Goal: Information Seeking & Learning: Learn about a topic

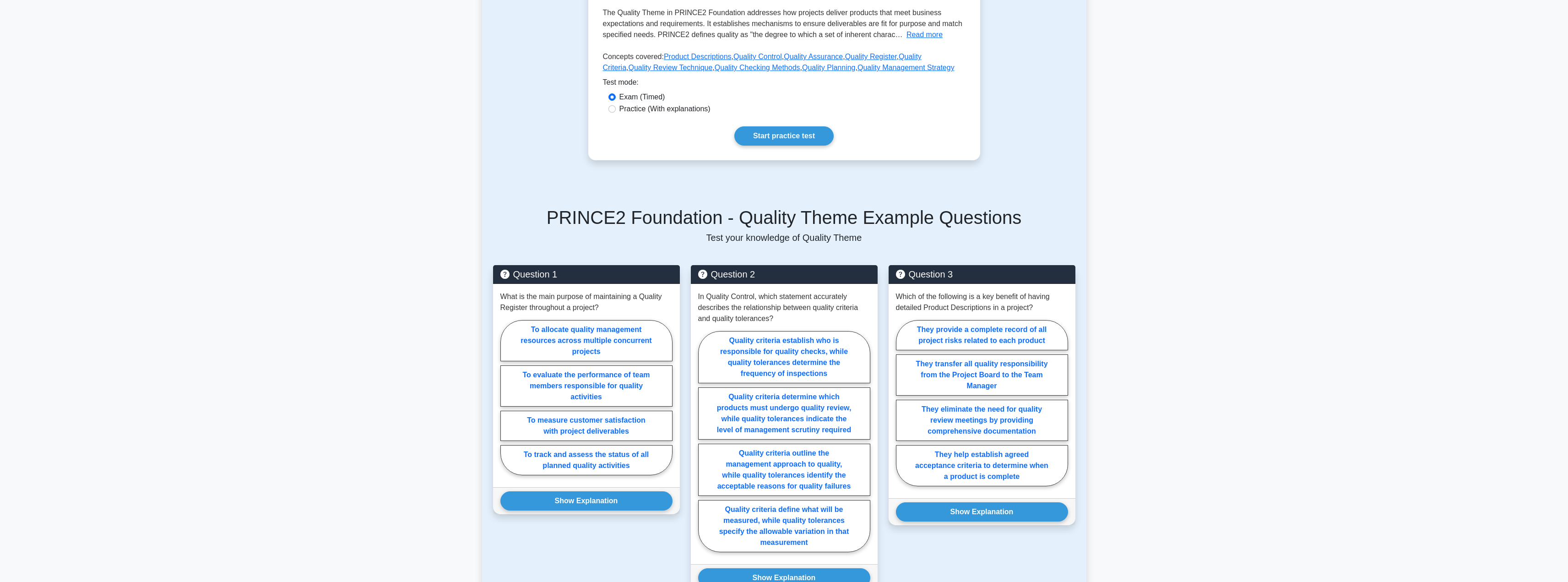
scroll to position [210, 0]
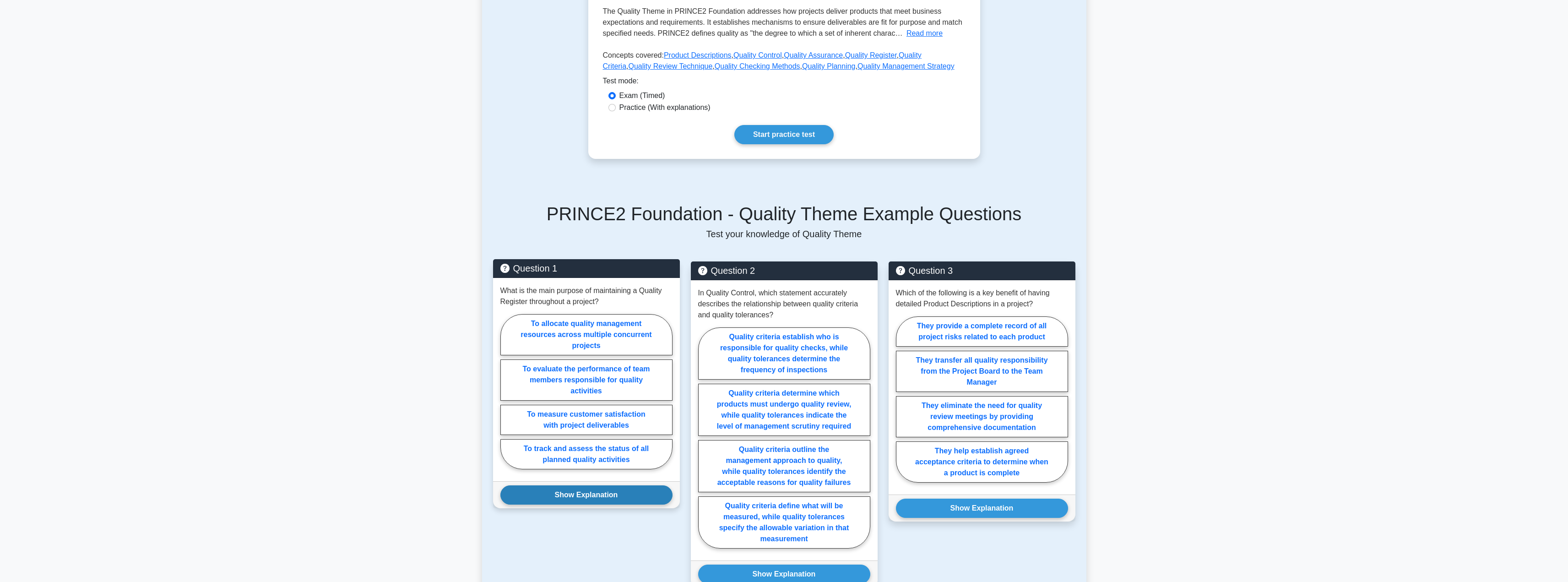
click at [583, 486] on button "Show Explanation" at bounding box center [586, 495] width 172 height 19
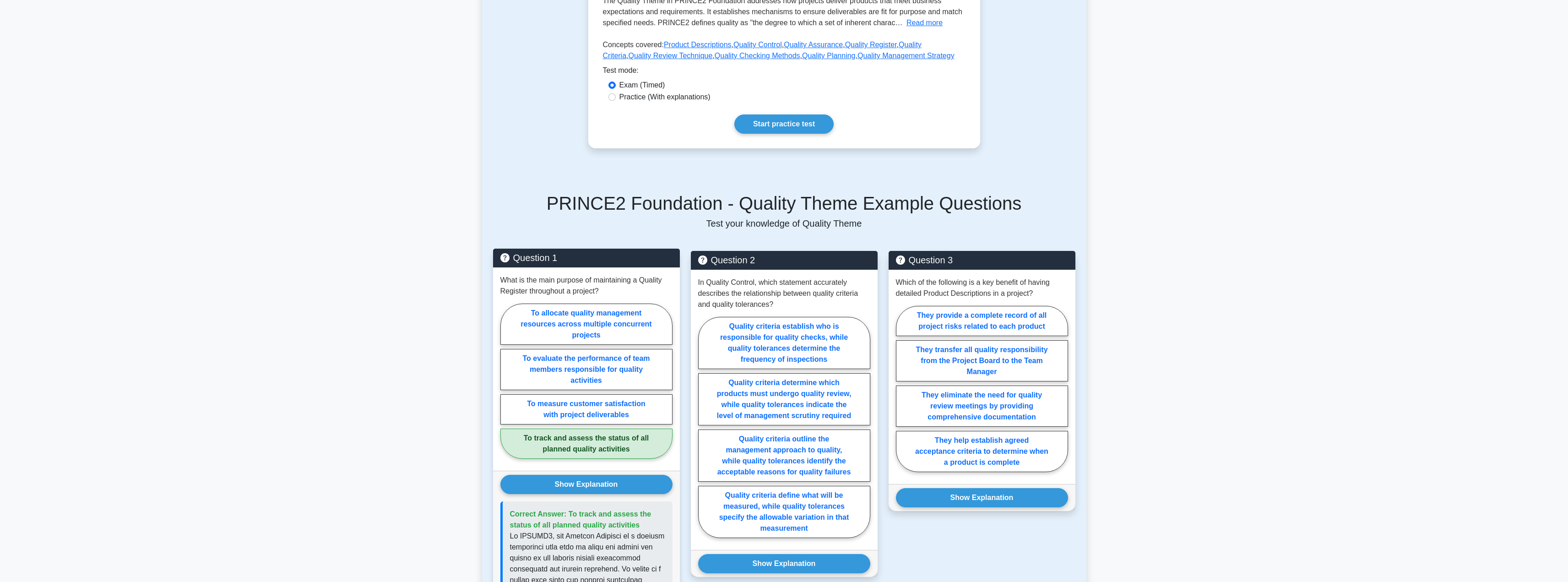
scroll to position [221, 0]
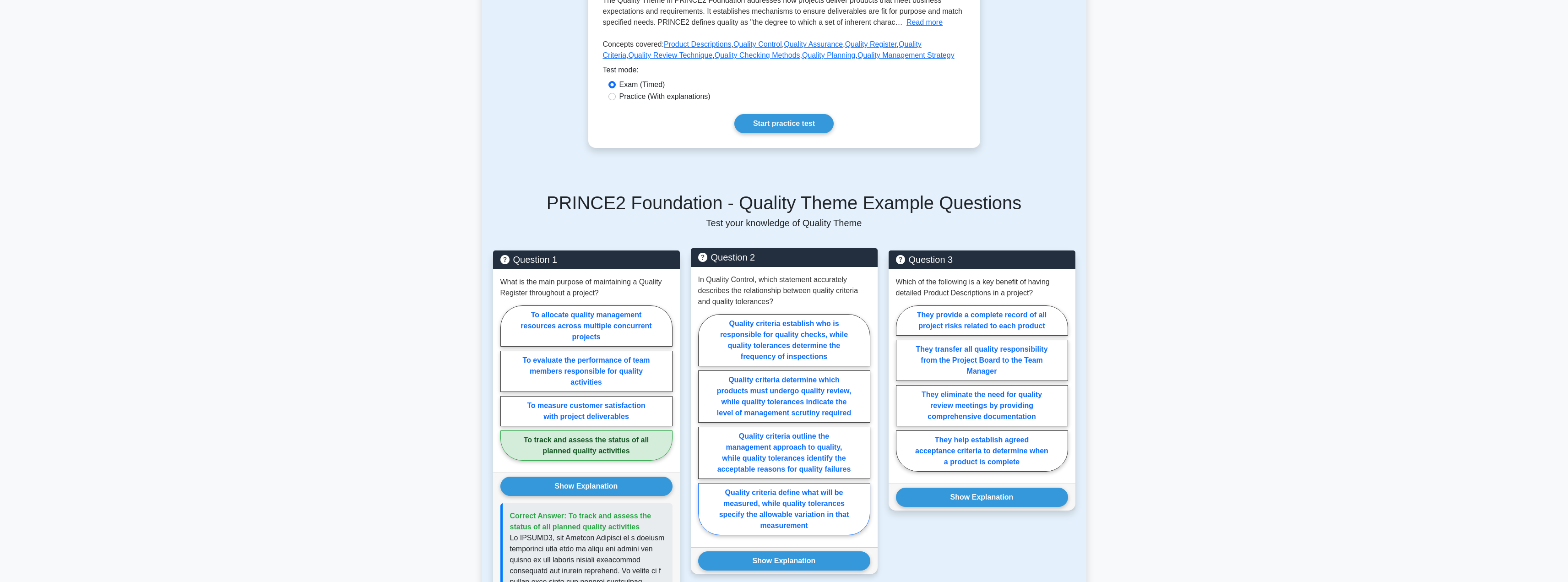
click at [824, 500] on label "Quality criteria define what will be measured, while quality tolerances specify…" at bounding box center [784, 509] width 172 height 52
click at [704, 431] on input "Quality criteria define what will be measured, while quality tolerances specify…" at bounding box center [701, 427] width 6 height 6
radio input "true"
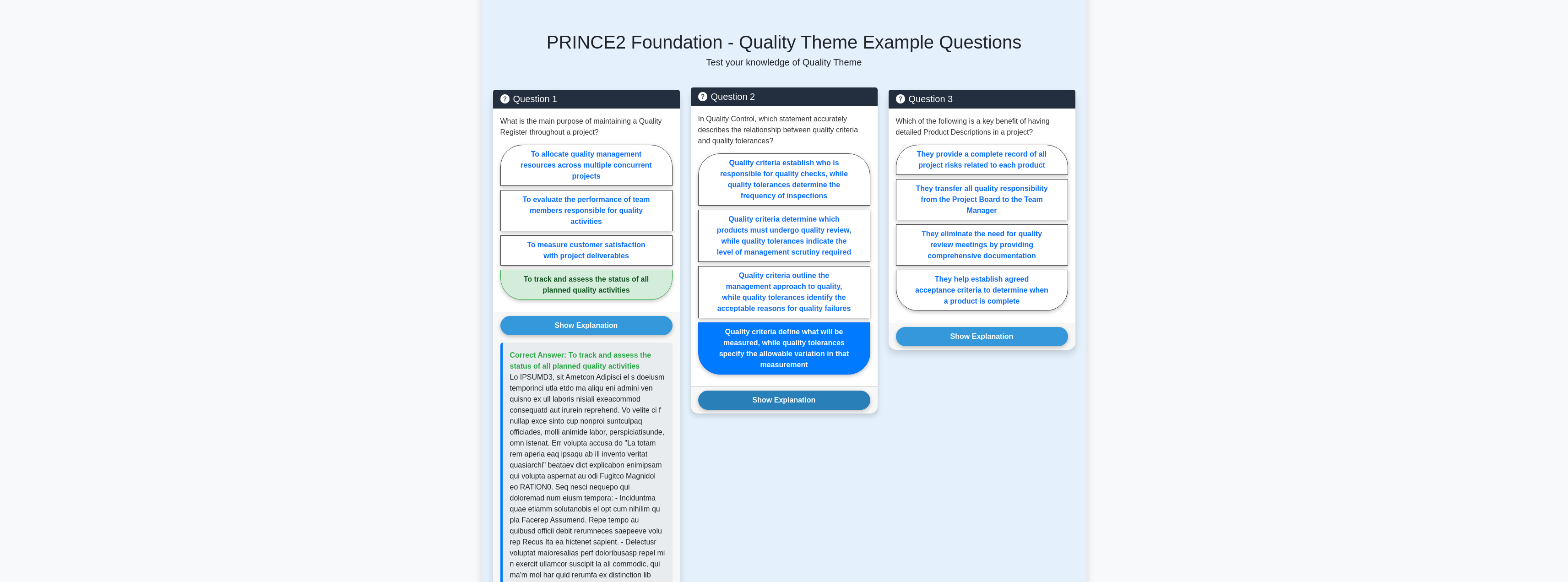
scroll to position [383, 0]
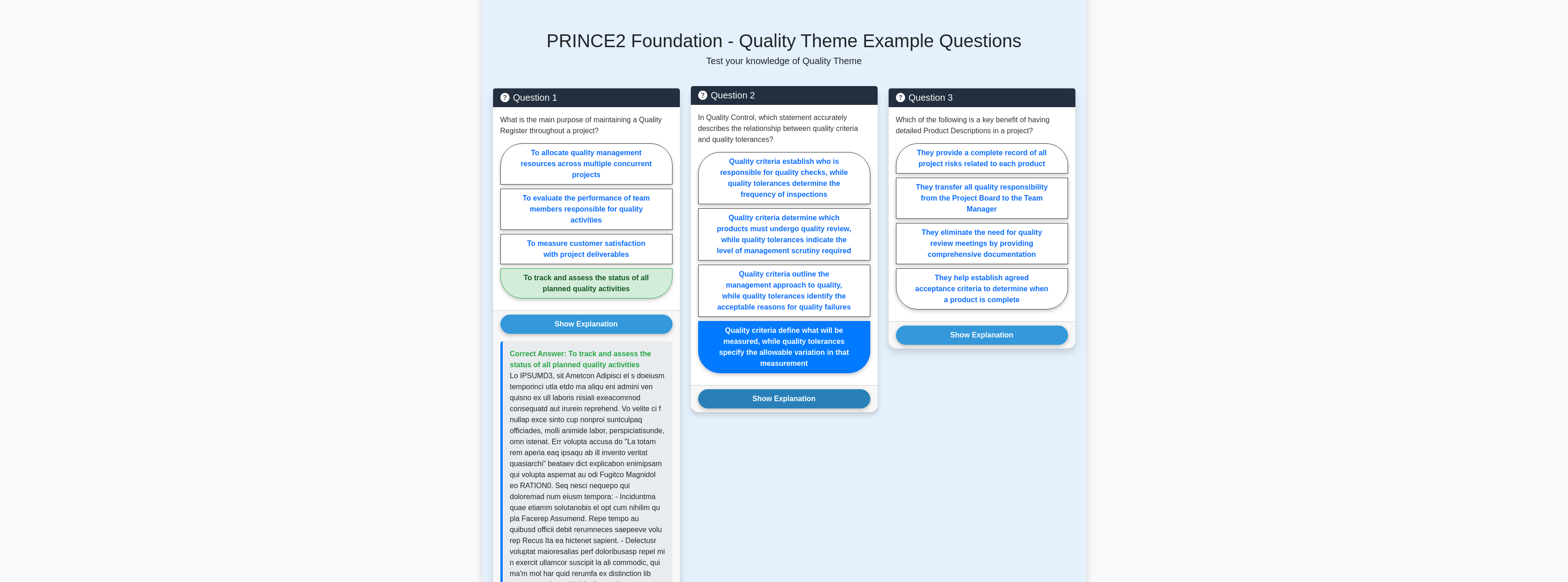
click at [778, 389] on button "Show Explanation" at bounding box center [784, 399] width 172 height 19
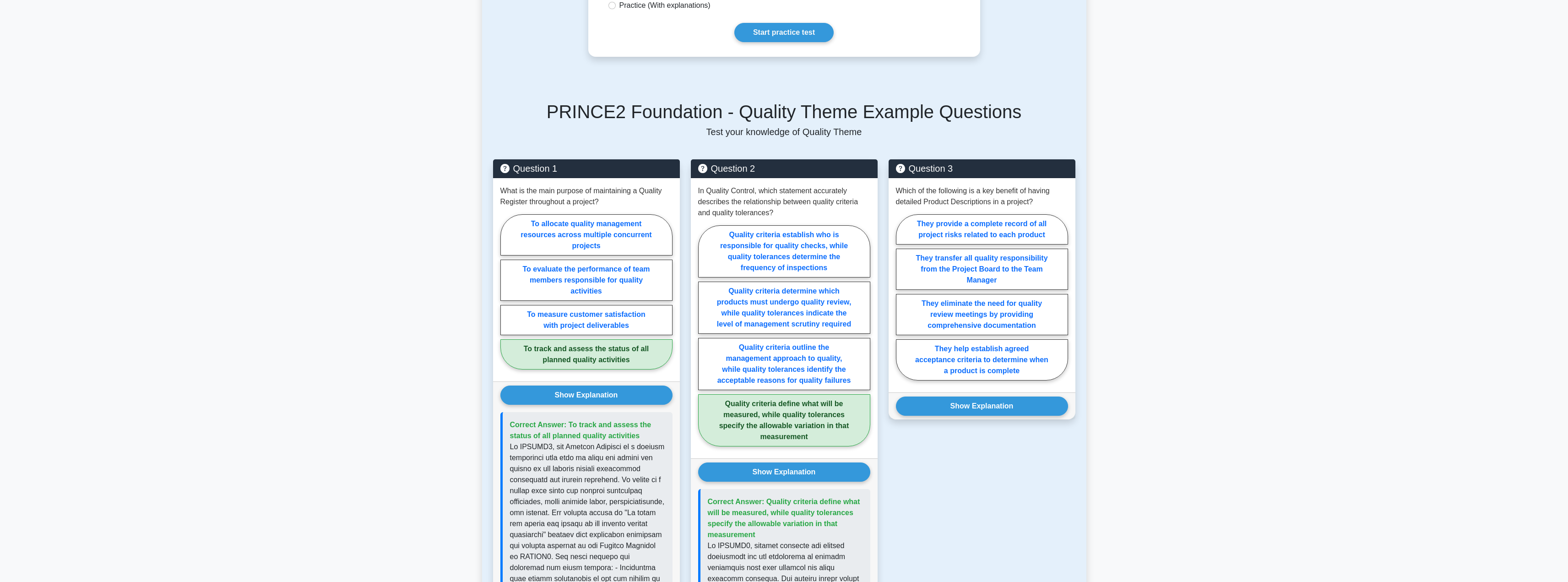
scroll to position [312, 0]
click at [1021, 351] on label "They help establish agreed acceptance criteria to determine when a product is c…" at bounding box center [982, 359] width 172 height 41
click at [902, 302] on input "They help establish agreed acceptance criteria to determine when a product is c…" at bounding box center [899, 298] width 6 height 6
radio input "true"
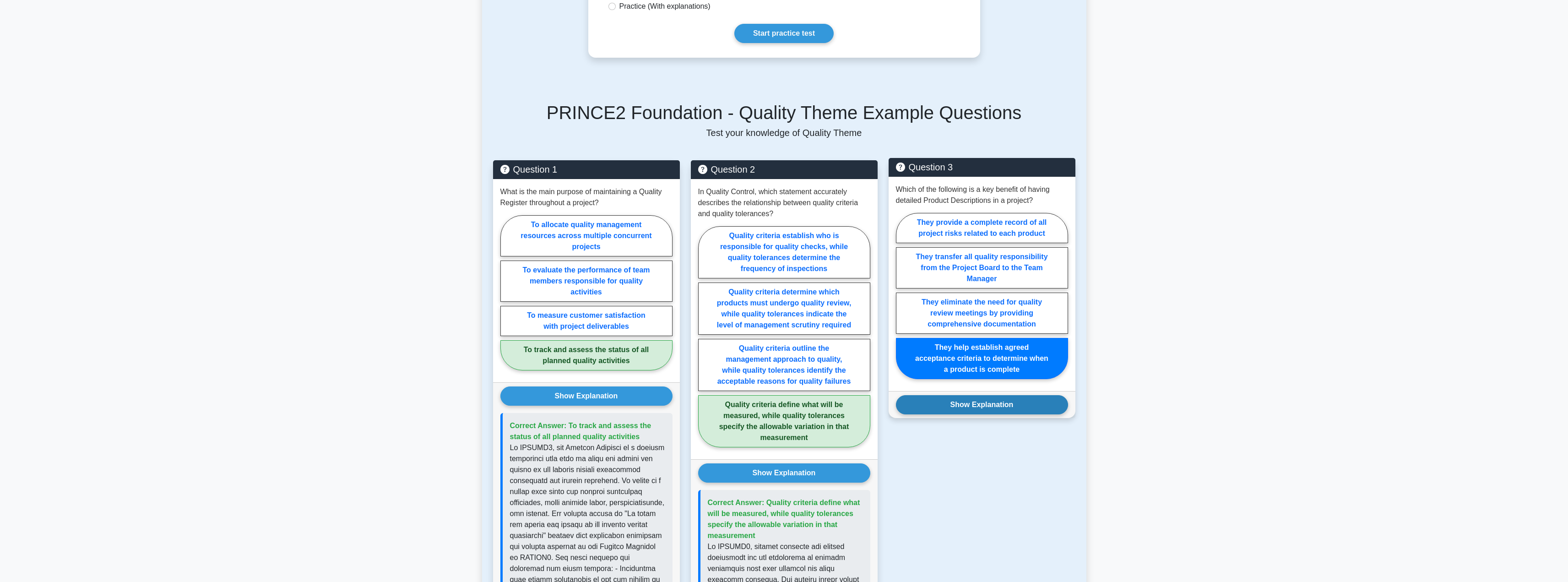
click at [988, 398] on button "Show Explanation" at bounding box center [982, 405] width 172 height 19
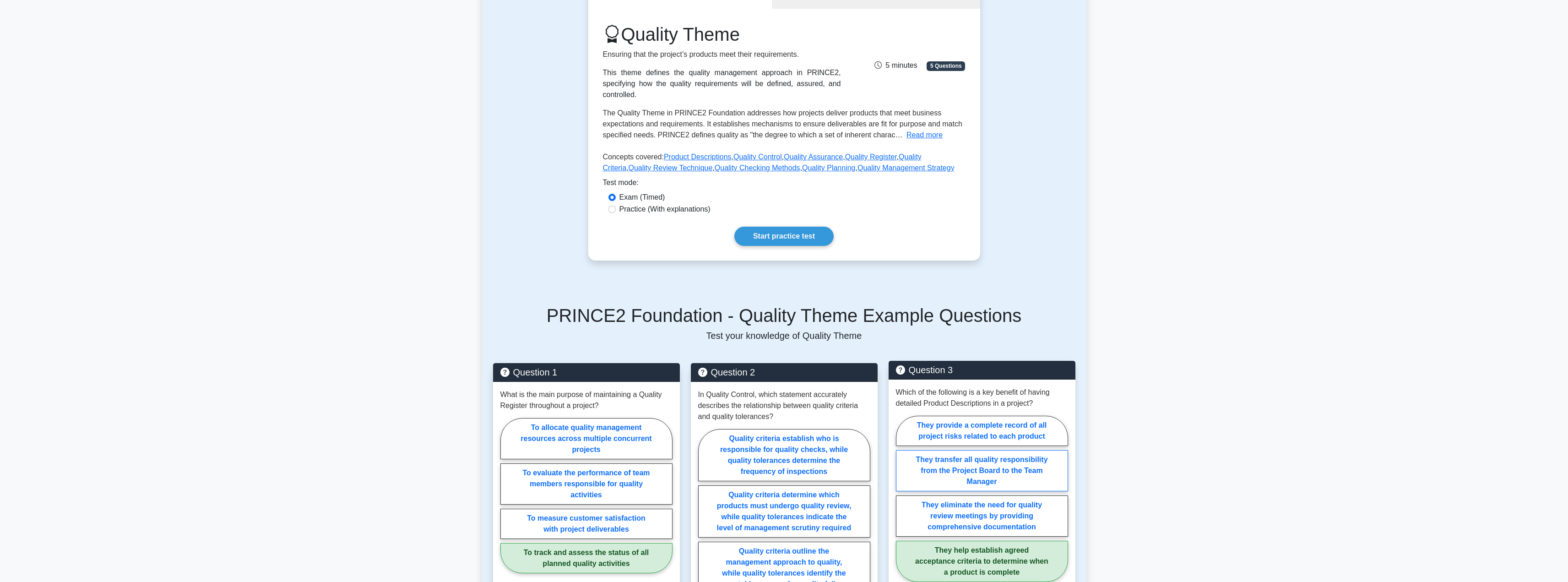
scroll to position [100, 0]
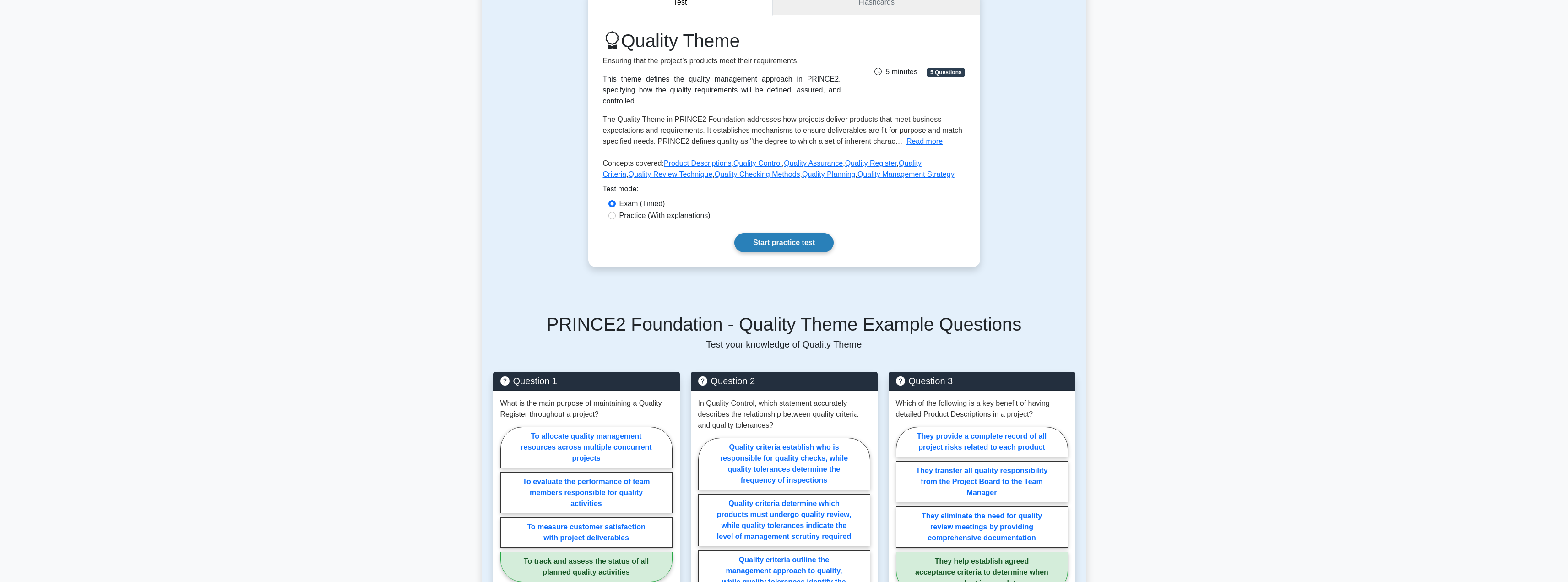
click at [808, 237] on link "Start practice test" at bounding box center [784, 242] width 100 height 19
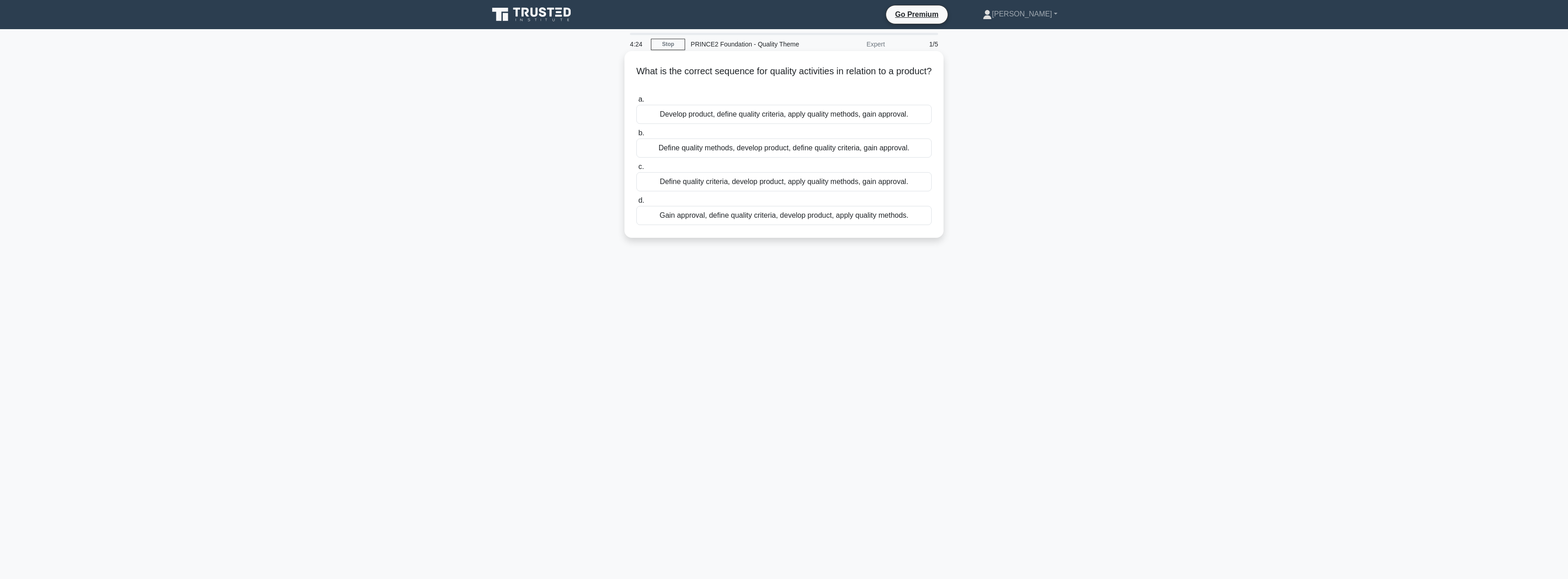
click at [727, 147] on div "Define quality methods, develop product, define quality criteria, gain approval." at bounding box center [783, 148] width 295 height 19
click at [636, 136] on input "b. Define quality methods, develop product, define quality criteria, gain appro…" at bounding box center [636, 133] width 0 height 6
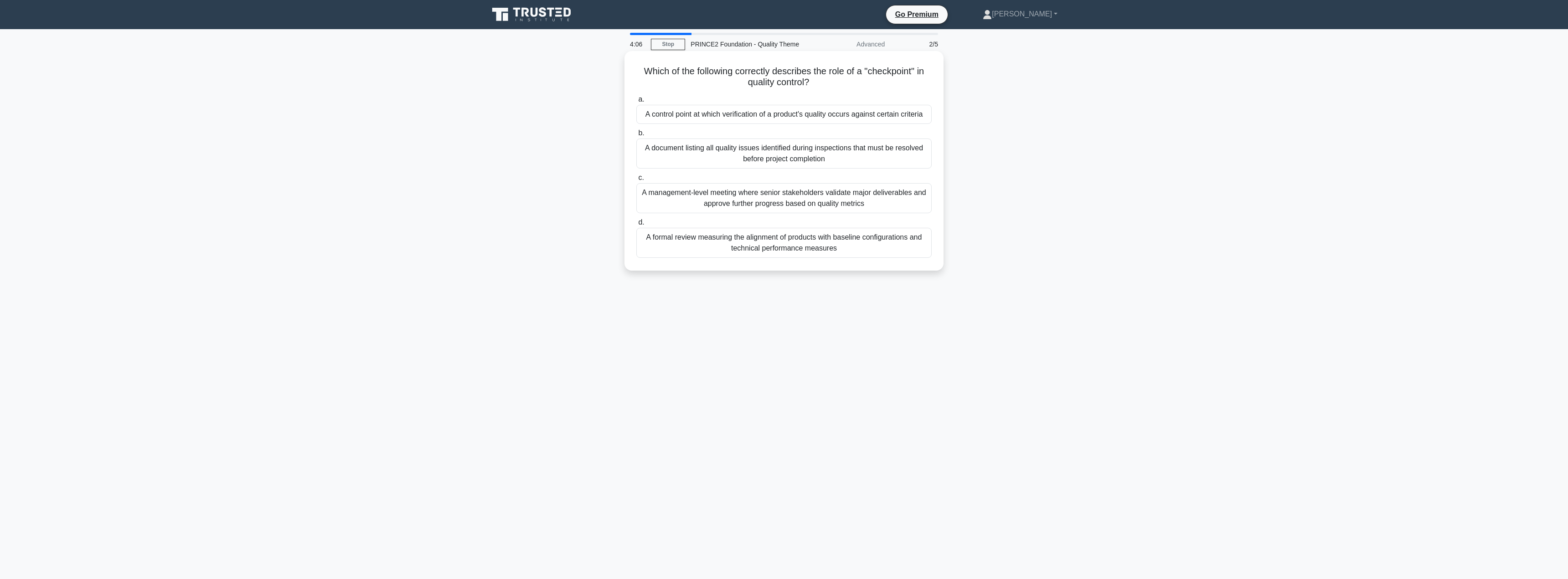
click at [729, 114] on div "A control point at which verification of a product's quality occurs against cer…" at bounding box center [783, 114] width 295 height 19
click at [636, 102] on input "a. A control point at which verification of a product's quality occurs against …" at bounding box center [636, 99] width 0 height 6
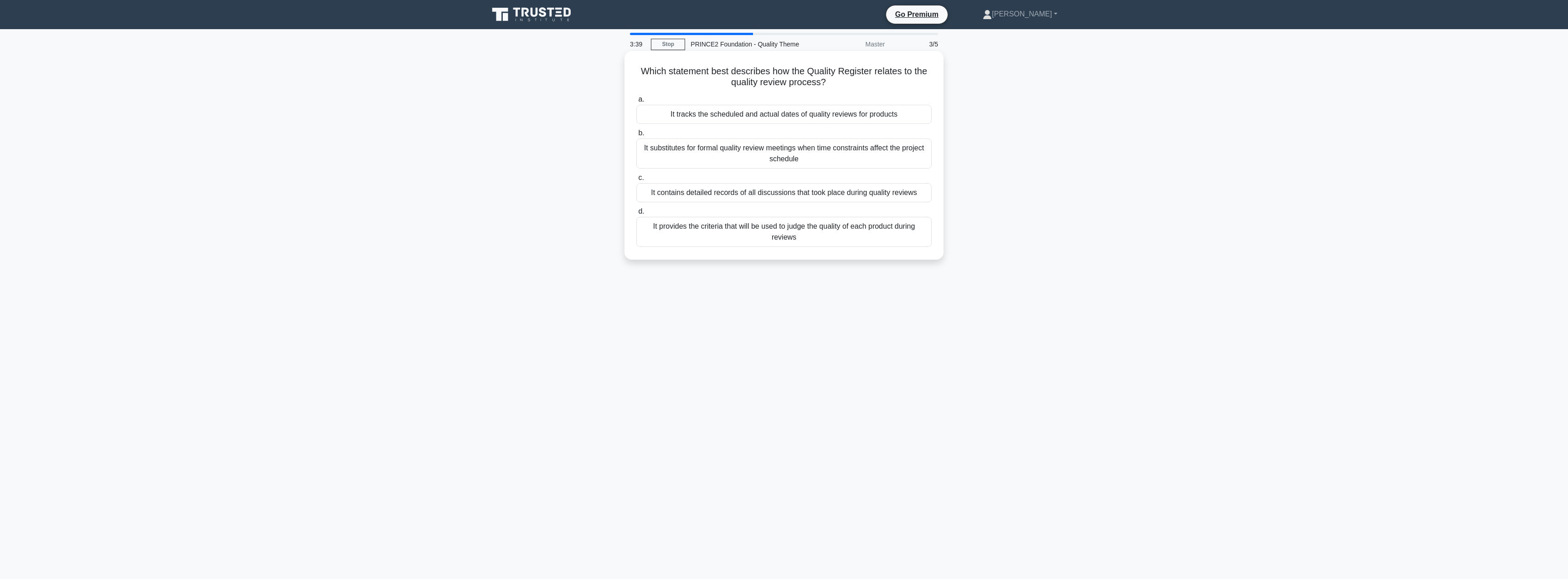
click at [755, 229] on div "It provides the criteria that will be used to judge the quality of each product…" at bounding box center [783, 232] width 295 height 30
click at [636, 215] on input "d. It provides the criteria that will be used to judge the quality of each prod…" at bounding box center [636, 212] width 0 height 6
click at [719, 217] on div "To ensure the review process is conducted according to the planned approach" at bounding box center [783, 215] width 295 height 19
click at [636, 204] on input "d. To ensure the review process is conducted according to the planned approach" at bounding box center [636, 200] width 0 height 6
click at [694, 107] on div "Raise an issue in the Issue Register and inform the Project Manager" at bounding box center [783, 114] width 295 height 19
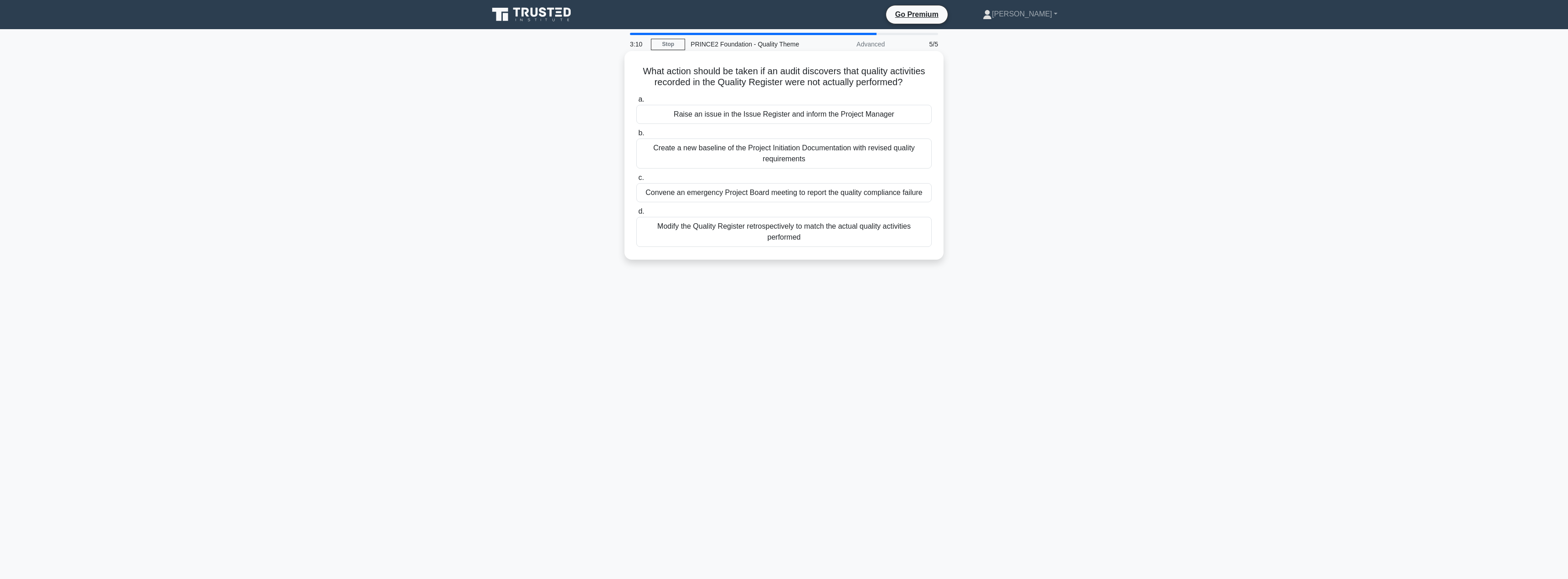
click at [636, 102] on input "a. Raise an issue in the Issue Register and inform the Project Manager" at bounding box center [636, 99] width 0 height 6
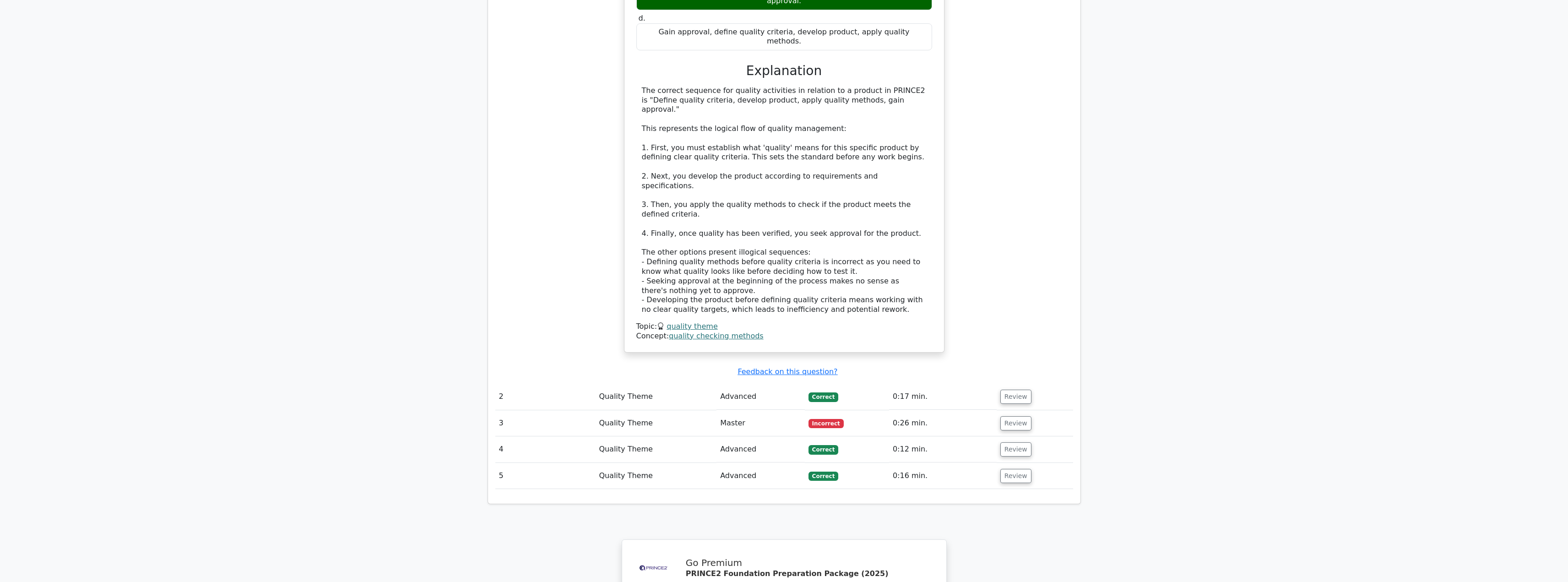
scroll to position [902, 0]
click at [1013, 385] on button "Review" at bounding box center [1015, 392] width 31 height 14
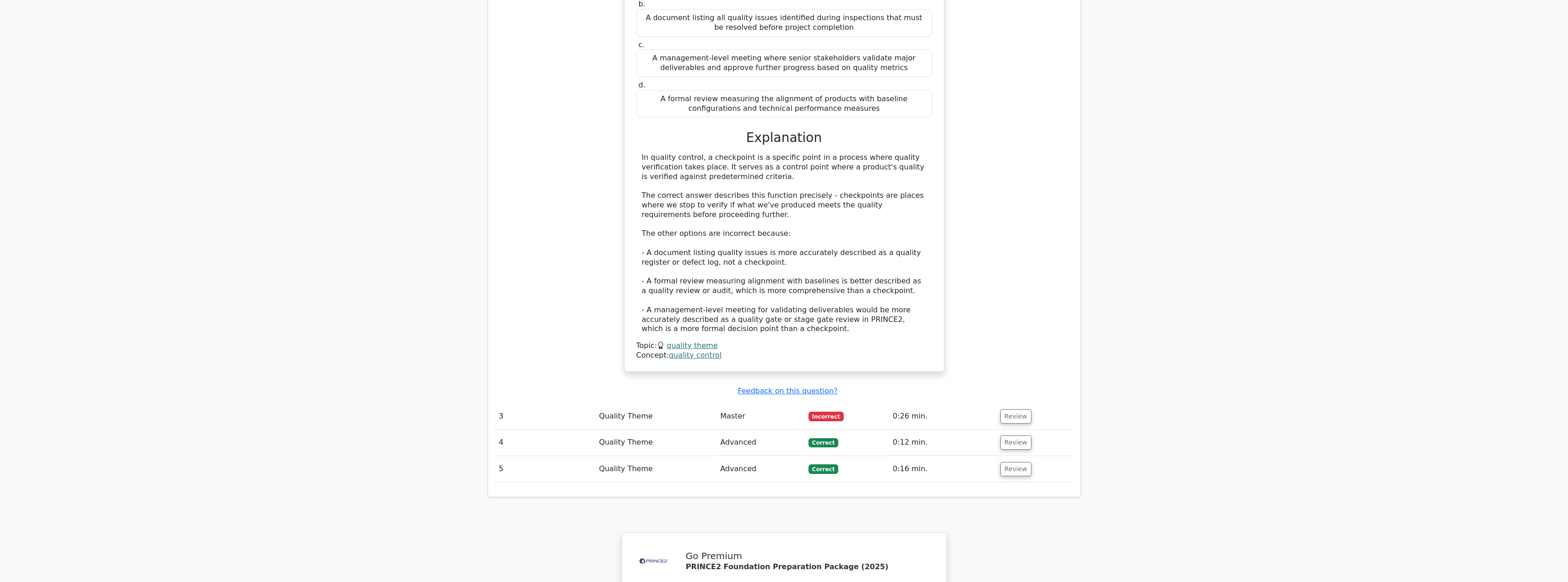
scroll to position [1392, 0]
click at [1017, 409] on button "Review" at bounding box center [1015, 415] width 31 height 14
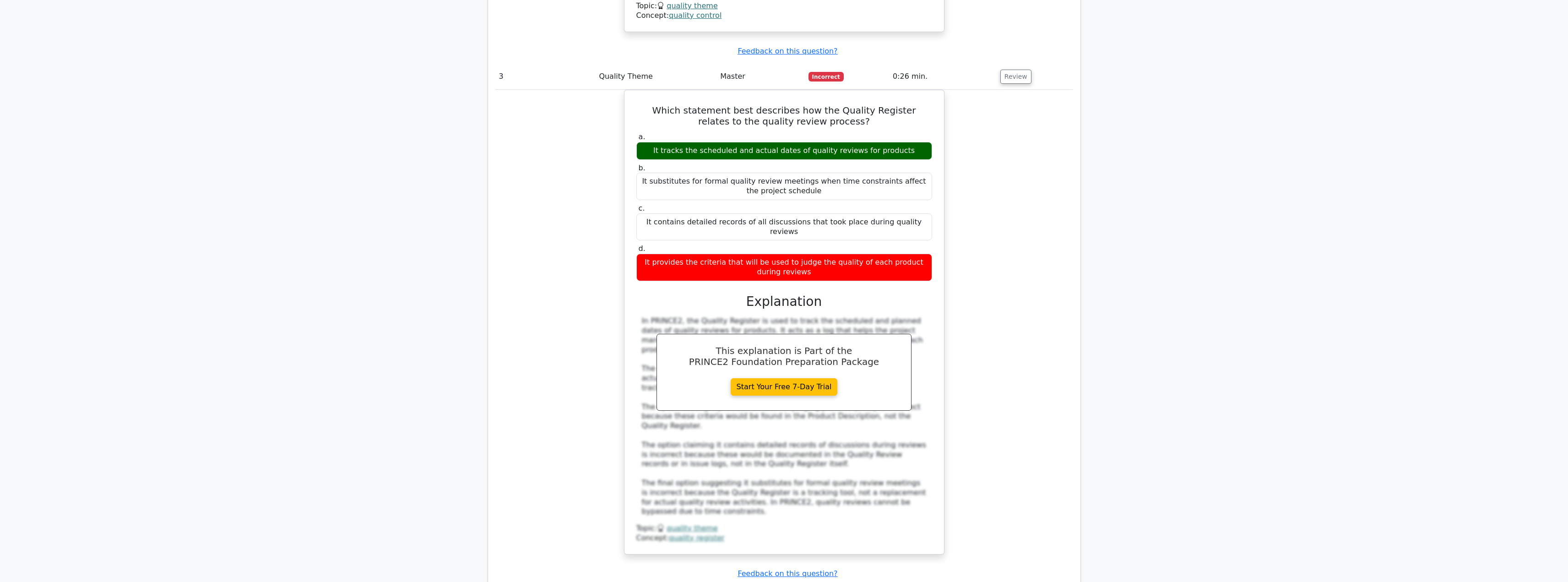
scroll to position [1731, 0]
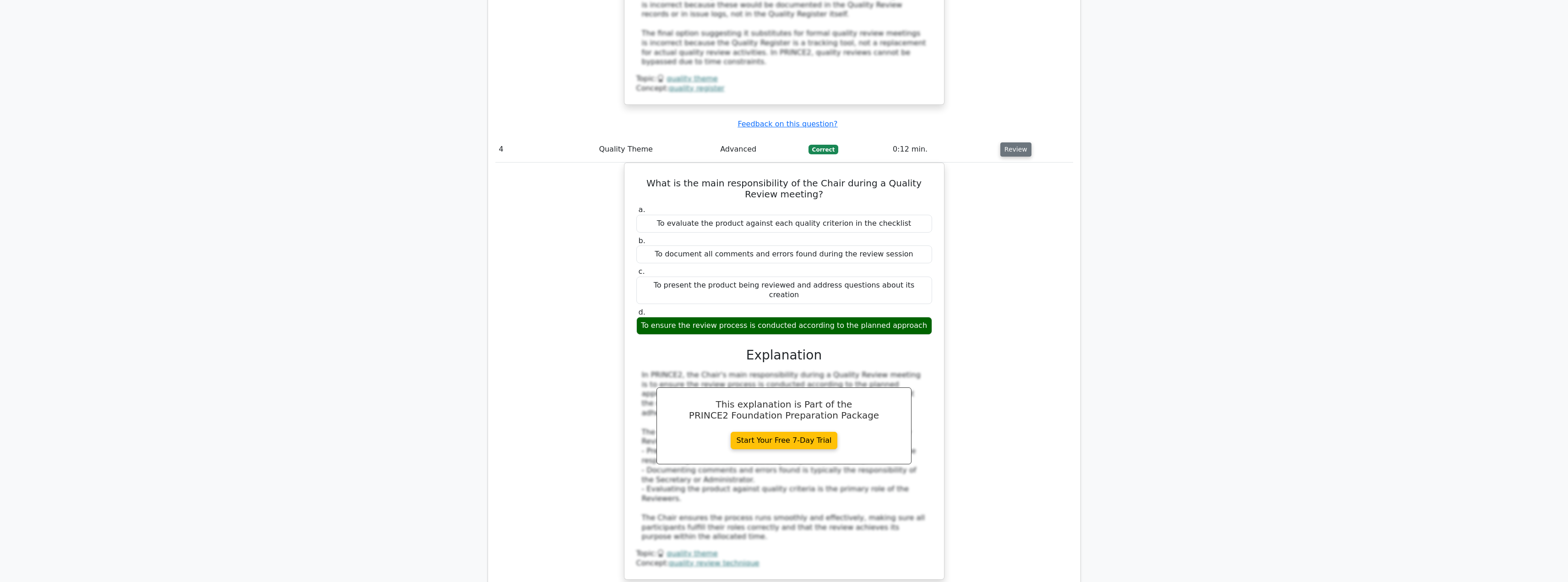
scroll to position [2193, 0]
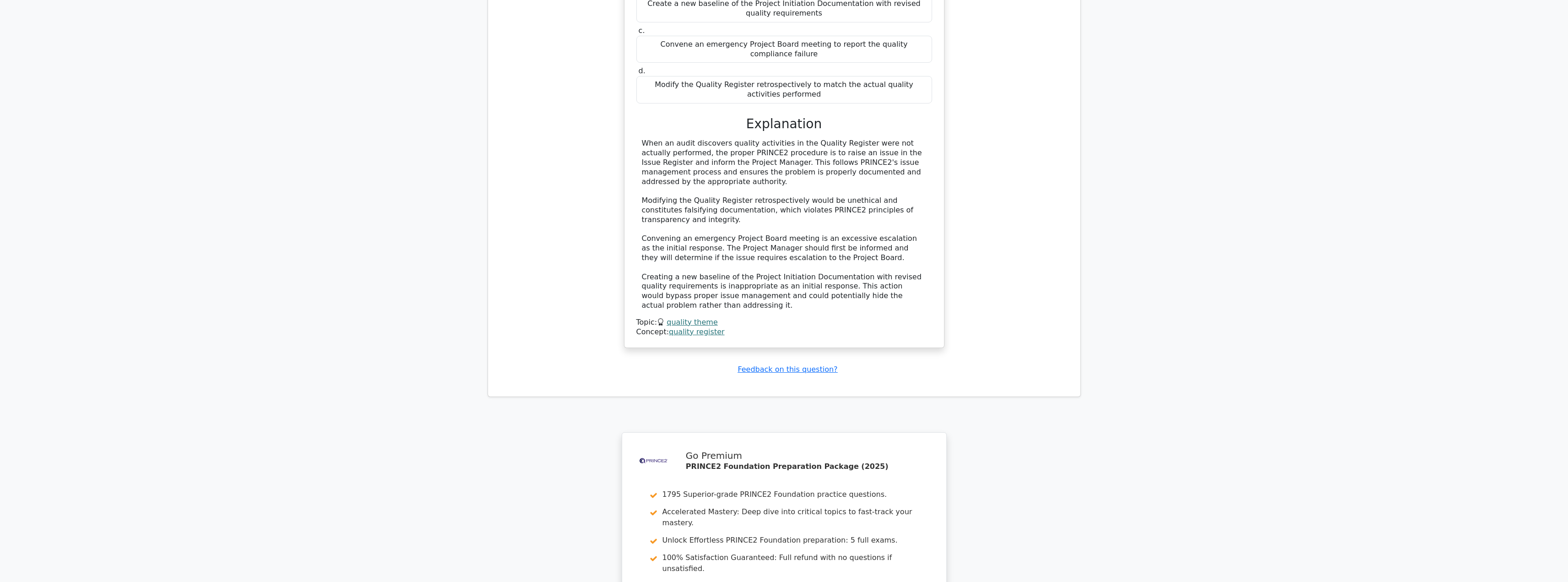
scroll to position [2994, 0]
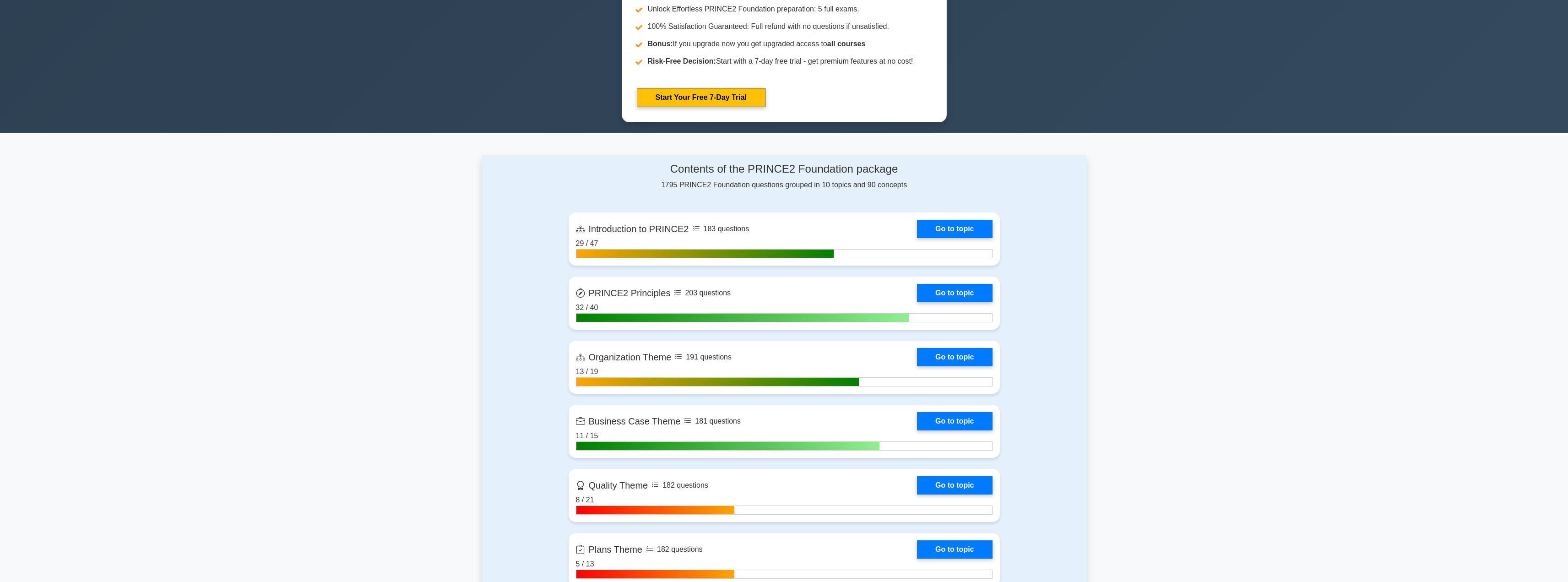
scroll to position [474, 0]
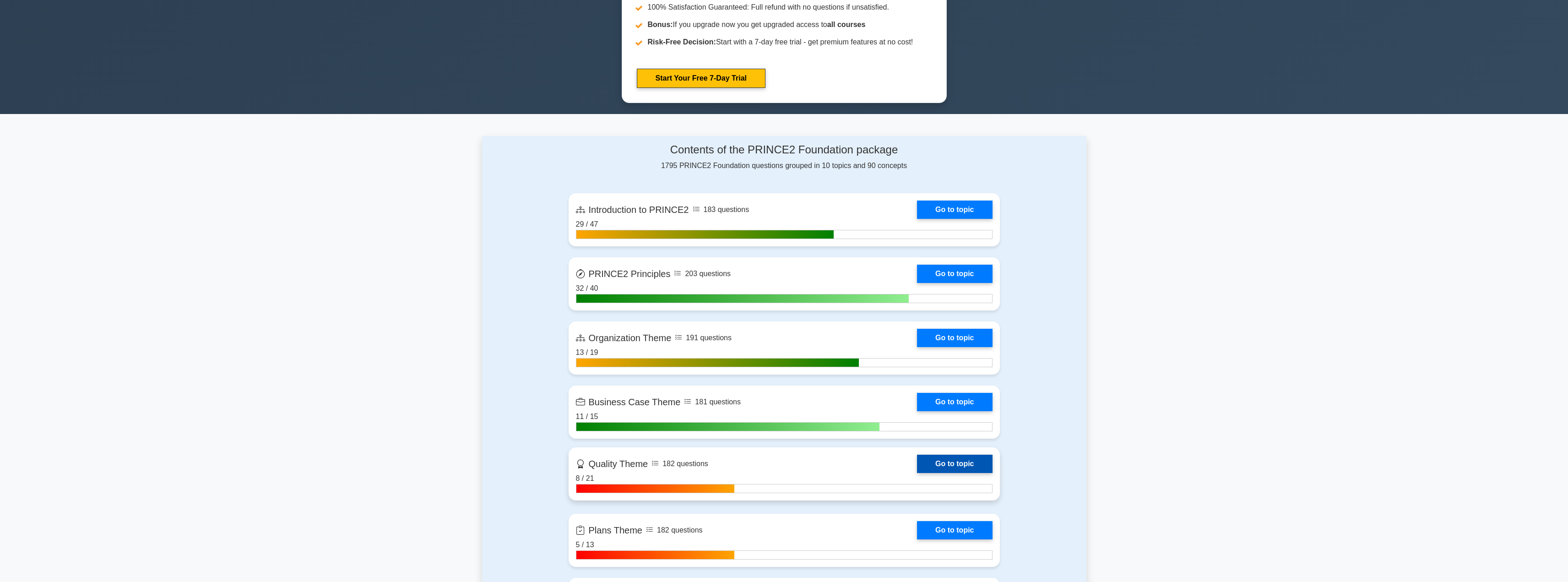
click at [934, 467] on link "Go to topic" at bounding box center [954, 464] width 75 height 19
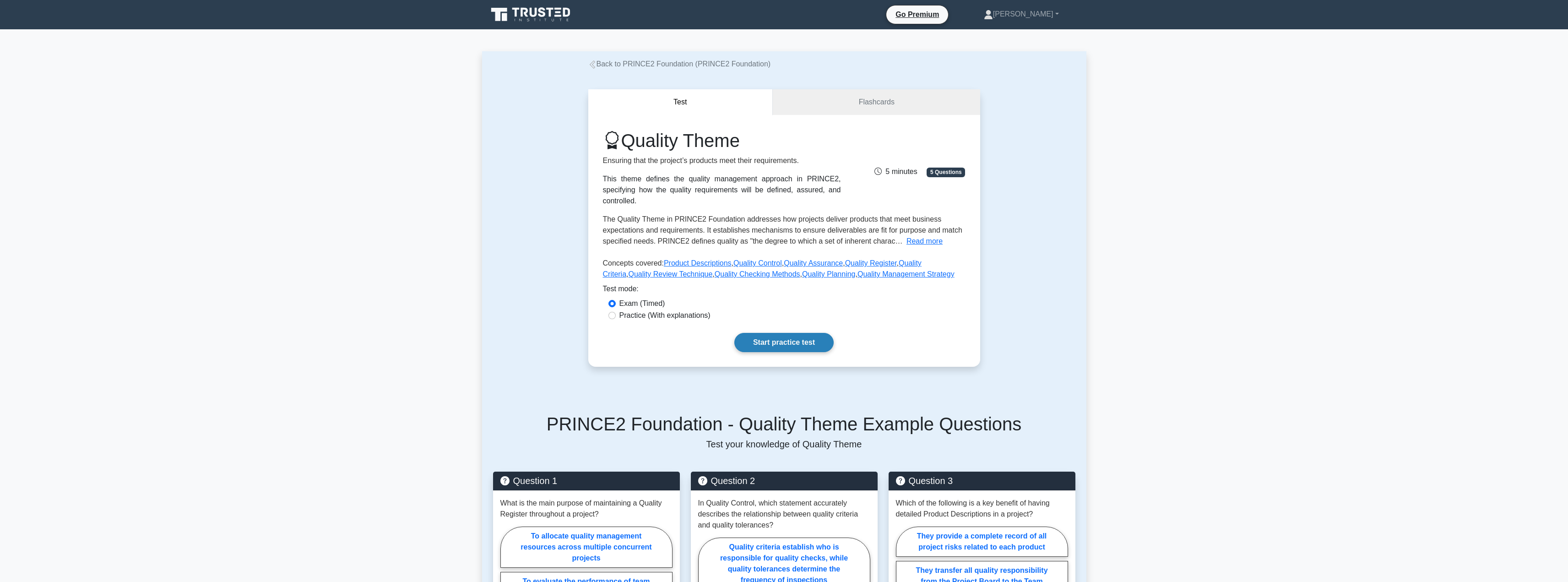
click at [772, 333] on link "Start practice test" at bounding box center [784, 342] width 100 height 19
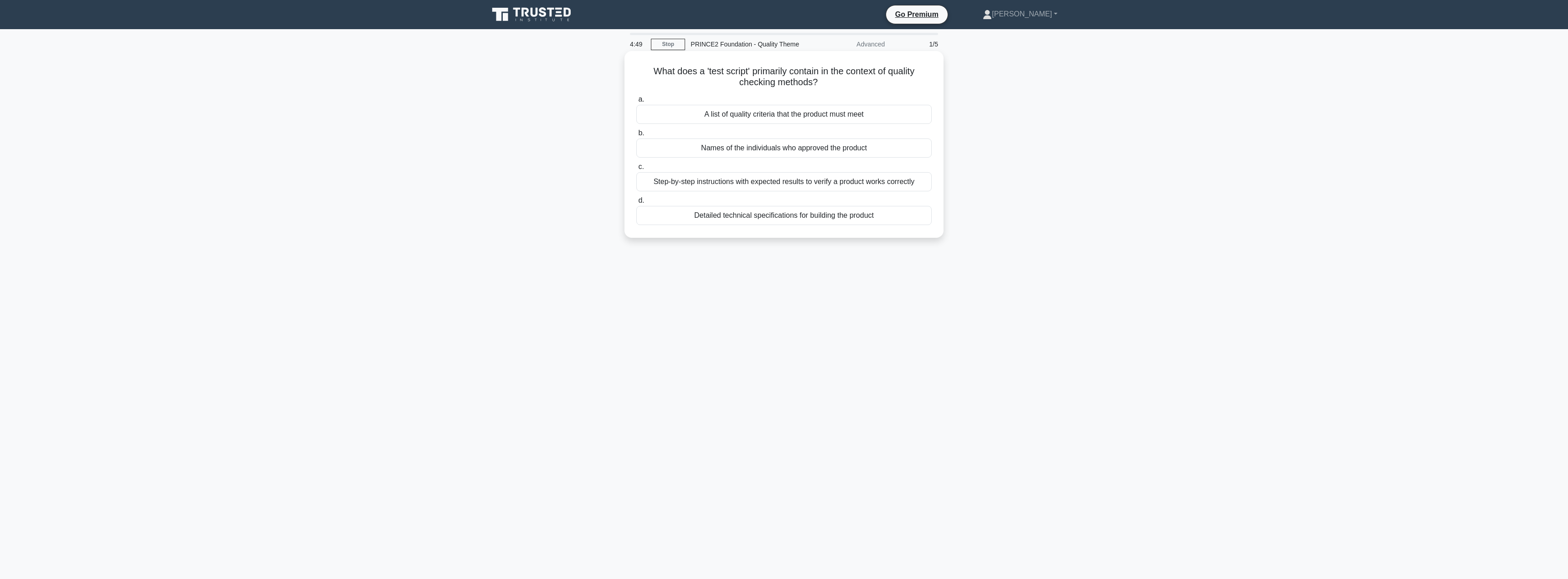
click at [861, 185] on div "Step-by-step instructions with expected results to verify a product works corre…" at bounding box center [783, 182] width 295 height 19
click at [636, 170] on input "c. Step-by-step instructions with expected results to verify a product works co…" at bounding box center [636, 167] width 0 height 6
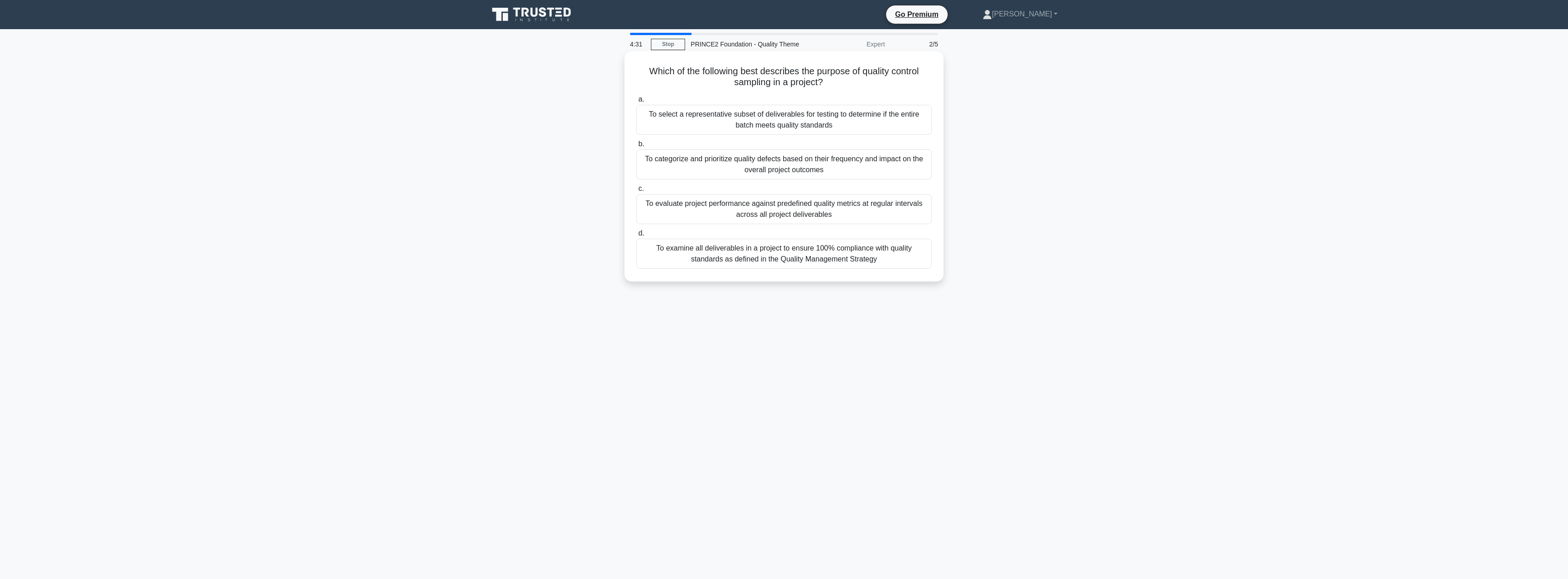
click at [715, 204] on div "To evaluate project performance against predefined quality metrics at regular i…" at bounding box center [783, 210] width 295 height 30
click at [636, 192] on input "c. To evaluate project performance against predefined quality metrics at regula…" at bounding box center [636, 188] width 0 height 6
click at [723, 108] on div "It focuses exclusively on technical specifications while standard Product Descr…" at bounding box center [783, 120] width 295 height 30
click at [636, 102] on input "a. It focuses exclusively on technical specifications while standard Product De…" at bounding box center [636, 99] width 0 height 6
click at [758, 241] on div "When checking if a digital product meets expected performance benchmarks during…" at bounding box center [783, 254] width 295 height 30
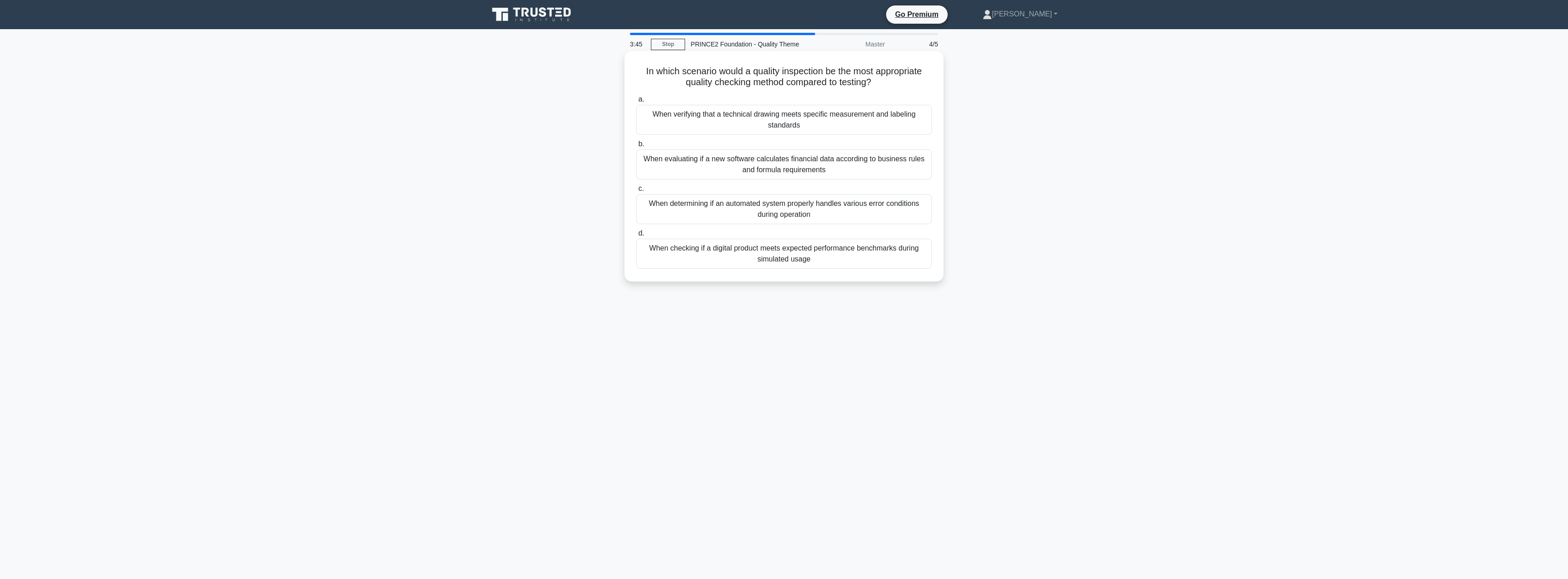
click at [636, 237] on input "d. When checking if a digital product meets expected performance benchmarks dur…" at bounding box center [636, 233] width 0 height 6
click at [795, 124] on div "They define the measurable attributes that must be present for the product to b…" at bounding box center [783, 120] width 295 height 30
click at [636, 102] on input "a. They define the measurable attributes that must be present for the product t…" at bounding box center [636, 99] width 0 height 6
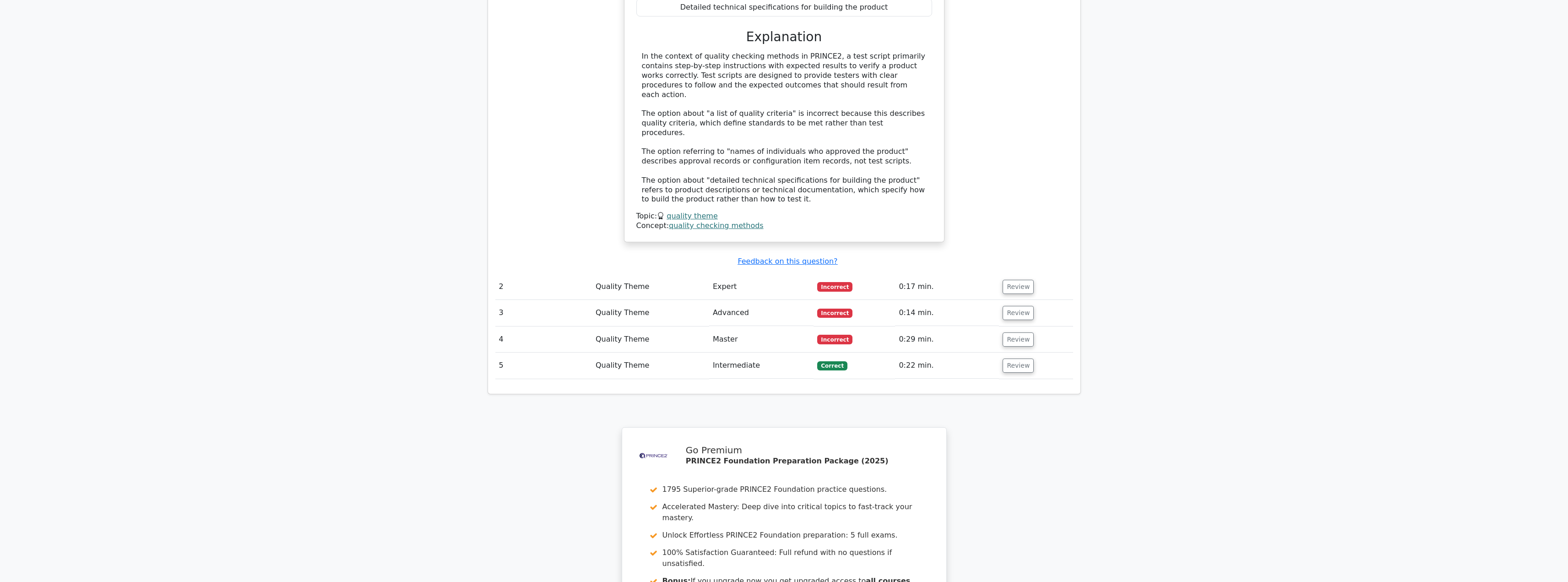
scroll to position [906, 0]
click at [1019, 277] on button "Review" at bounding box center [1018, 284] width 31 height 14
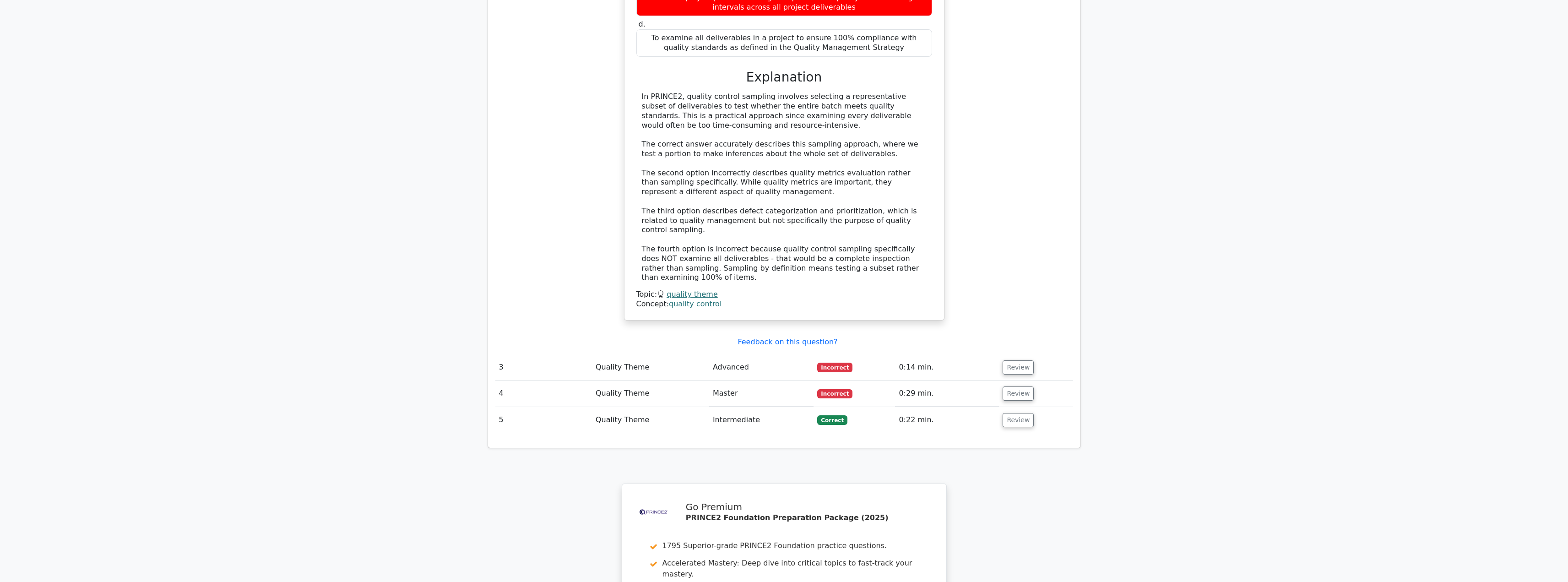
scroll to position [1345, 0]
click at [1015, 360] on button "Review" at bounding box center [1018, 367] width 31 height 14
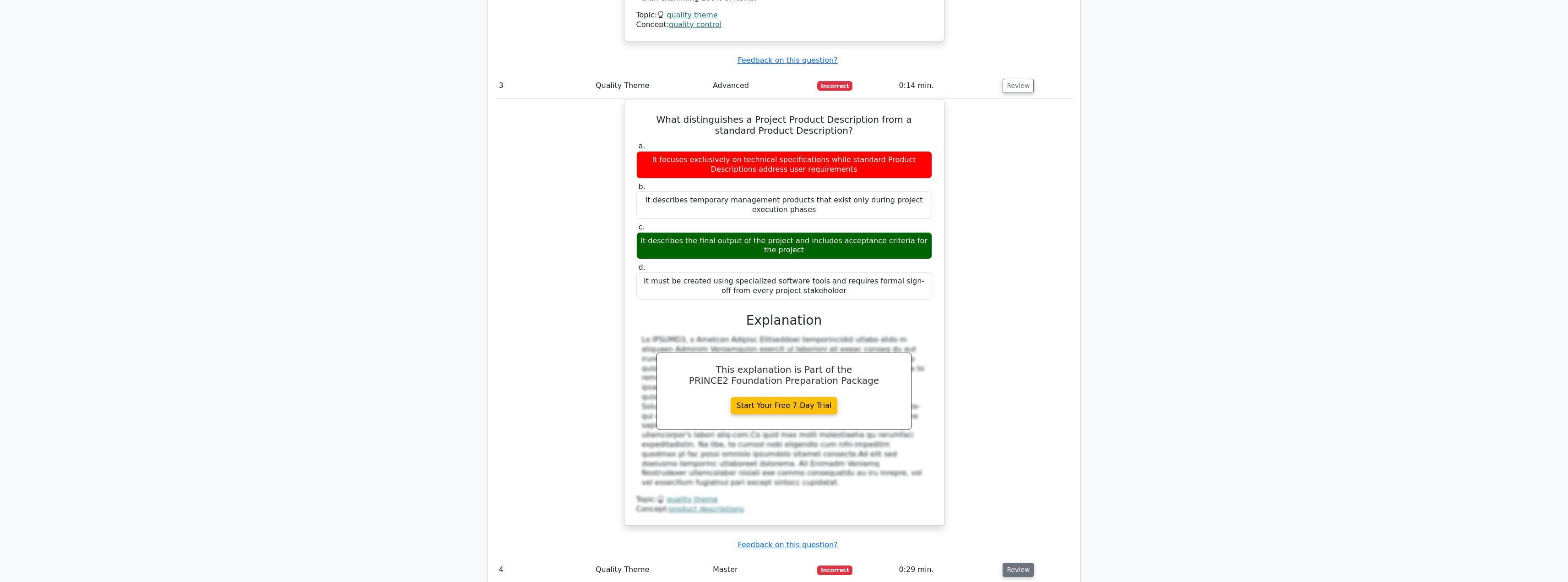
scroll to position [1628, 0]
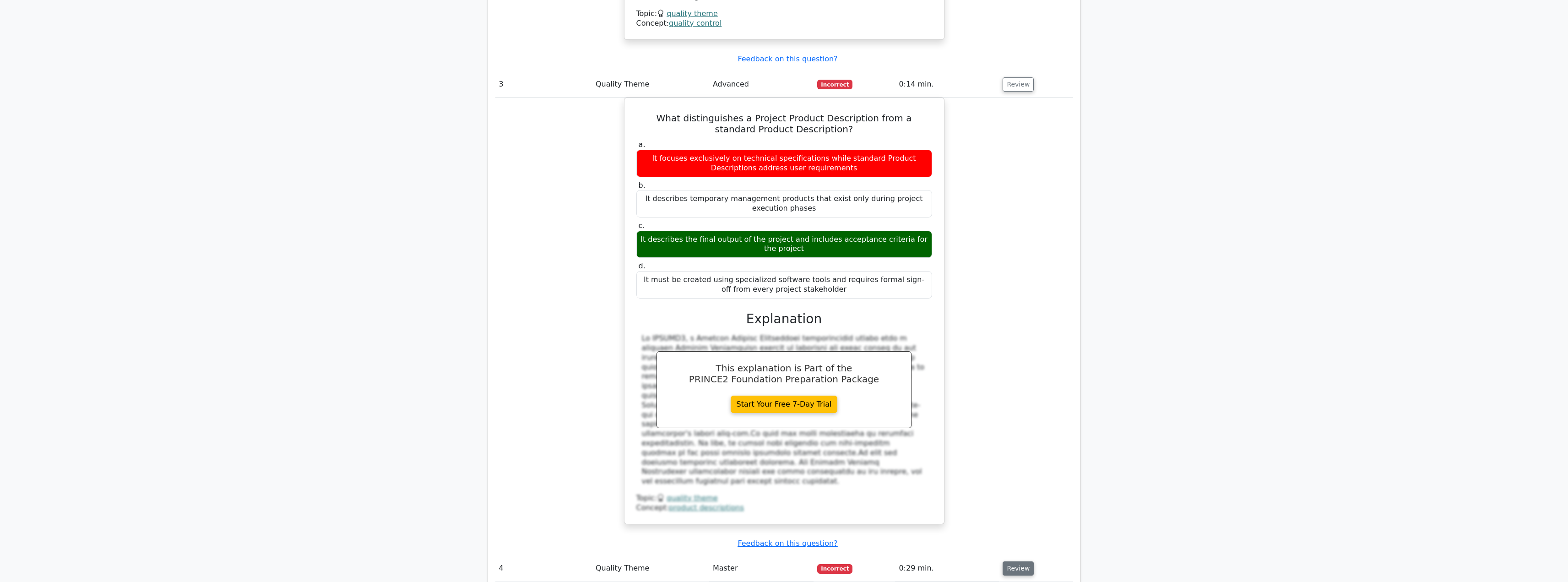
click at [1018, 561] on button "Review" at bounding box center [1018, 568] width 31 height 14
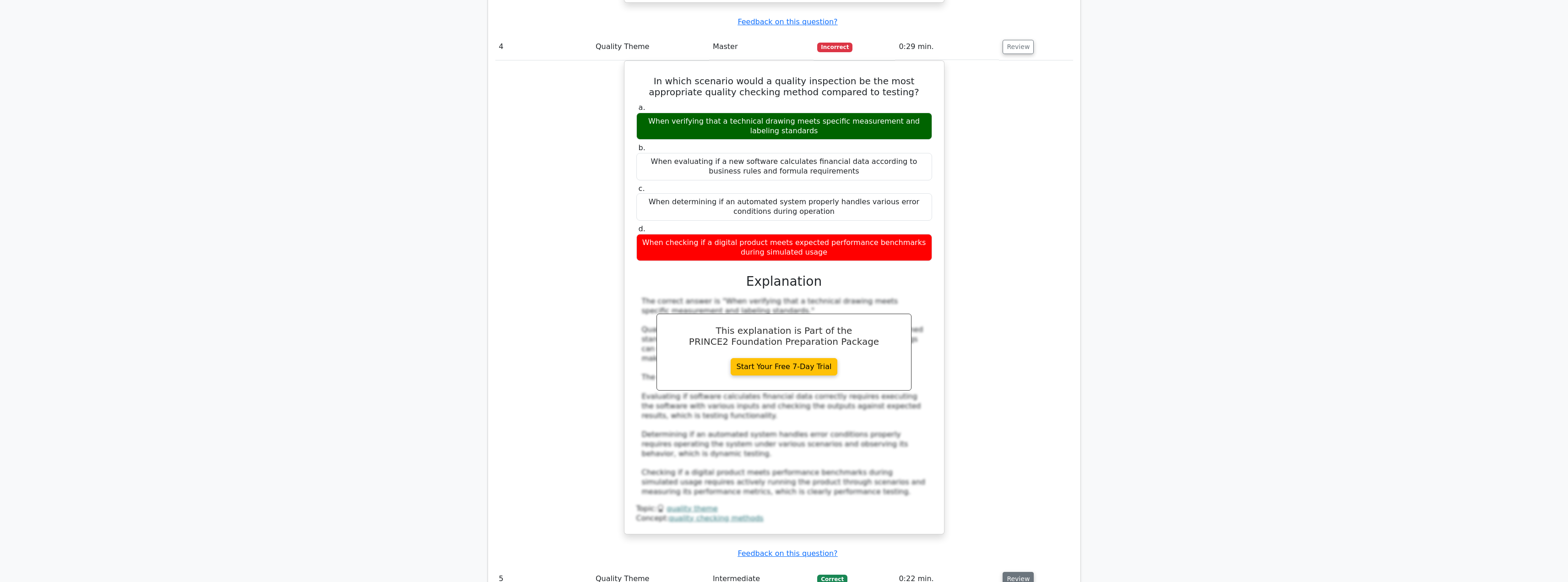
scroll to position [2150, 0]
click at [1019, 571] on button "Review" at bounding box center [1018, 578] width 31 height 14
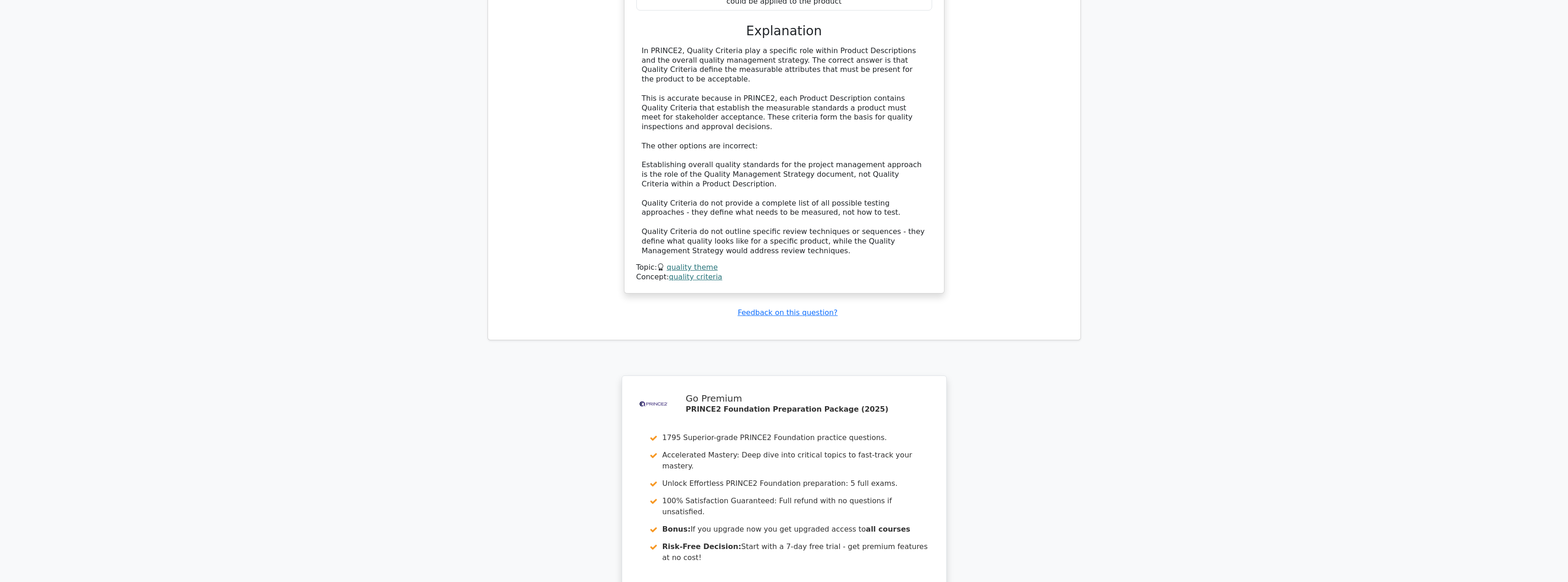
scroll to position [2984, 0]
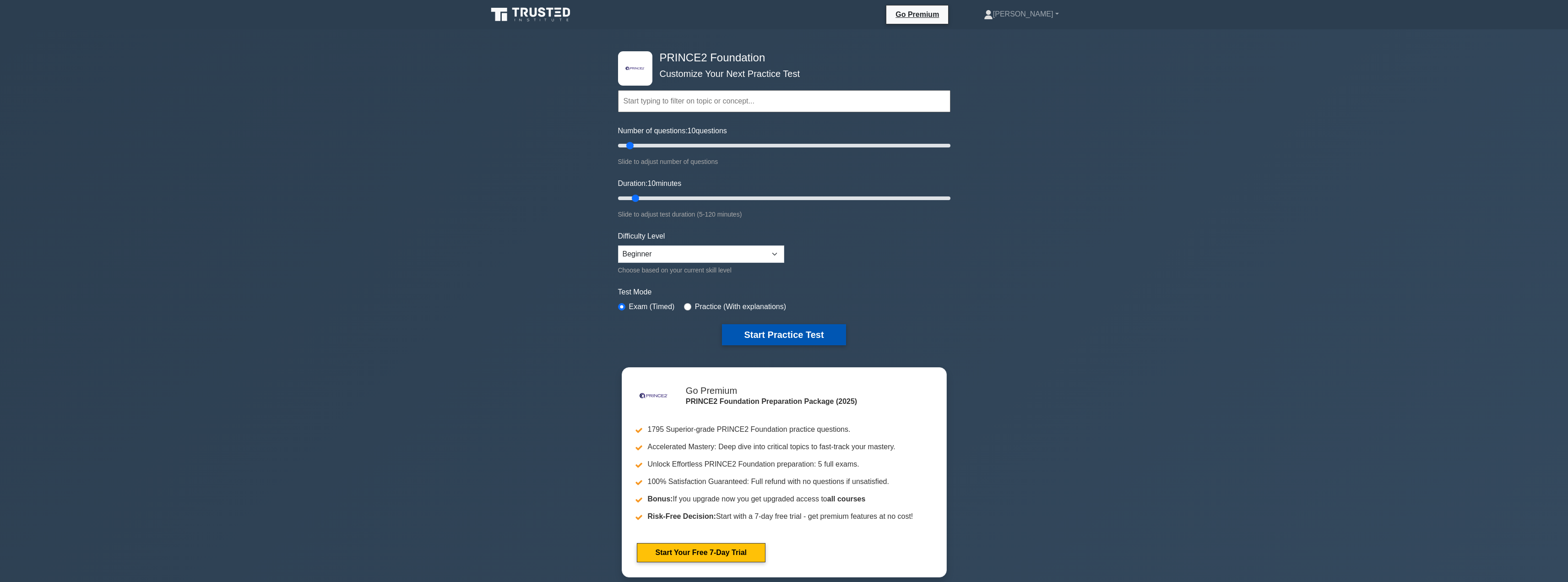
click at [753, 329] on button "Start Practice Test" at bounding box center [784, 335] width 124 height 21
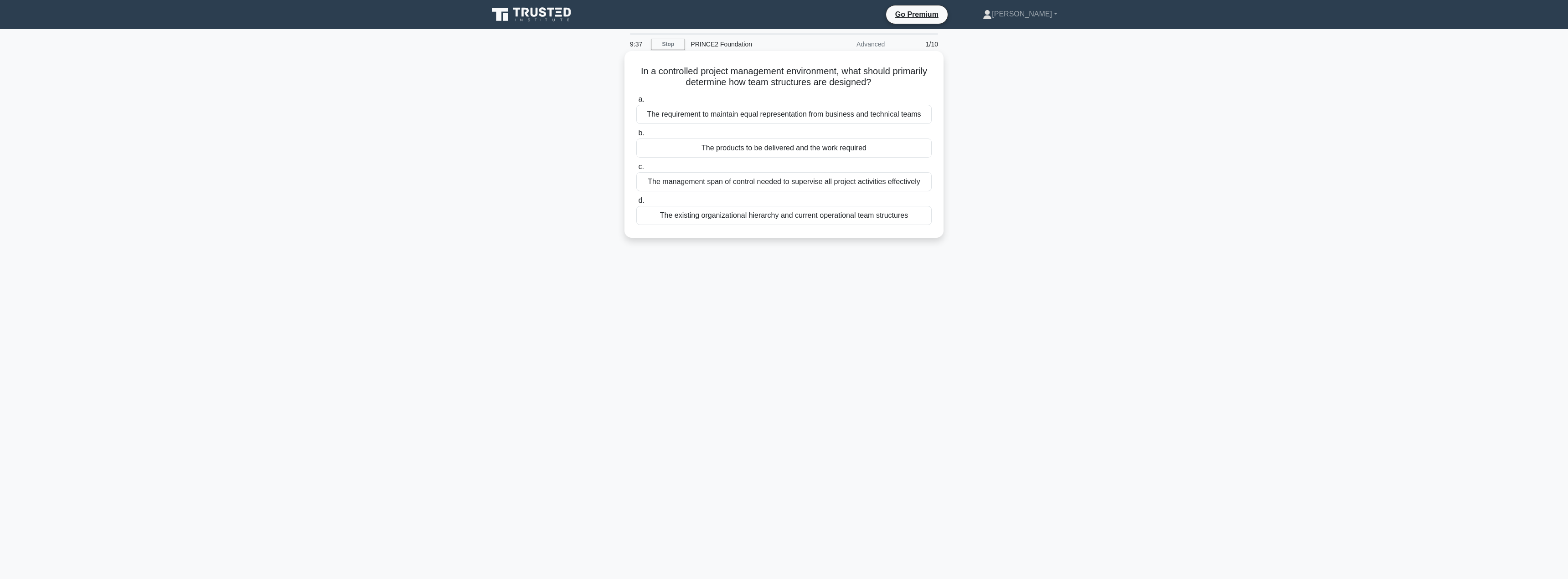
click at [712, 221] on div "The existing organizational hierarchy and current operational team structures" at bounding box center [783, 215] width 295 height 19
click at [636, 204] on input "d. The existing organizational hierarchy and current operational team structures" at bounding box center [636, 200] width 0 height 6
click at [753, 112] on div "After each management stage and when significant issues arise" at bounding box center [783, 114] width 295 height 19
click at [636, 102] on input "a. After each management stage and when significant issues arise" at bounding box center [636, 99] width 0 height 6
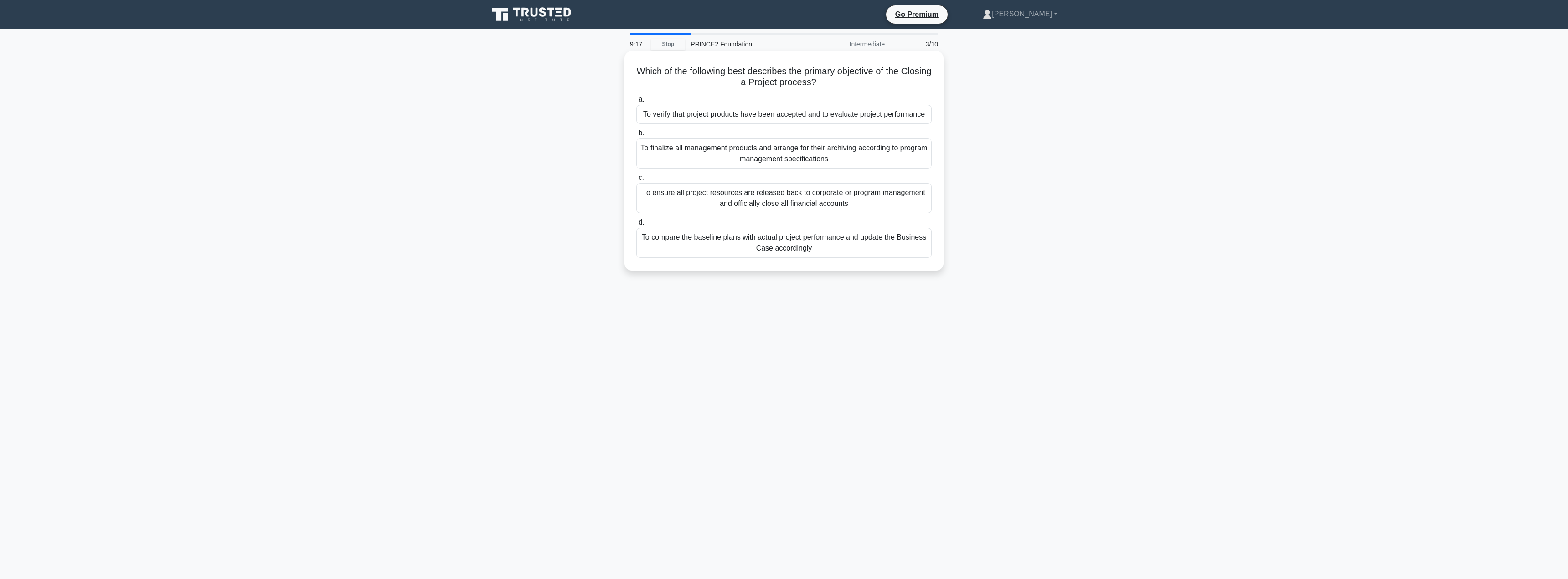
click at [748, 243] on div "To compare the baseline plans with actual project performance and update the Bu…" at bounding box center [783, 243] width 295 height 30
click at [636, 225] on input "d. To compare the baseline plans with actual project performance and update the…" at bounding box center [636, 222] width 0 height 6
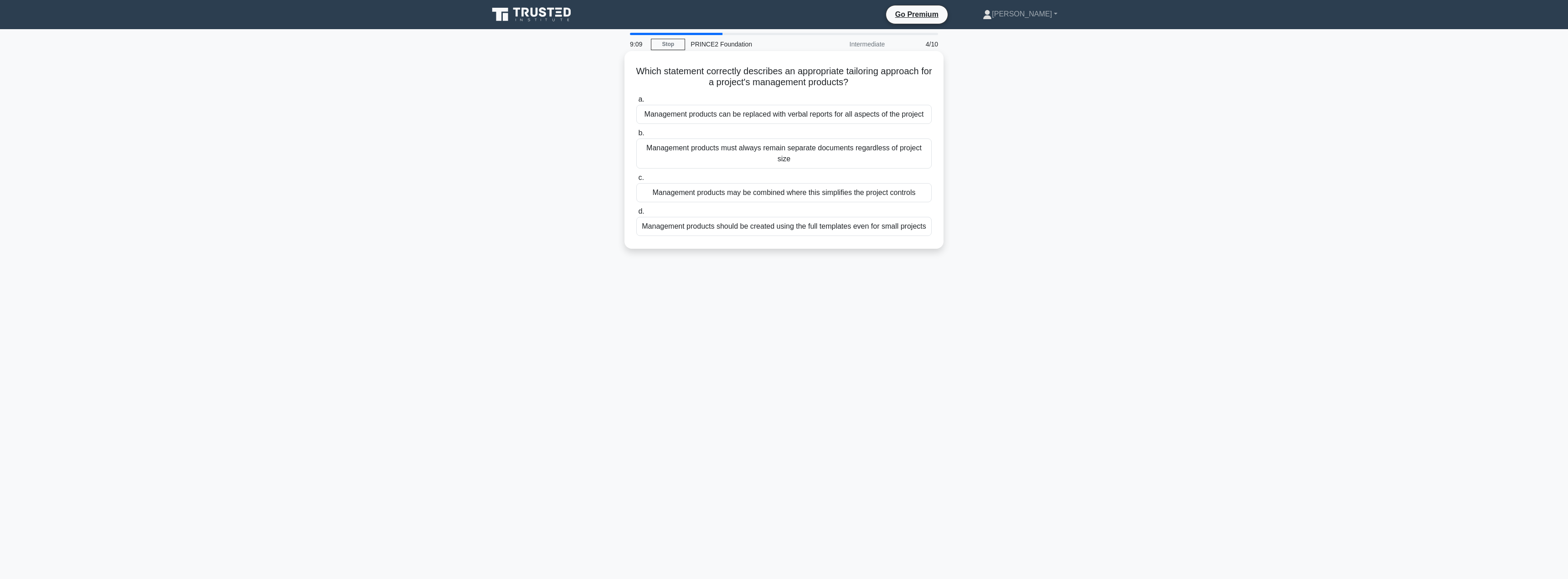
click at [725, 196] on div "Management products may be combined where this simplifies the project controls" at bounding box center [783, 192] width 295 height 19
click at [636, 181] on input "c. Management products may be combined where this simplifies the project contro…" at bounding box center [636, 178] width 0 height 6
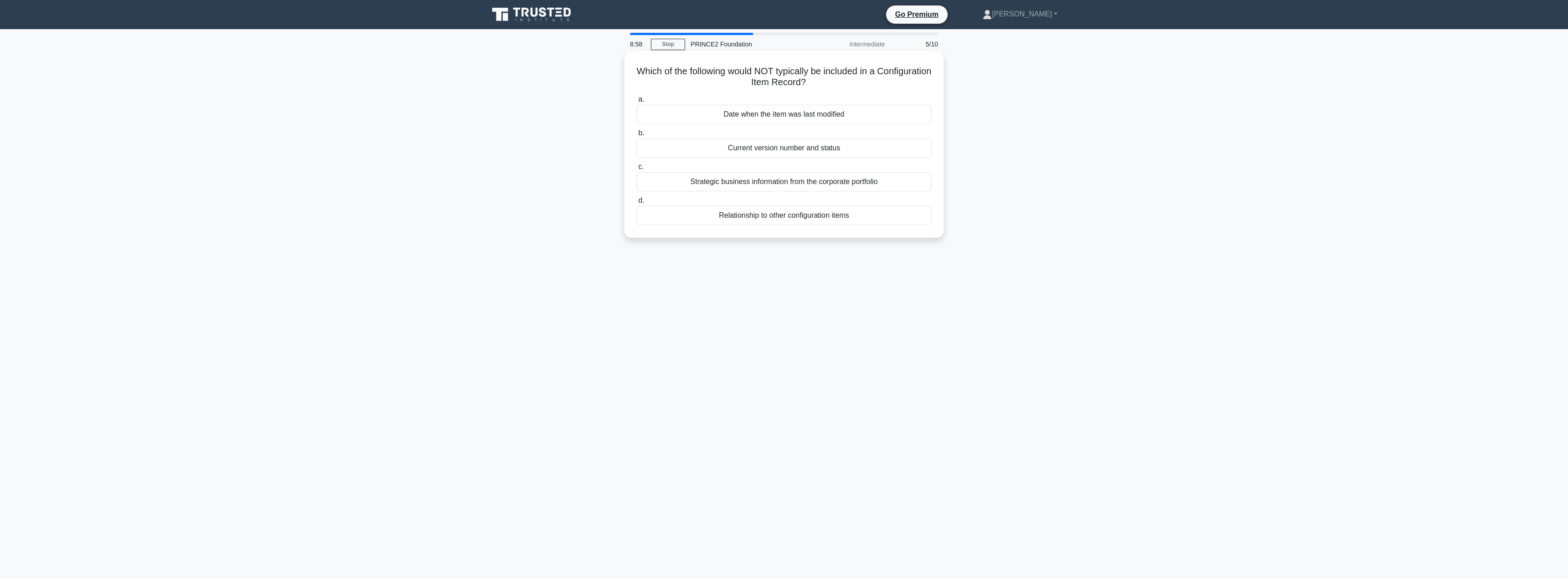
click at [756, 186] on div "Strategic business information from the corporate portfolio" at bounding box center [783, 182] width 295 height 19
click at [636, 170] on input "c. Strategic business information from the corporate portfolio" at bounding box center [636, 167] width 0 height 6
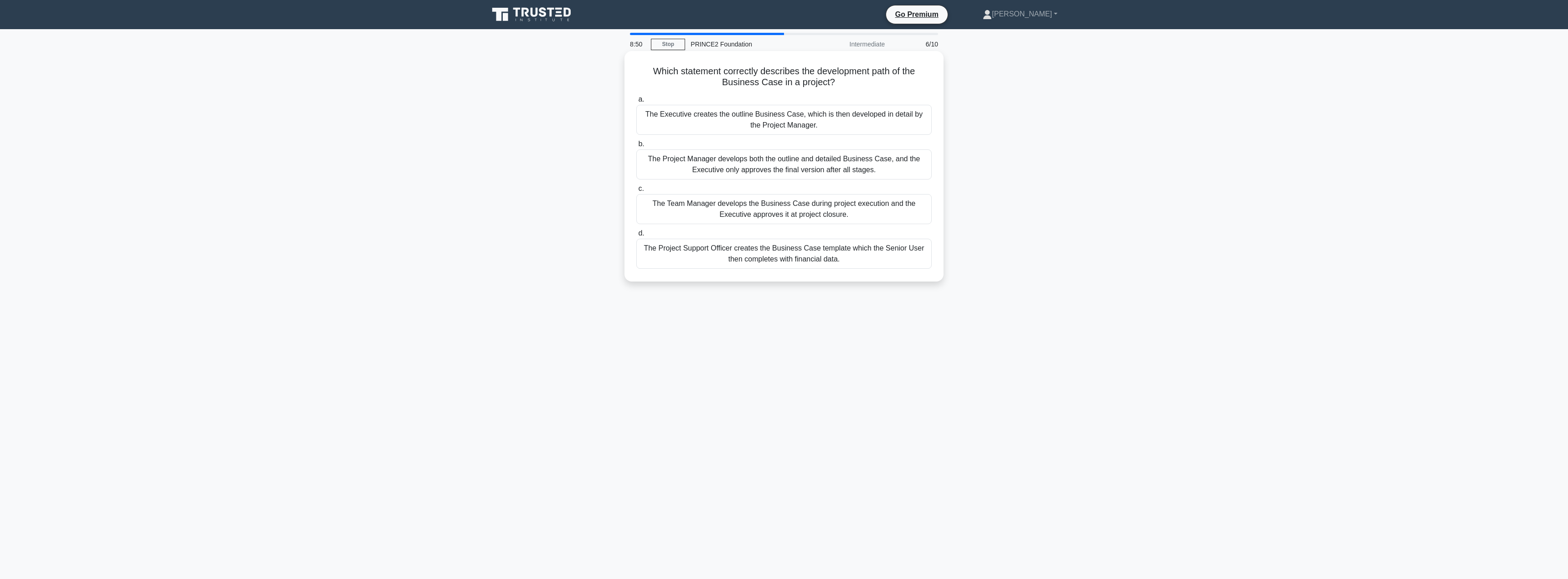
click at [735, 118] on div "The Executive creates the outline Business Case, which is then developed in det…" at bounding box center [783, 120] width 295 height 30
click at [636, 102] on input "a. The Executive creates the outline Business Case, which is then developed in …" at bounding box center [636, 99] width 0 height 6
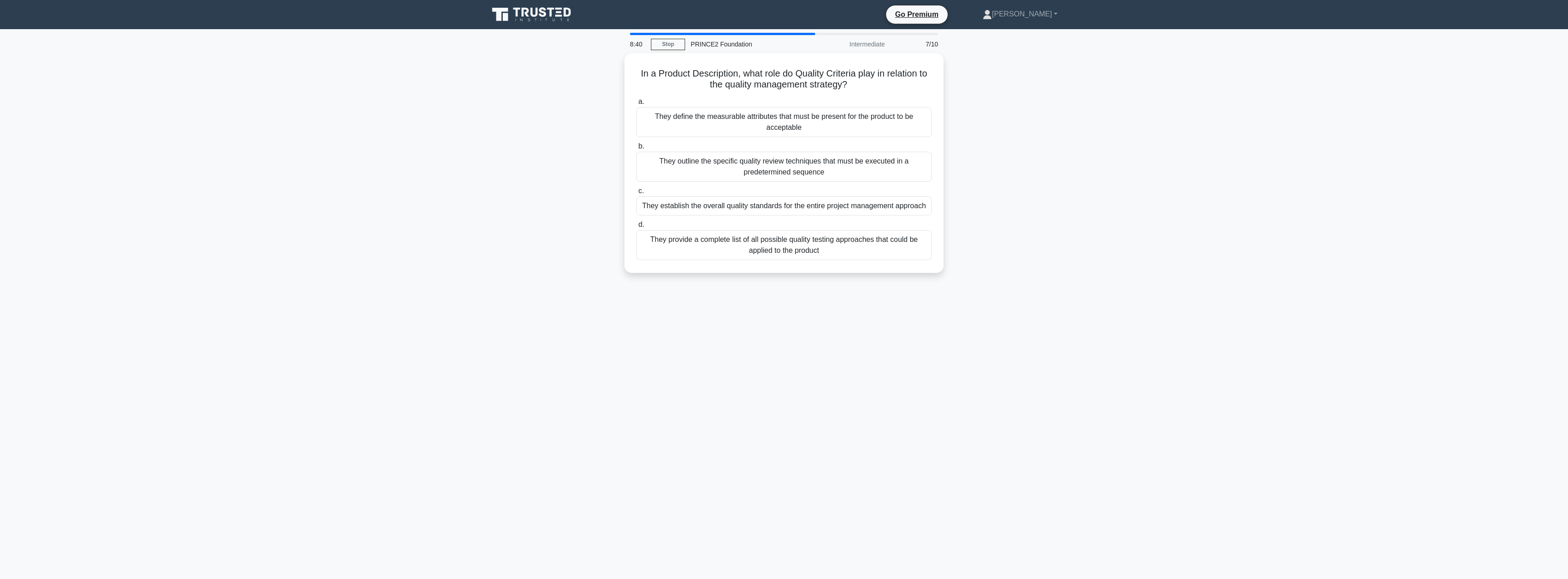
click at [735, 118] on div "They define the measurable attributes that must be present for the product to b…" at bounding box center [783, 122] width 295 height 30
click at [636, 105] on input "a. They define the measurable attributes that must be present for the product t…" at bounding box center [636, 102] width 0 height 6
click at [726, 192] on div "When the project manager has documented all technical specifications for the pr…" at bounding box center [783, 198] width 295 height 30
click at [636, 181] on input "c. When the project manager has documented all technical specifications for the…" at bounding box center [636, 178] width 0 height 6
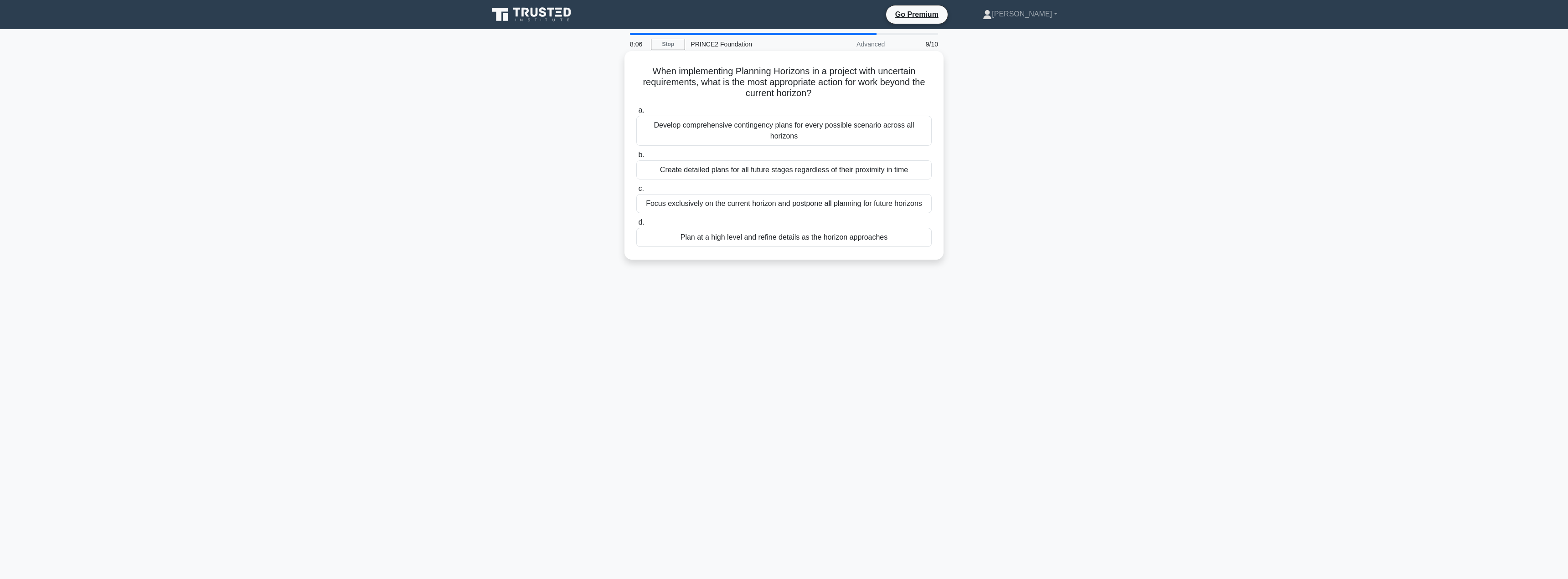
click at [726, 127] on div "Develop comprehensive contingency plans for every possible scenario across all …" at bounding box center [783, 131] width 295 height 30
click at [636, 114] on input "a. Develop comprehensive contingency plans for every possible scenario across a…" at bounding box center [636, 110] width 0 height 6
click at [693, 182] on div "Reassess reporting frequency and modify content to highlight constraint impacts…" at bounding box center [783, 176] width 295 height 30
click at [636, 158] on input "b. Reassess reporting frequency and modify content to highlight constraint impa…" at bounding box center [636, 155] width 0 height 6
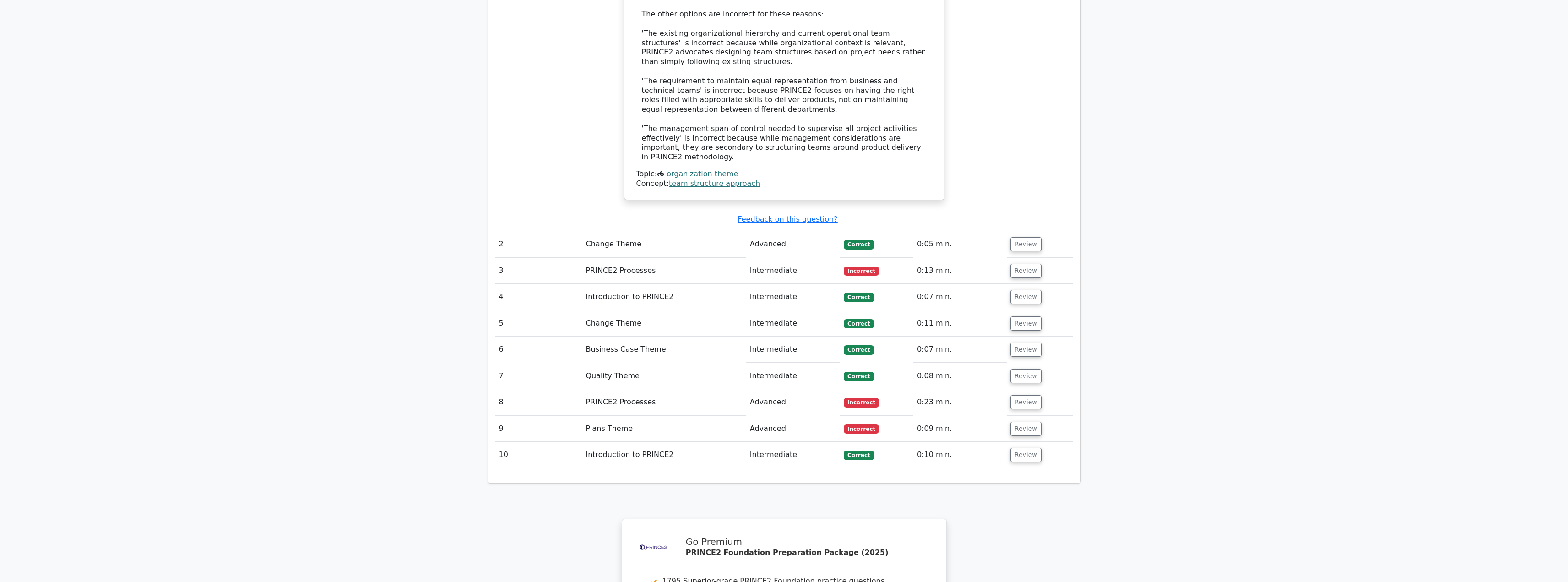
scroll to position [1074, 0]
click at [1028, 237] on button "Review" at bounding box center [1026, 243] width 31 height 14
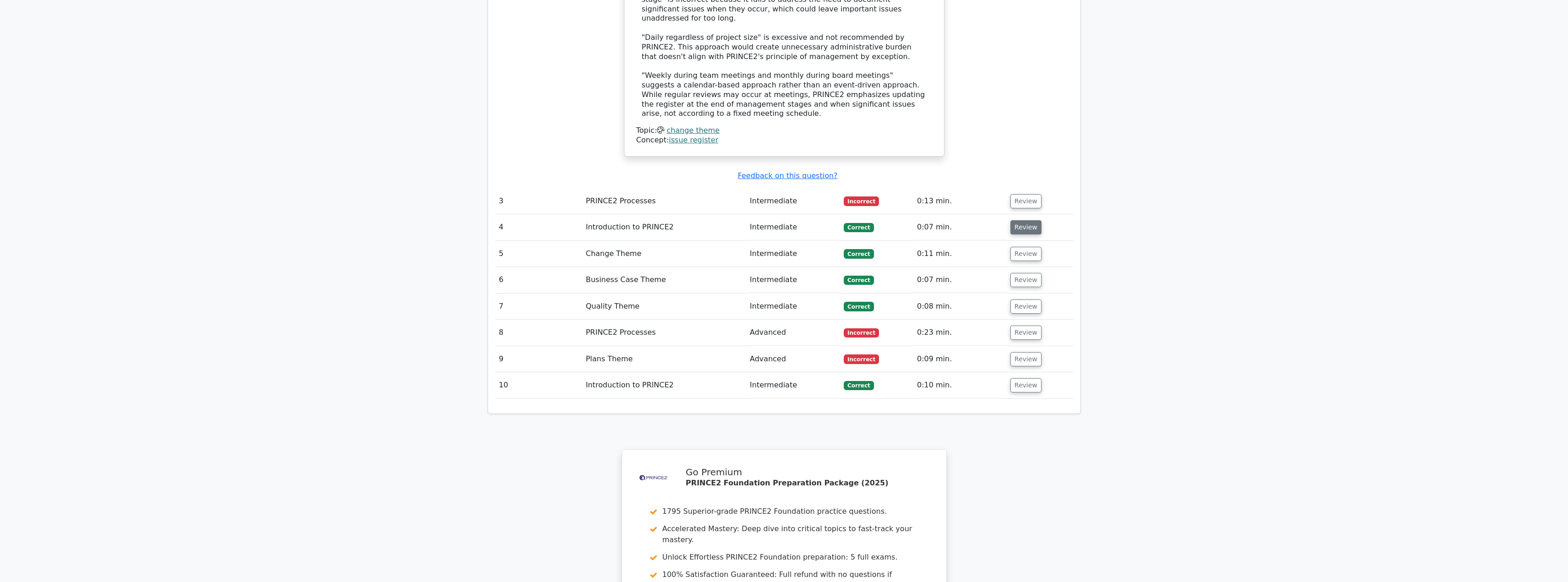
scroll to position [1630, 0]
click at [1023, 194] on button "Review" at bounding box center [1026, 201] width 31 height 14
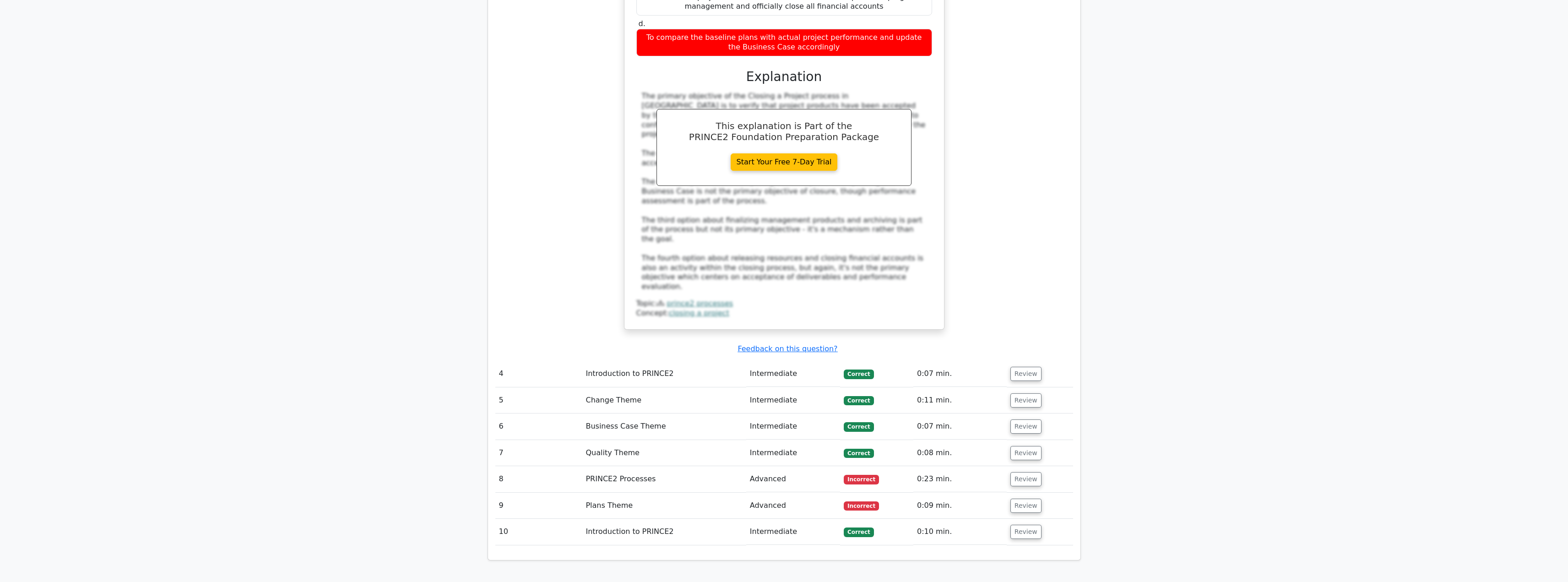
scroll to position [1992, 0]
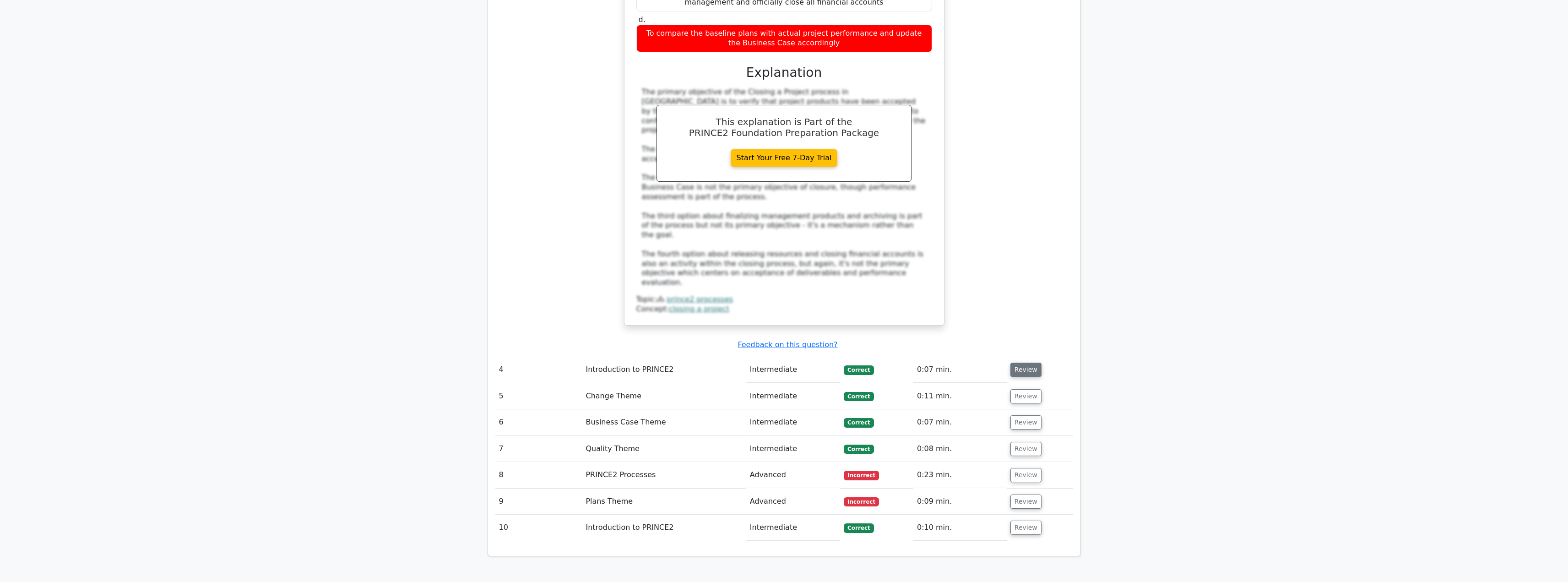
click at [1013, 363] on button "Review" at bounding box center [1026, 369] width 31 height 14
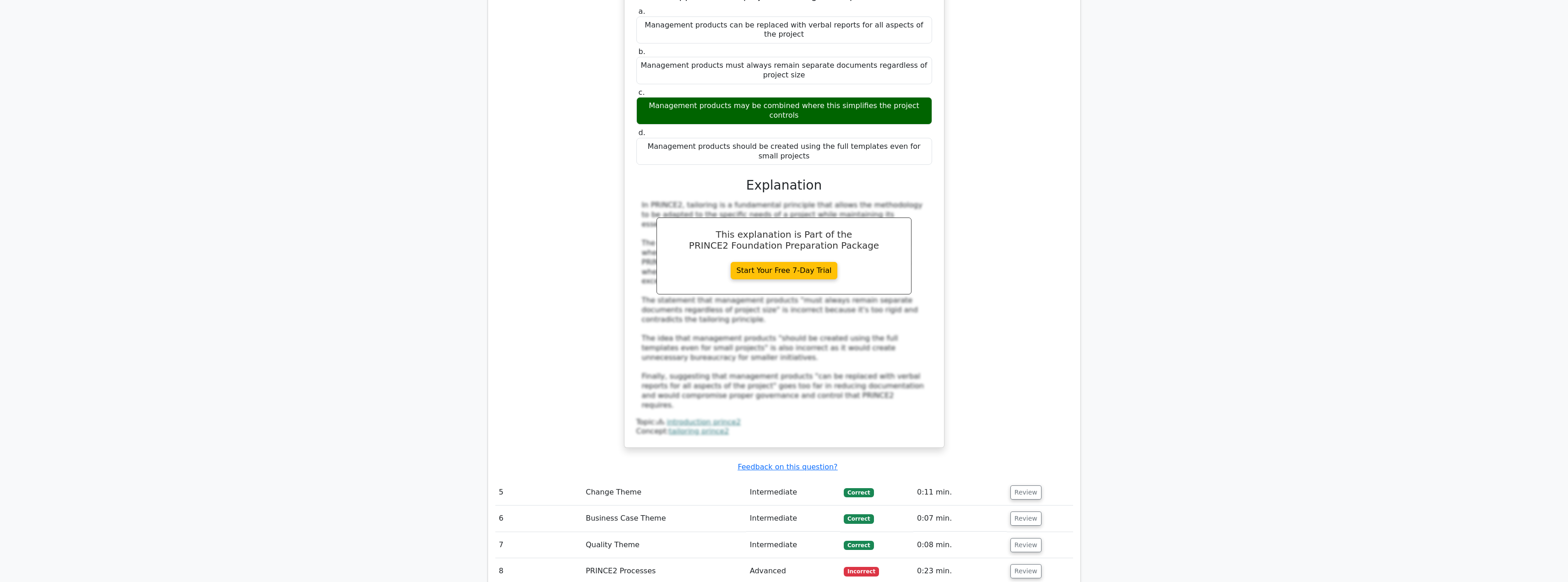
scroll to position [2444, 0]
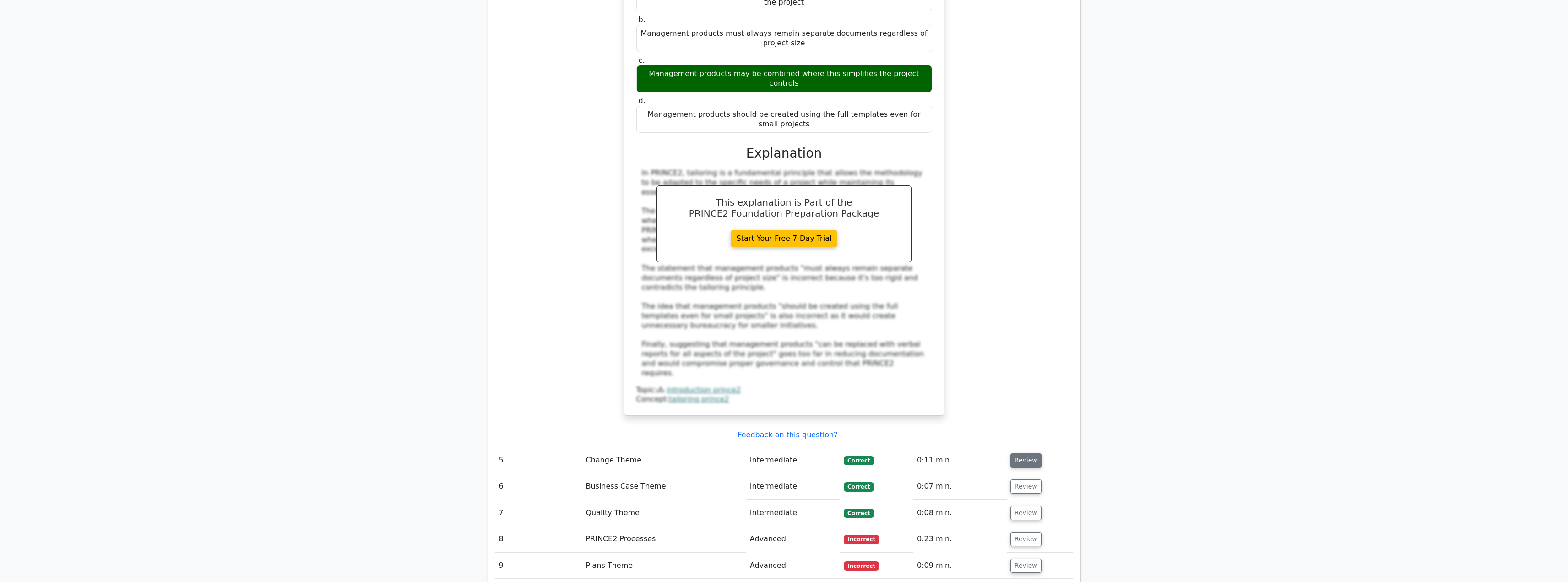
click at [1025, 454] on button "Review" at bounding box center [1026, 460] width 31 height 14
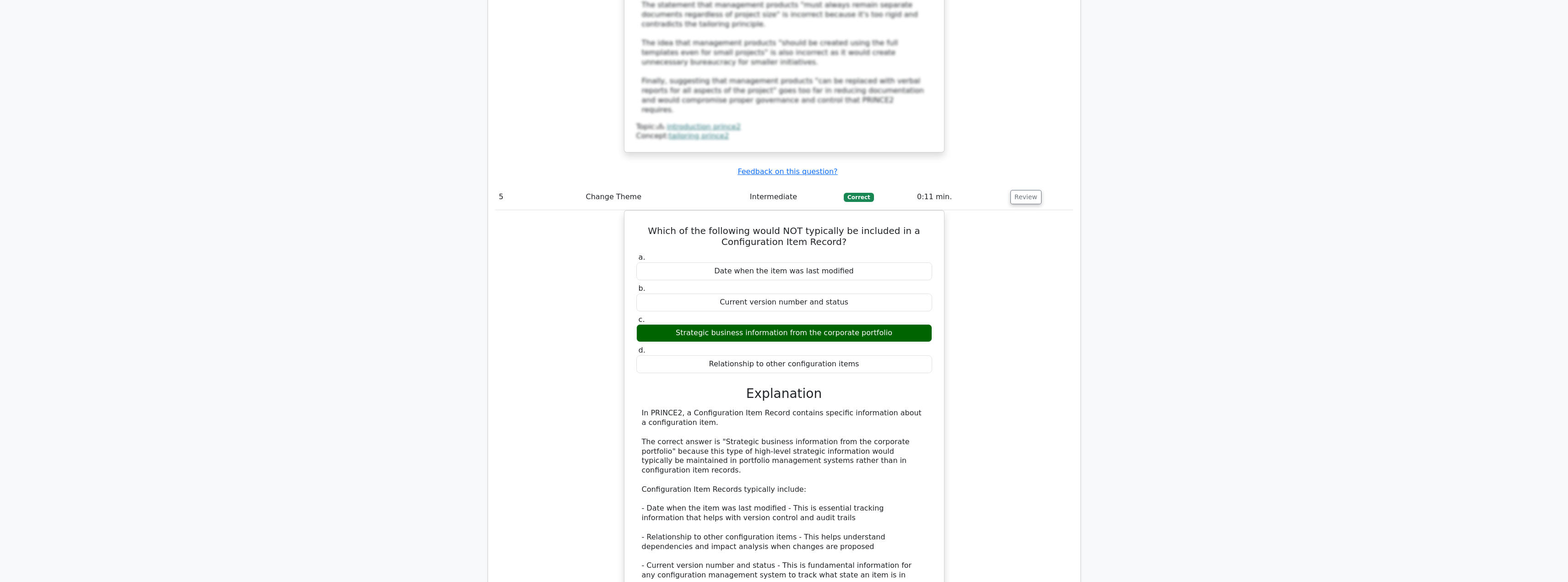
scroll to position [2710, 0]
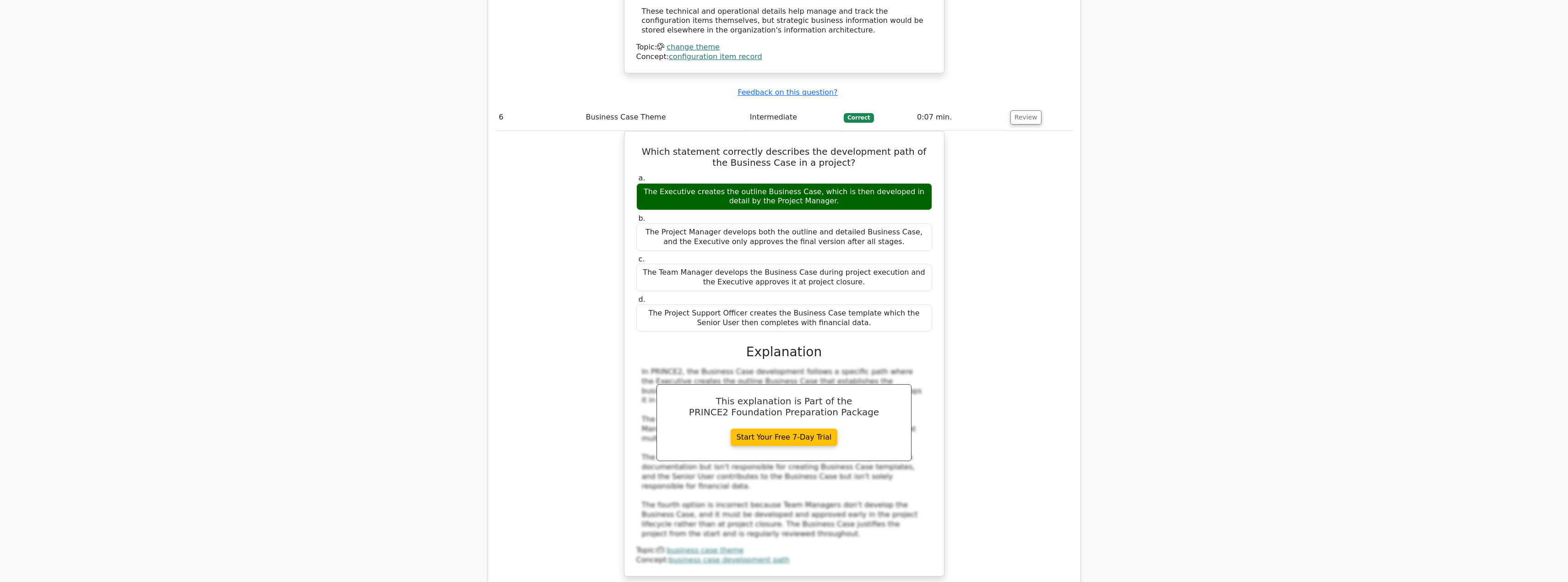
scroll to position [3295, 0]
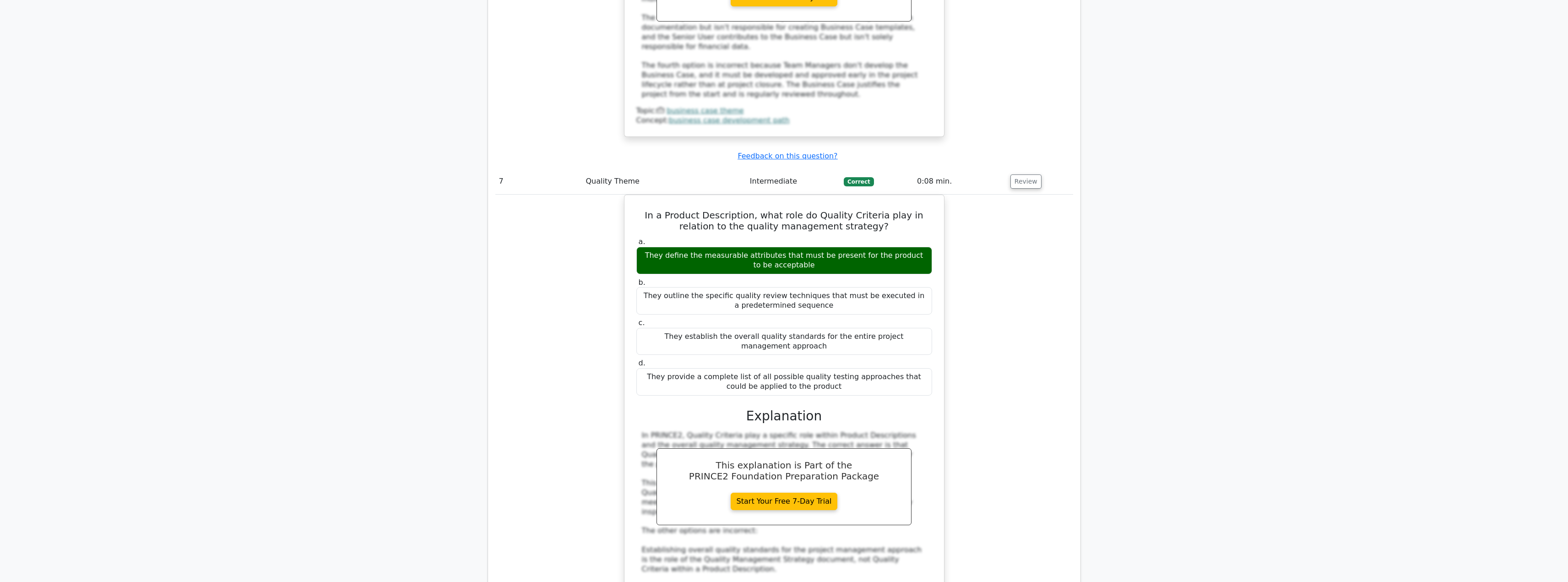
scroll to position [3743, 0]
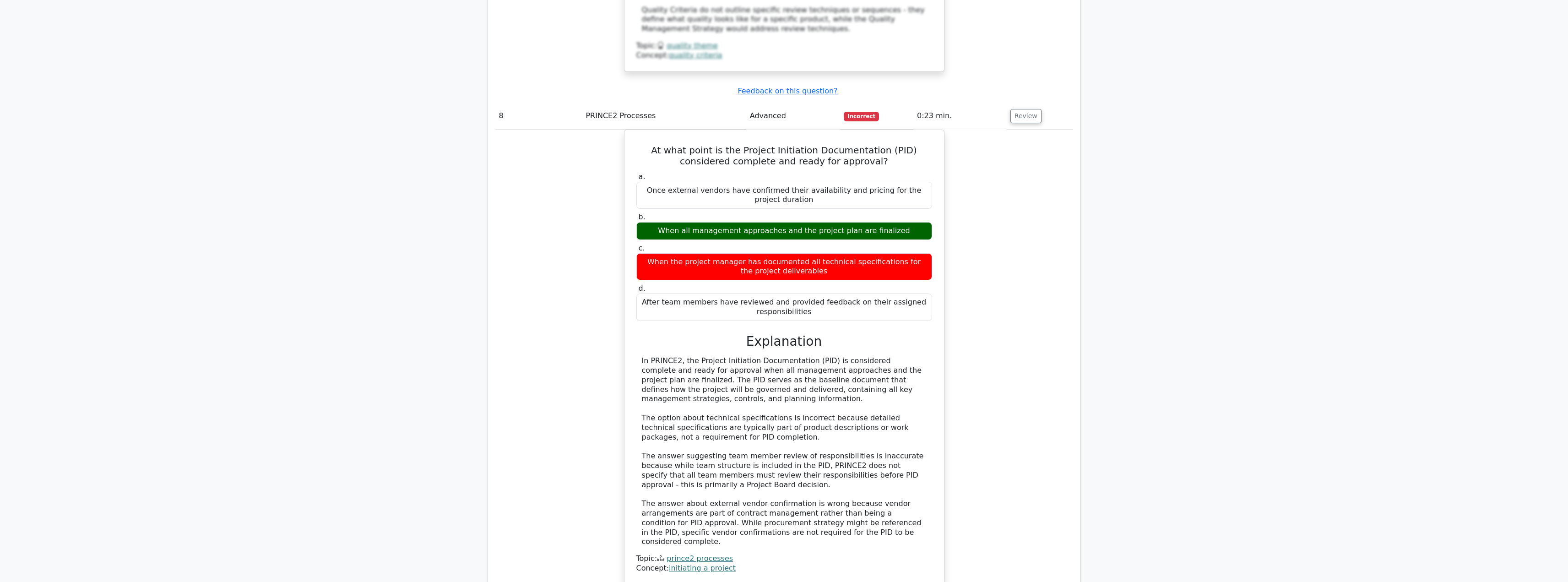
scroll to position [4337, 0]
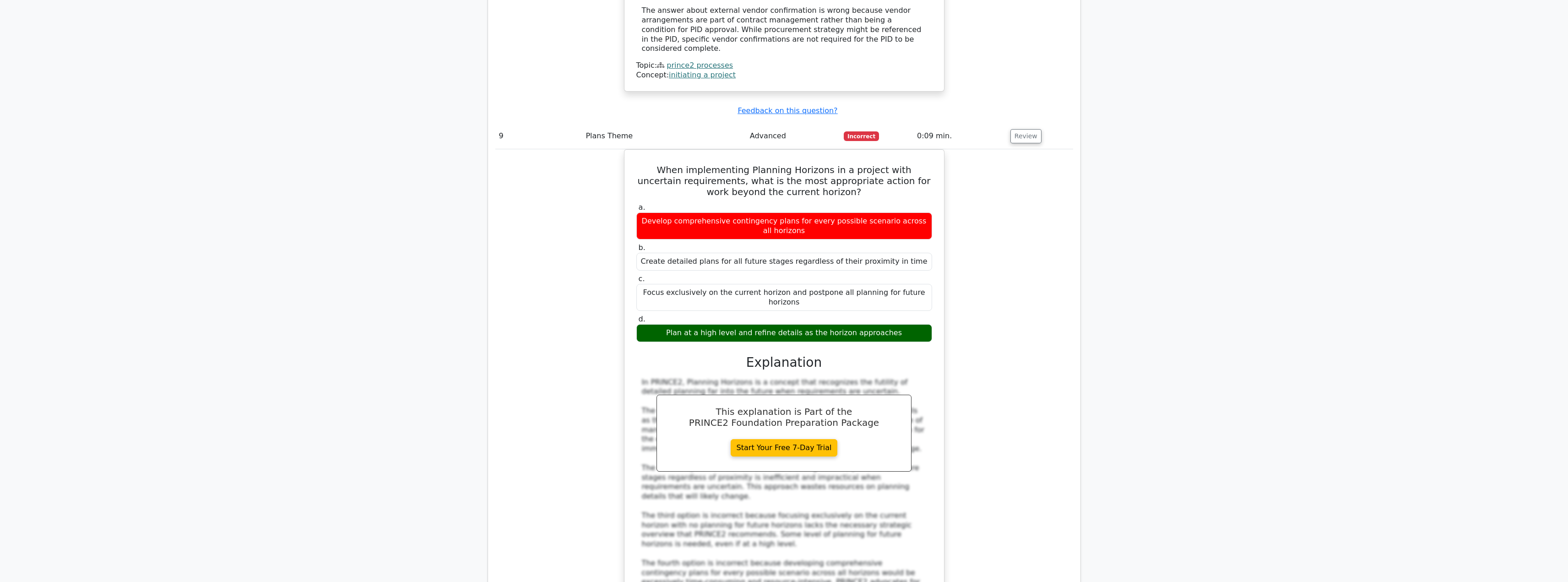
scroll to position [4831, 0]
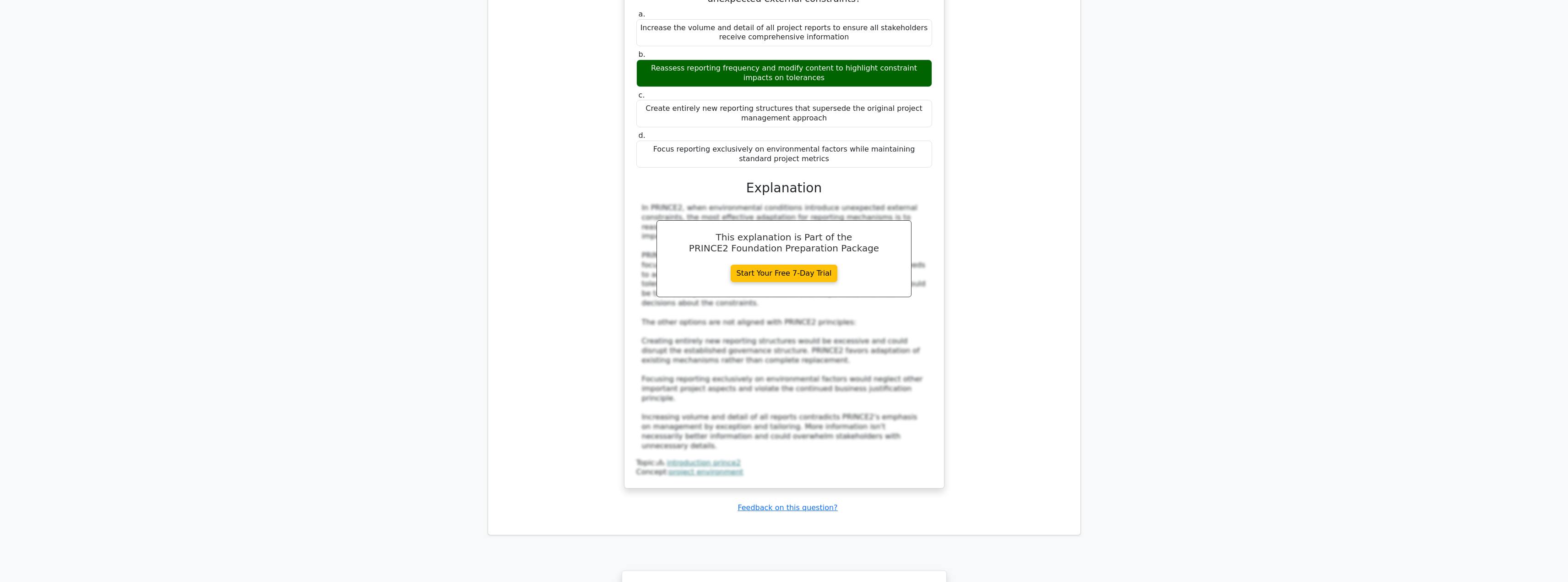
scroll to position [5671, 0]
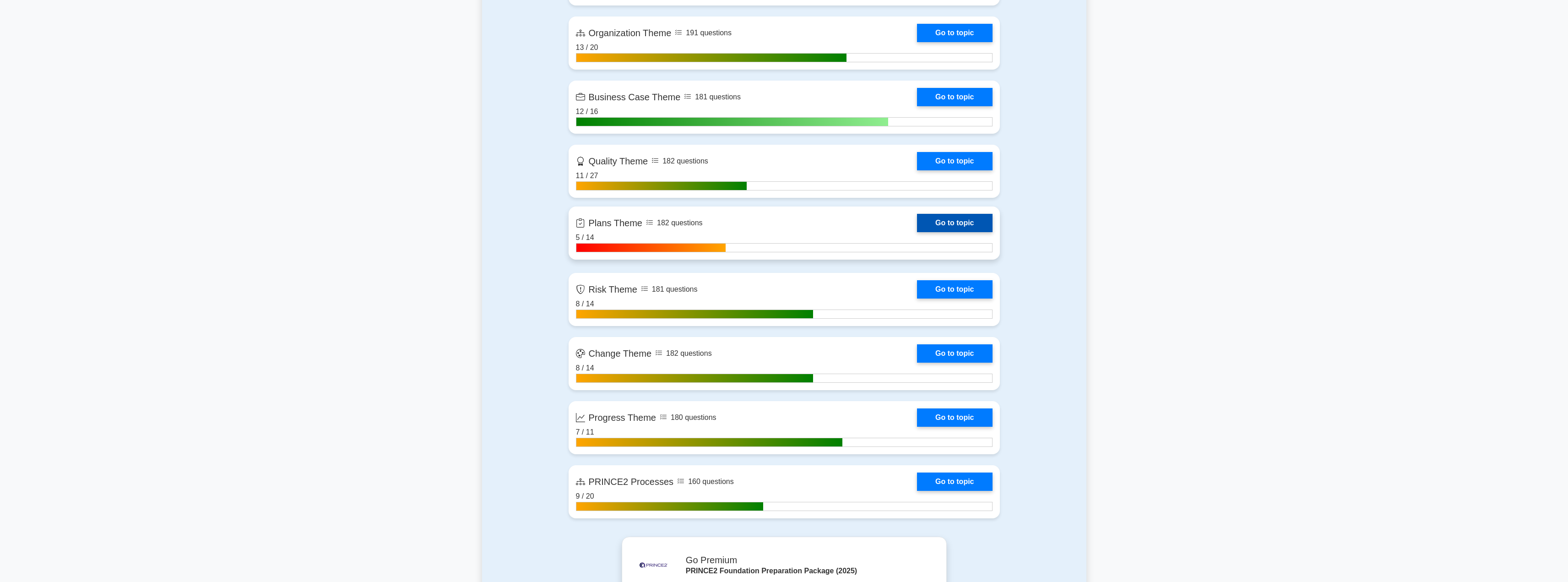
scroll to position [773, 0]
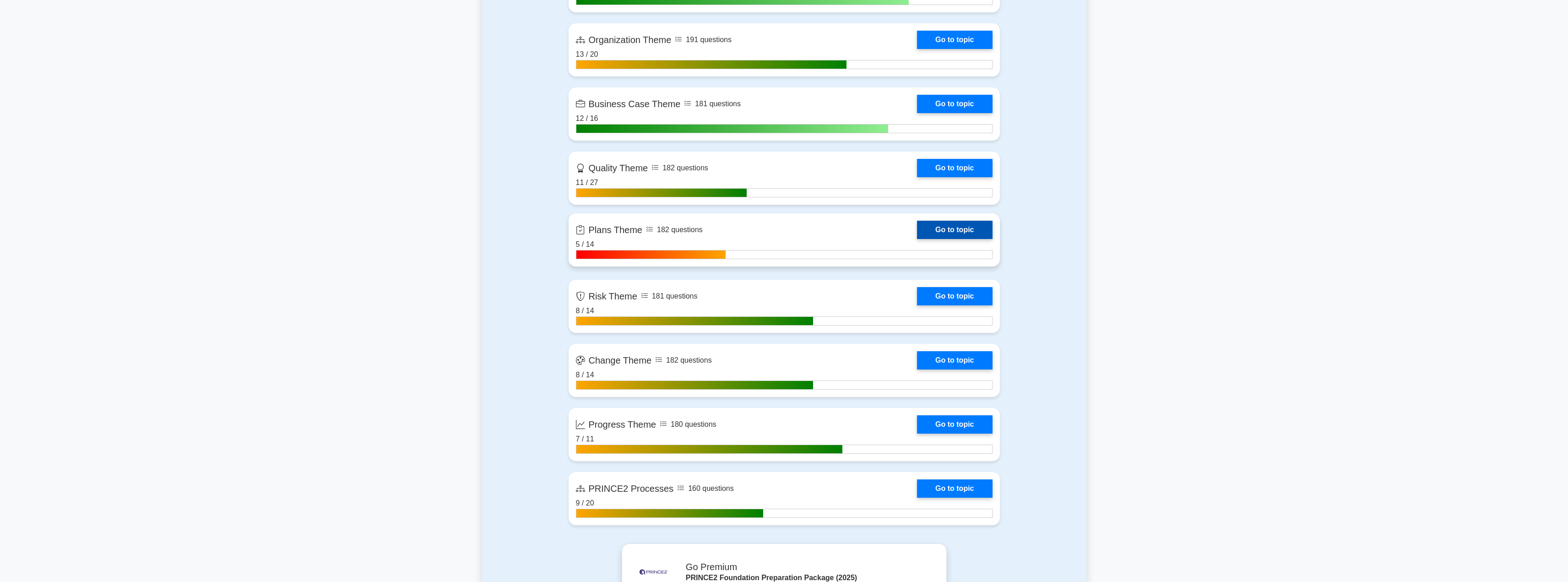
click at [962, 229] on link "Go to topic" at bounding box center [954, 230] width 75 height 19
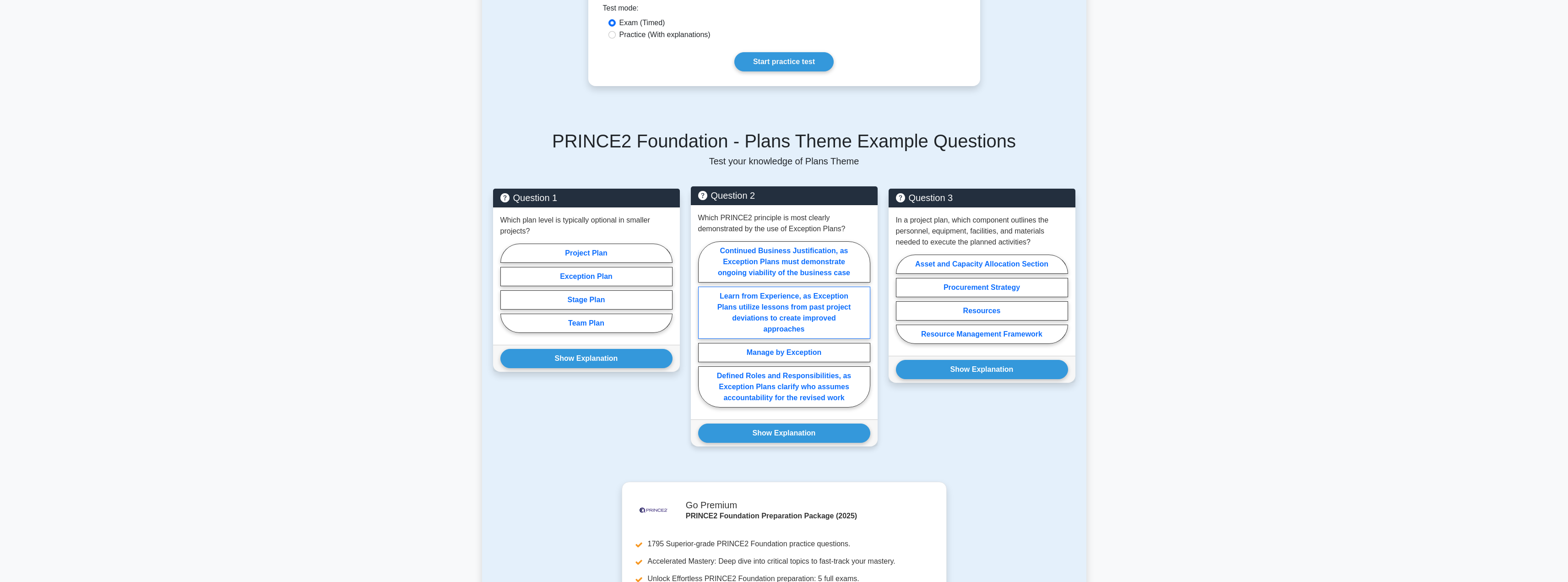
scroll to position [284, 0]
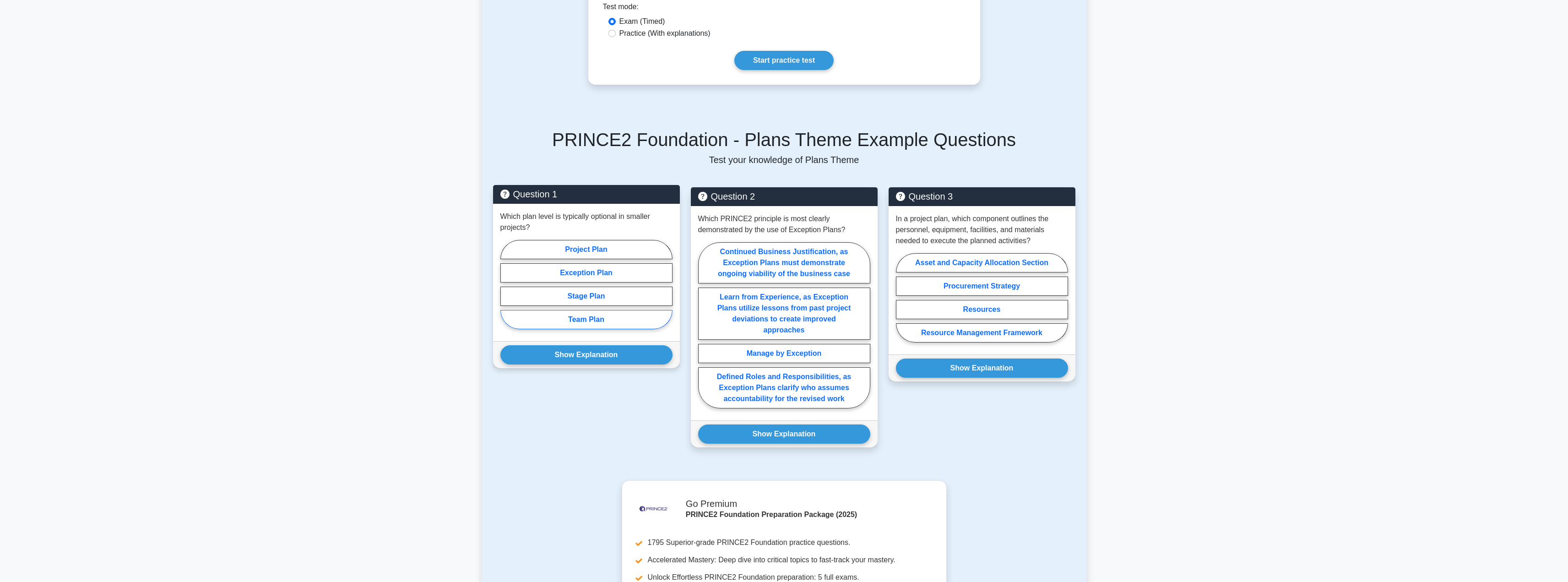
click at [592, 312] on label "Team Plan" at bounding box center [586, 320] width 172 height 19
click at [507, 290] on input "Team Plan" at bounding box center [503, 287] width 6 height 6
radio input "true"
click at [583, 352] on button "Show Explanation" at bounding box center [586, 355] width 172 height 19
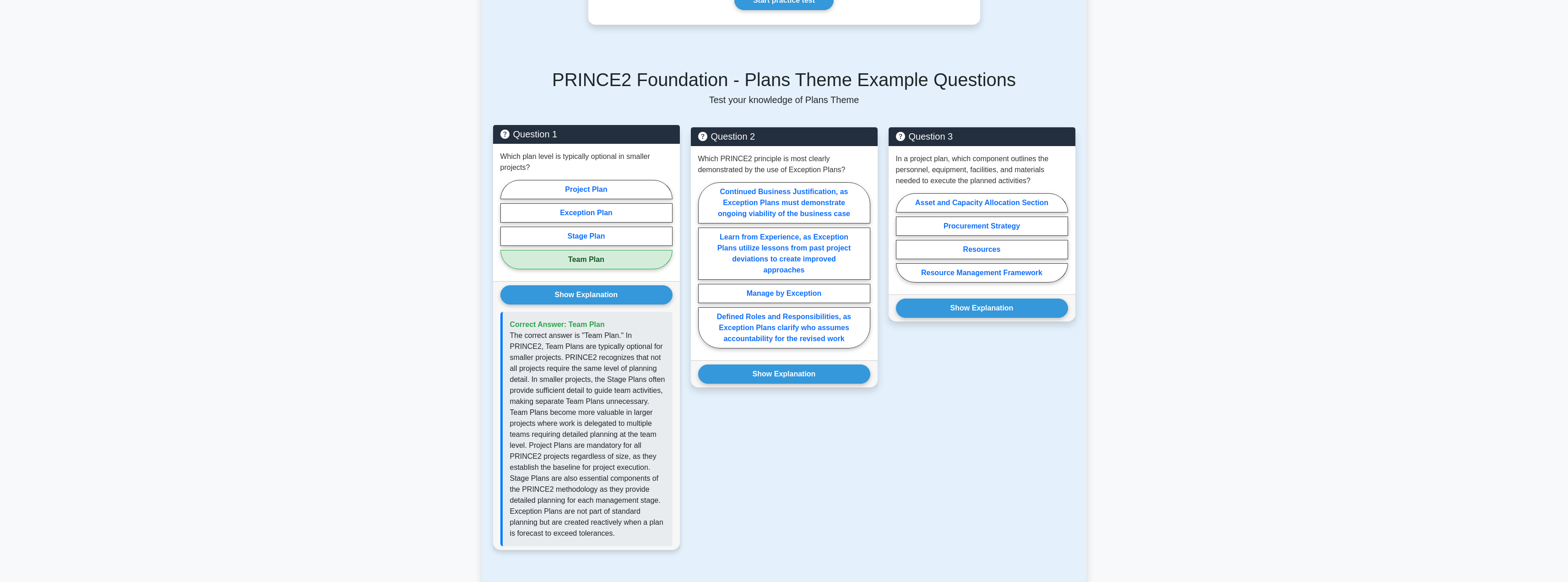
scroll to position [348, 0]
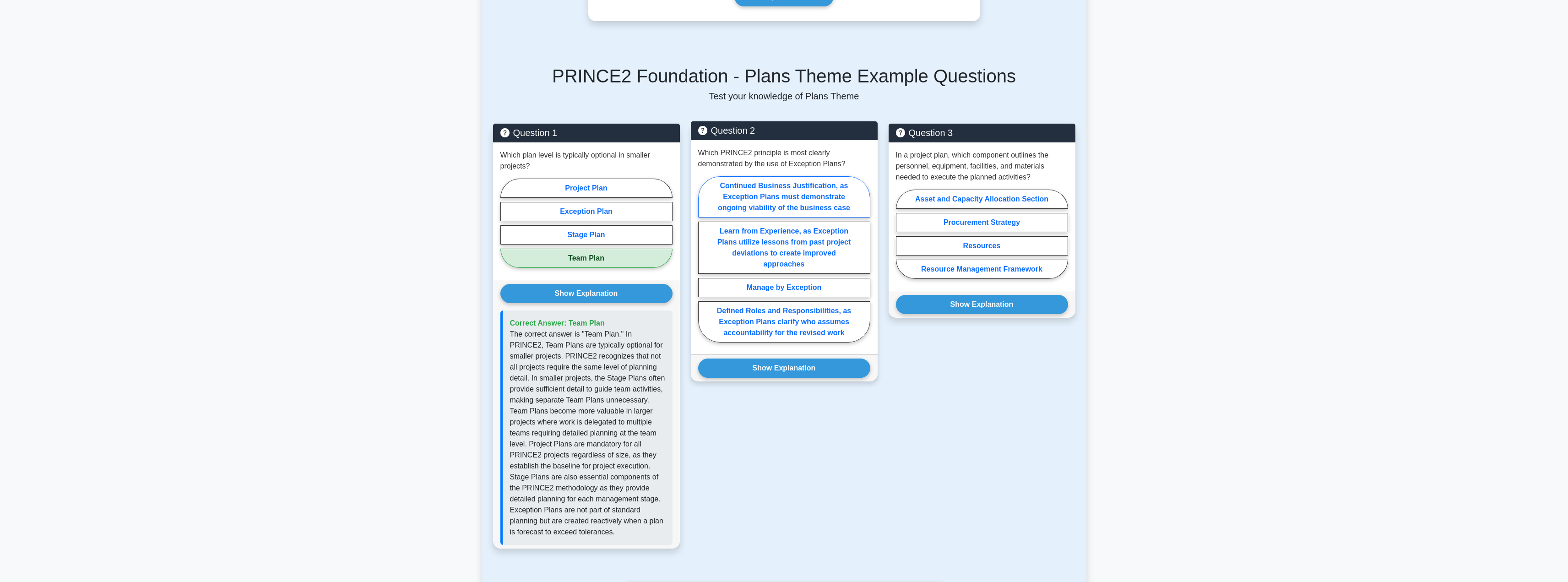
click at [773, 205] on label "Continued Business Justification, as Exception Plans must demonstrate ongoing v…" at bounding box center [784, 197] width 172 height 41
click at [704, 259] on input "Continued Business Justification, as Exception Plans must demonstrate ongoing v…" at bounding box center [701, 262] width 6 height 6
radio input "true"
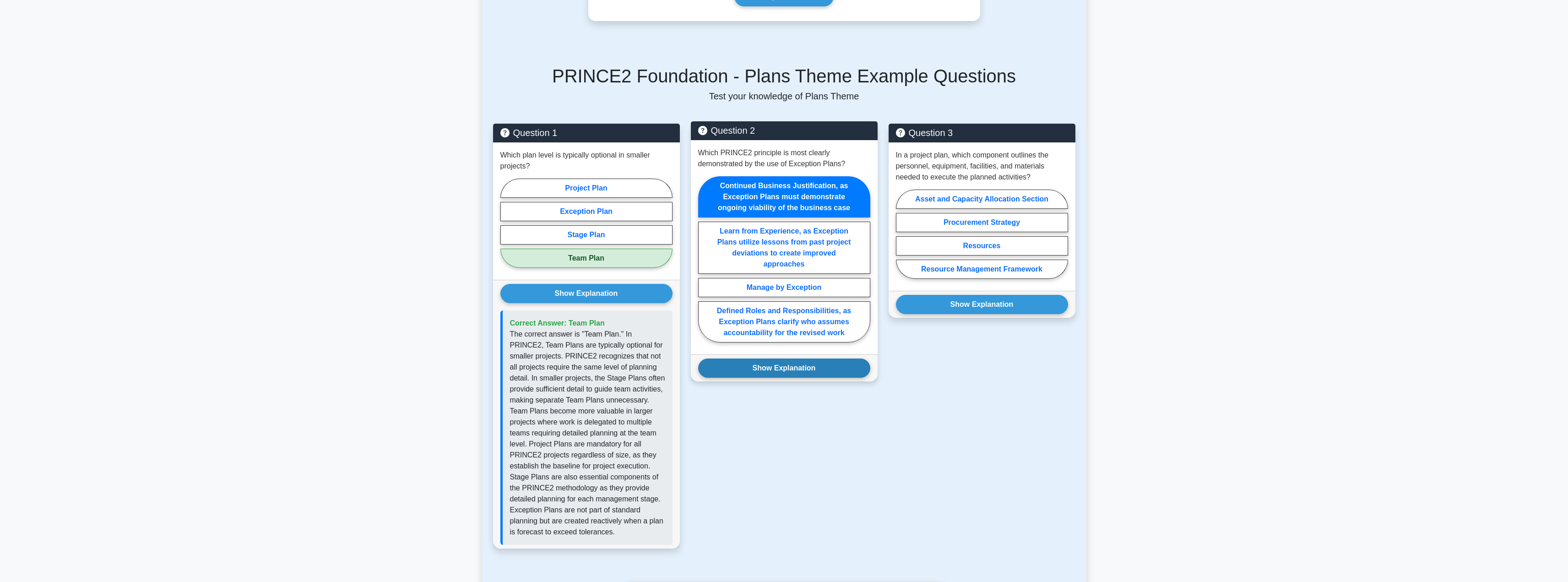
click at [768, 374] on button "Show Explanation" at bounding box center [784, 368] width 172 height 19
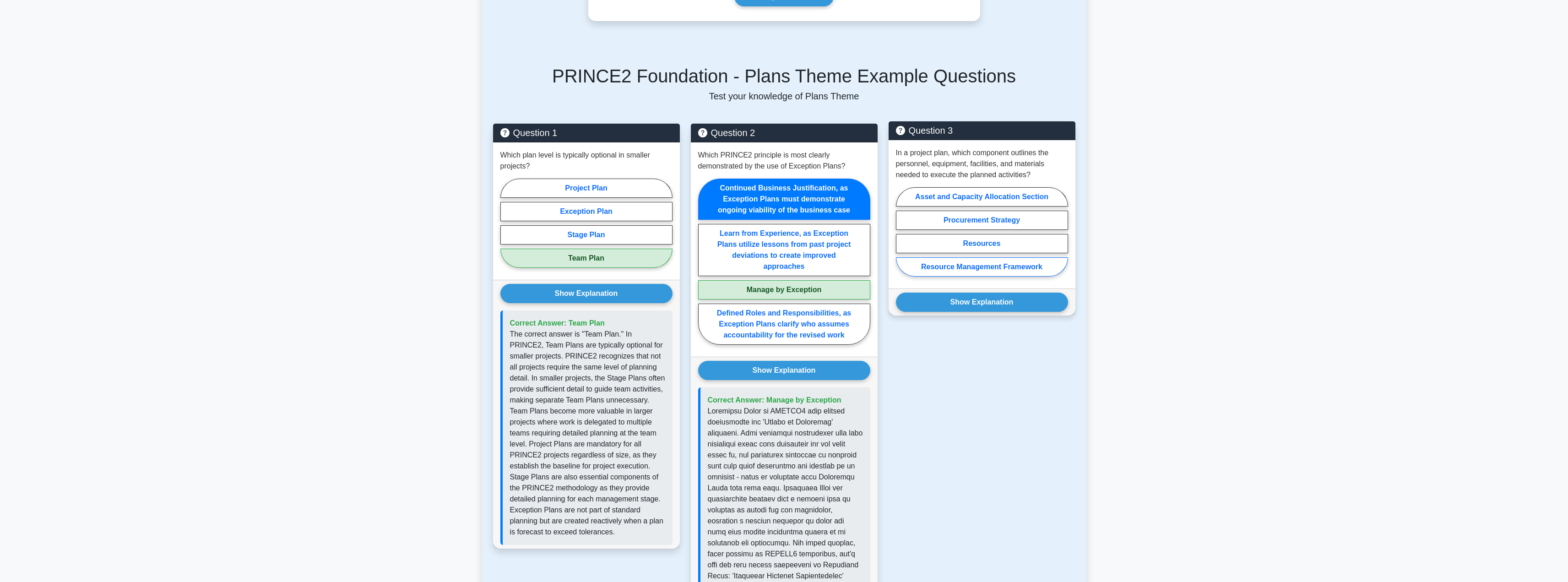
click at [964, 267] on label "Resource Management Framework" at bounding box center [982, 266] width 172 height 19
click at [902, 238] on input "Resource Management Framework" at bounding box center [899, 235] width 6 height 6
radio input "true"
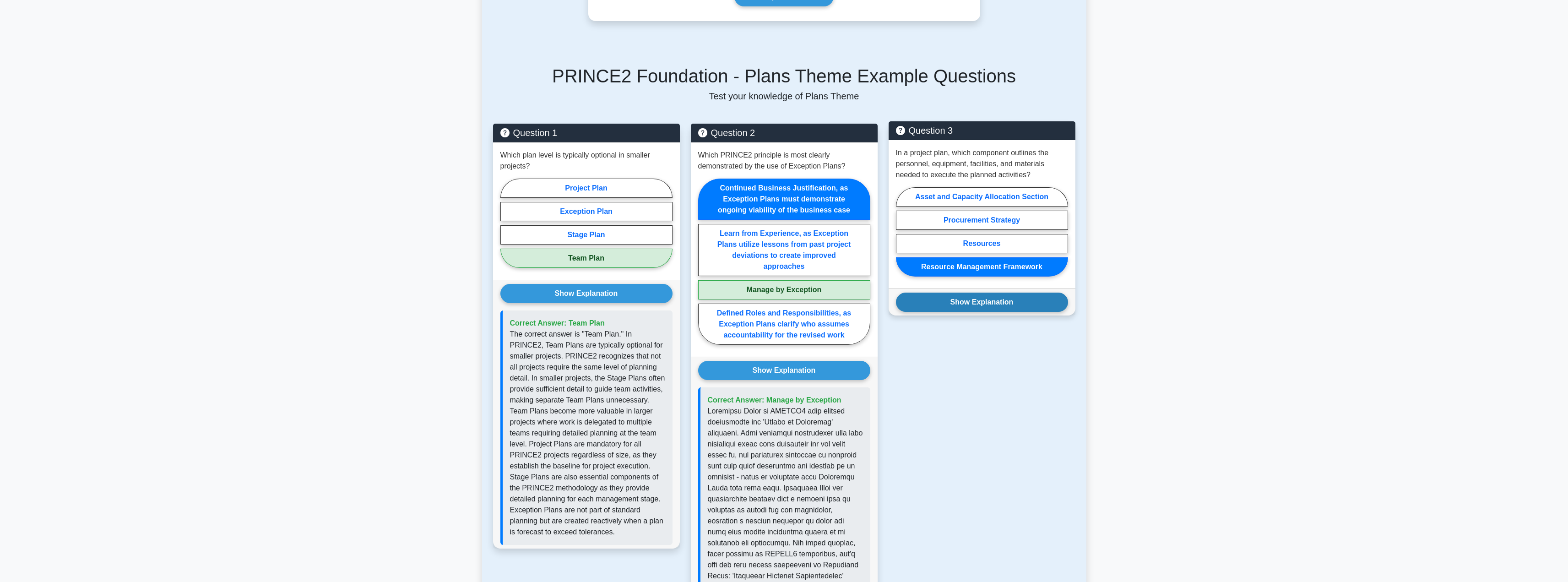
click at [954, 306] on button "Show Explanation" at bounding box center [982, 302] width 172 height 19
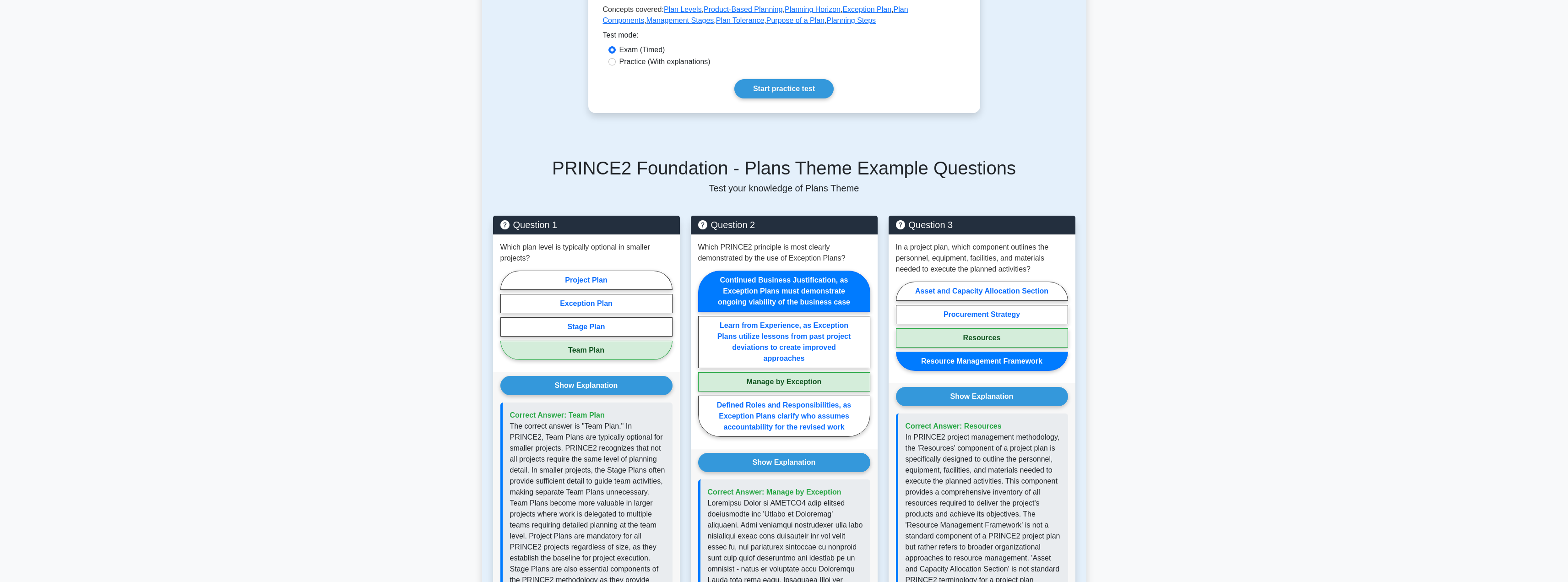
scroll to position [0, 0]
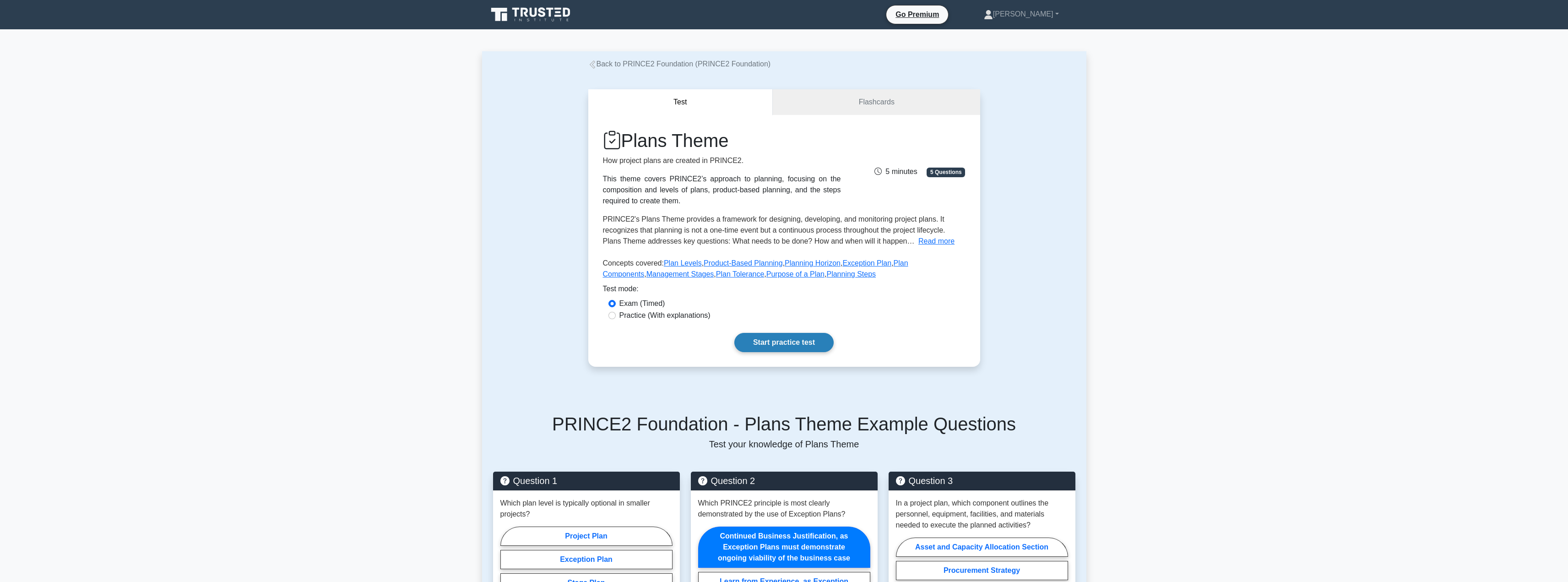
click at [778, 345] on link "Start practice test" at bounding box center [784, 342] width 100 height 19
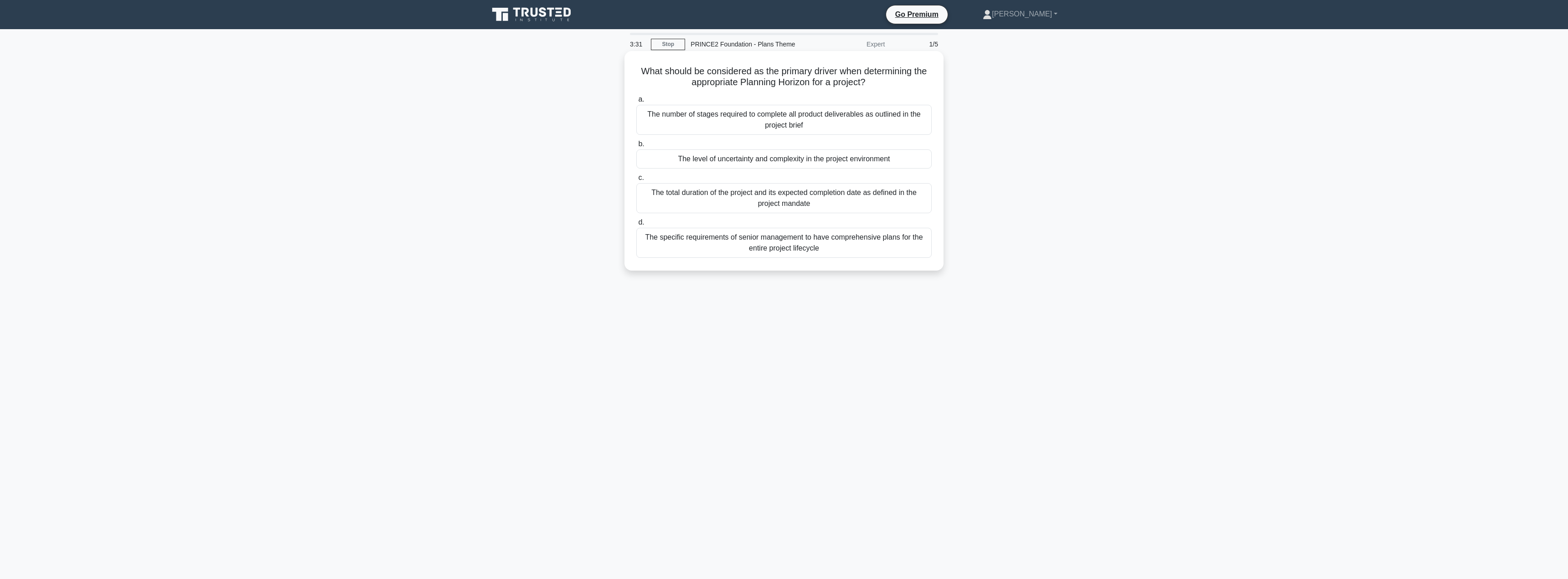
click at [791, 123] on div "The number of stages required to complete all product deliverables as outlined …" at bounding box center [783, 120] width 295 height 30
click at [636, 102] on input "a. The number of stages required to complete all product deliverables as outlin…" at bounding box center [636, 99] width 0 height 6
click at [779, 110] on div "It pauses completely until the next stage is formally approved" at bounding box center [783, 114] width 295 height 19
click at [636, 102] on input "a. It pauses completely until the next stage is formally approved" at bounding box center [636, 99] width 0 height 6
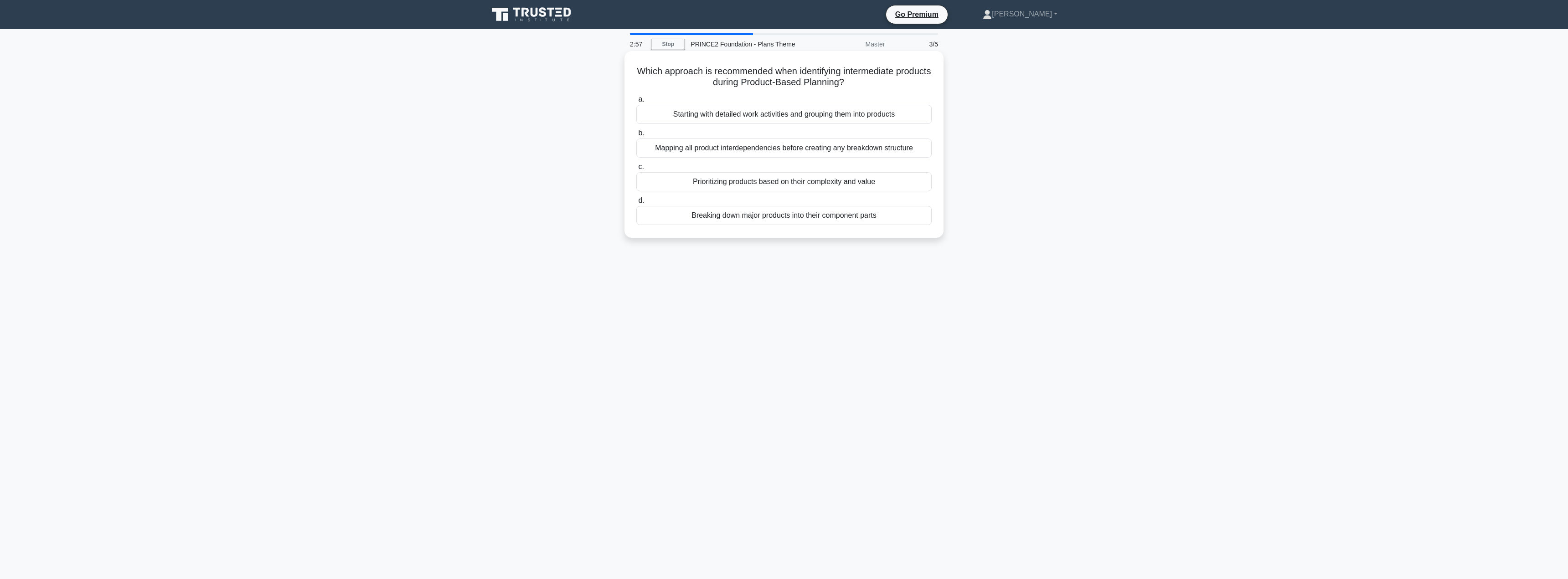
click at [723, 151] on div "Mapping all product interdependencies before creating any breakdown structure" at bounding box center [783, 148] width 295 height 19
click at [636, 136] on input "b. Mapping all product interdependencies before creating any breakdown structure" at bounding box center [636, 133] width 0 height 6
click at [746, 147] on div "Maintain consistent levels of planning detail across all time periods in the pr…" at bounding box center [783, 148] width 295 height 19
click at [636, 136] on input "b. Maintain consistent levels of planning detail across all time periods in the…" at bounding box center [636, 133] width 0 height 6
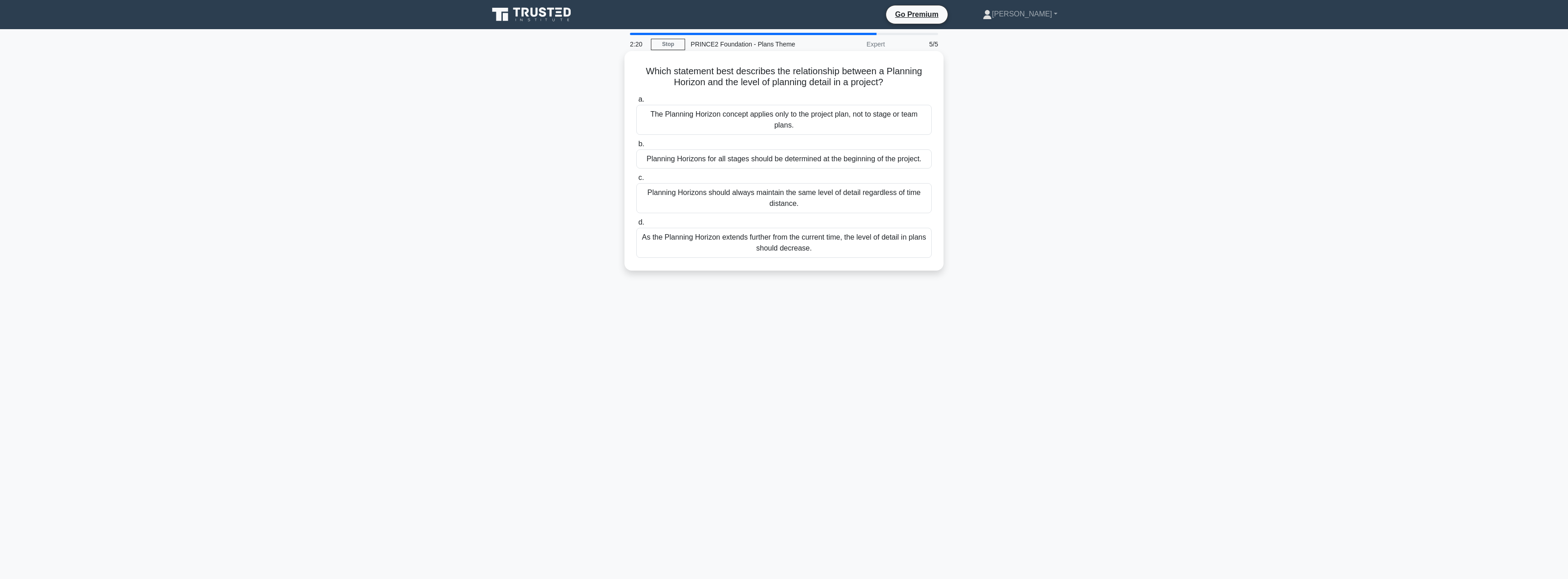
click at [701, 245] on div "As the Planning Horizon extends further from the current time, the level of det…" at bounding box center [783, 243] width 295 height 30
click at [636, 225] on input "d. As the Planning Horizon extends further from the current time, the level of …" at bounding box center [636, 222] width 0 height 6
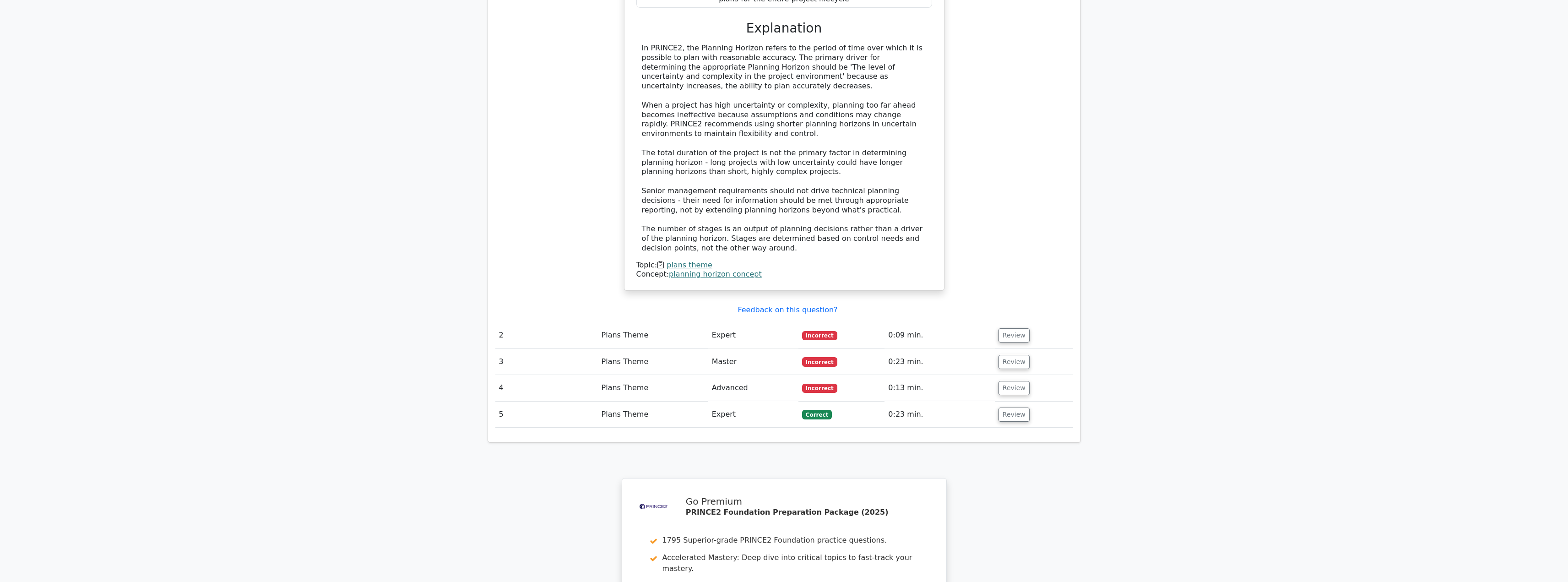
scroll to position [931, 0]
click at [1011, 328] on button "Review" at bounding box center [1014, 334] width 31 height 14
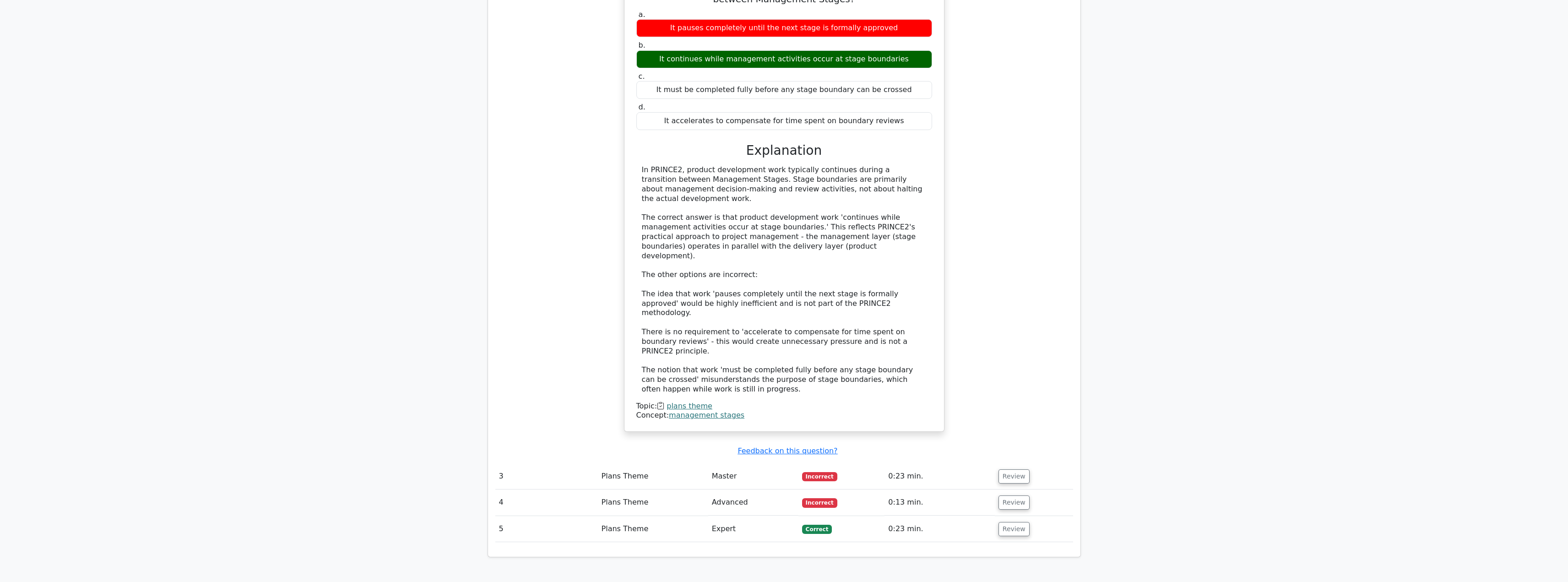
scroll to position [1312, 0]
click at [1021, 469] on button "Review" at bounding box center [1014, 476] width 31 height 14
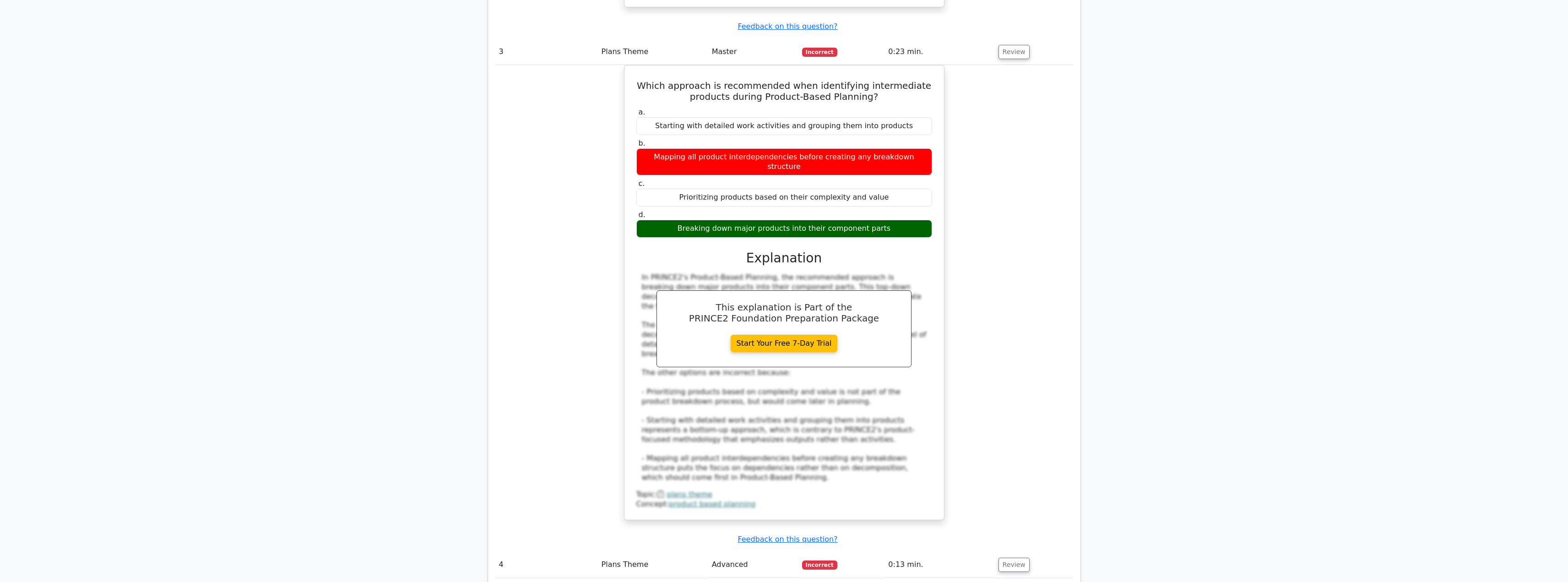
scroll to position [1738, 0]
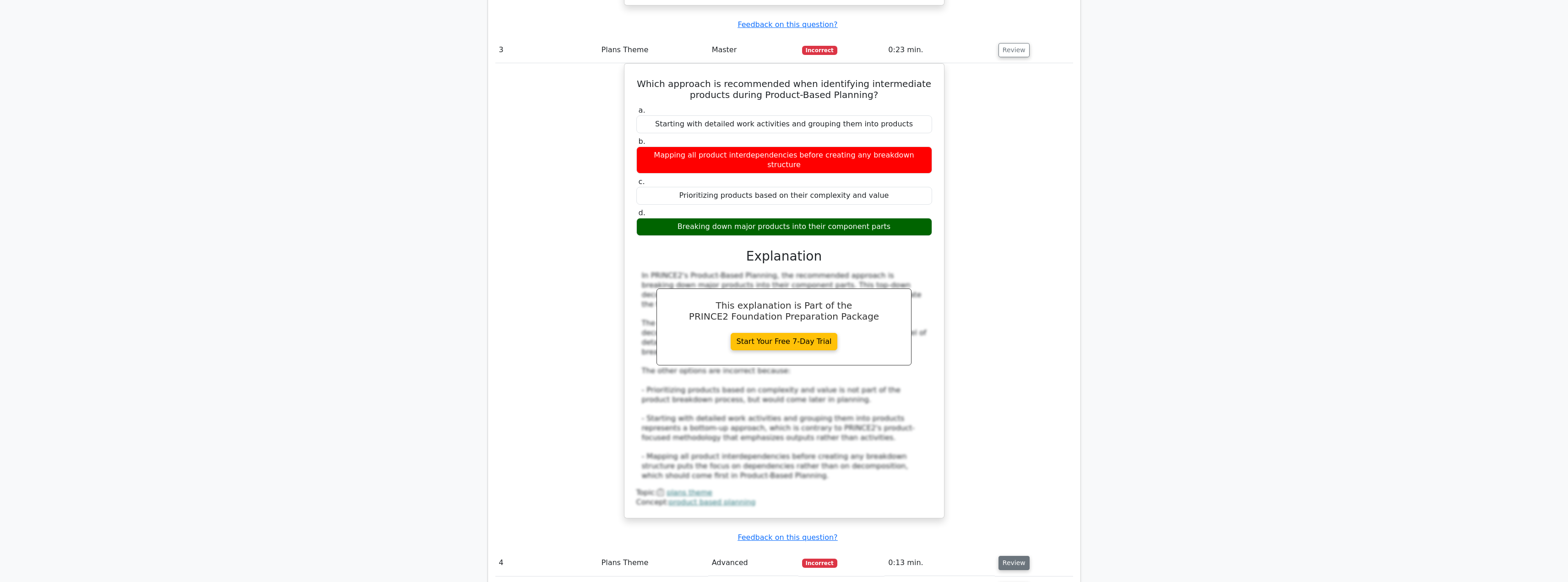
click at [1006, 556] on button "Review" at bounding box center [1014, 563] width 31 height 14
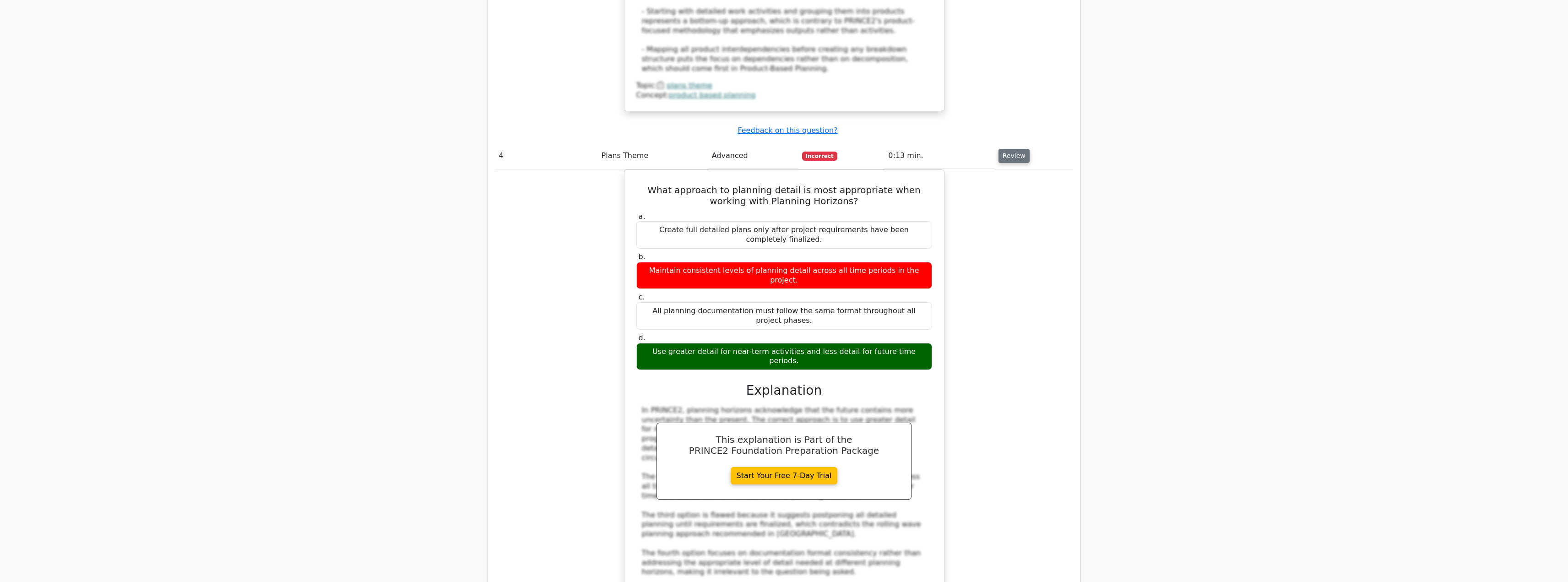
scroll to position [2149, 0]
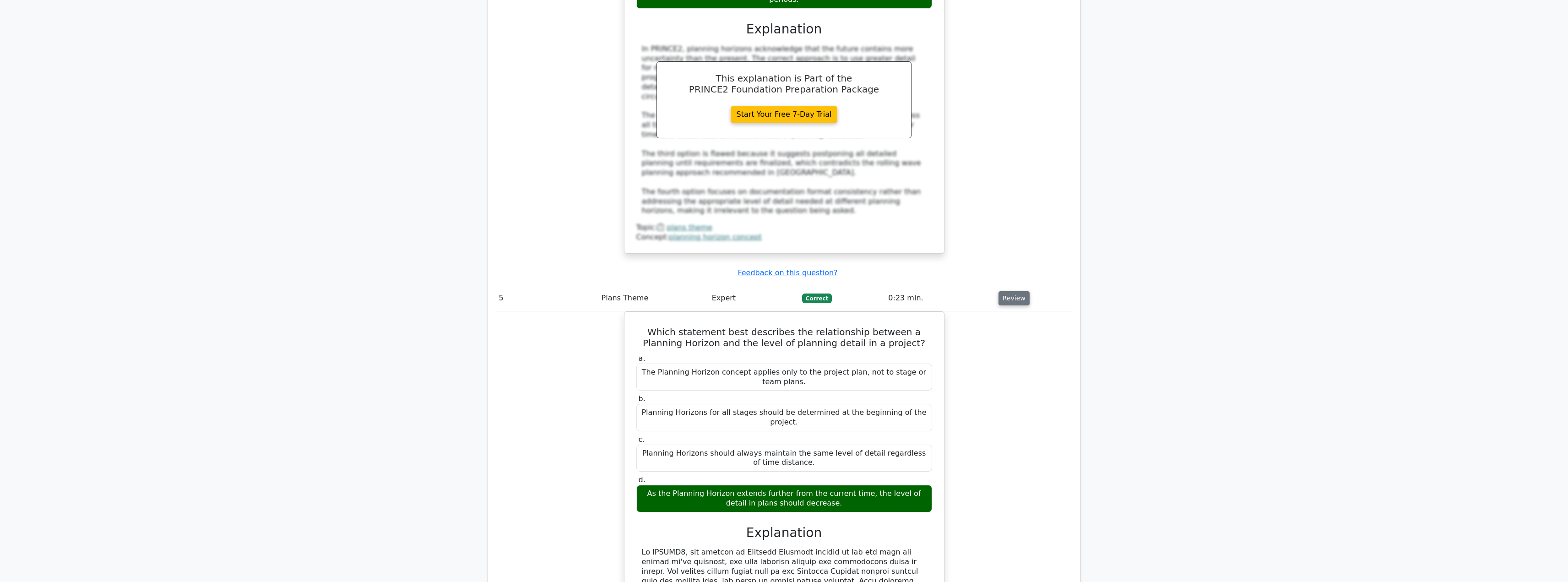
scroll to position [2507, 0]
click at [1012, 504] on div "Which statement best describes the relationship between a Planning Horizon and …" at bounding box center [784, 525] width 578 height 429
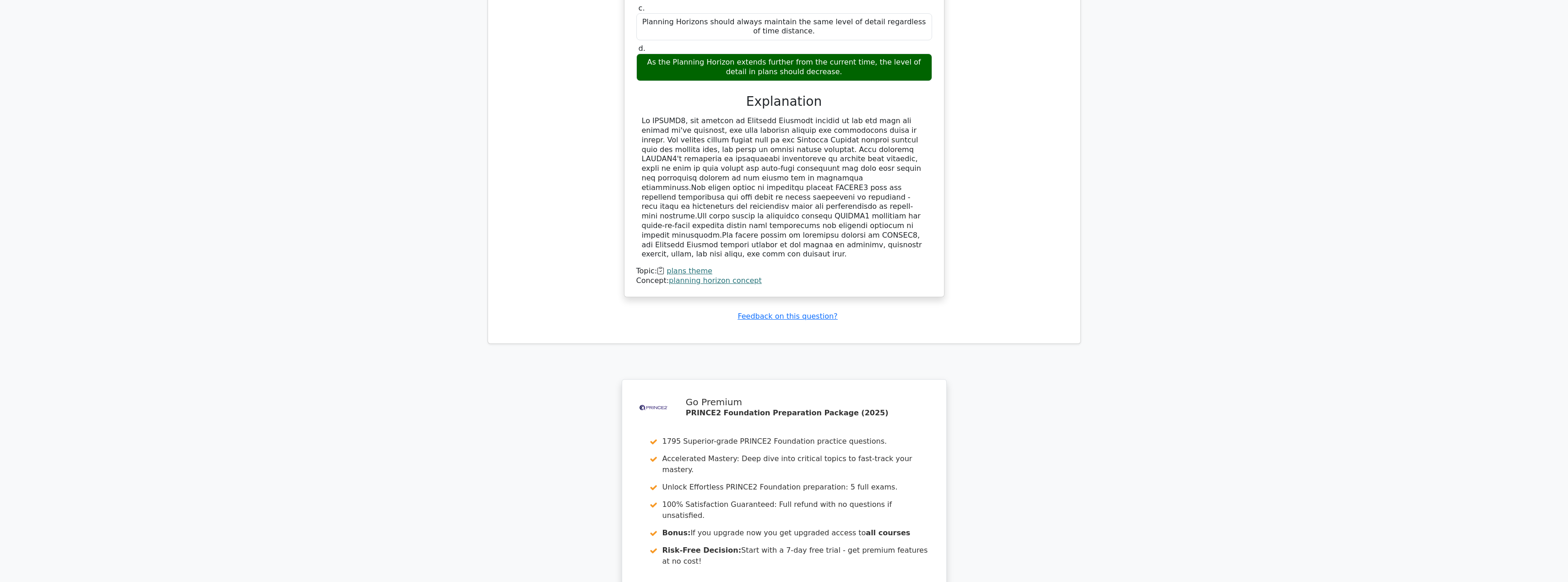
scroll to position [2955, 0]
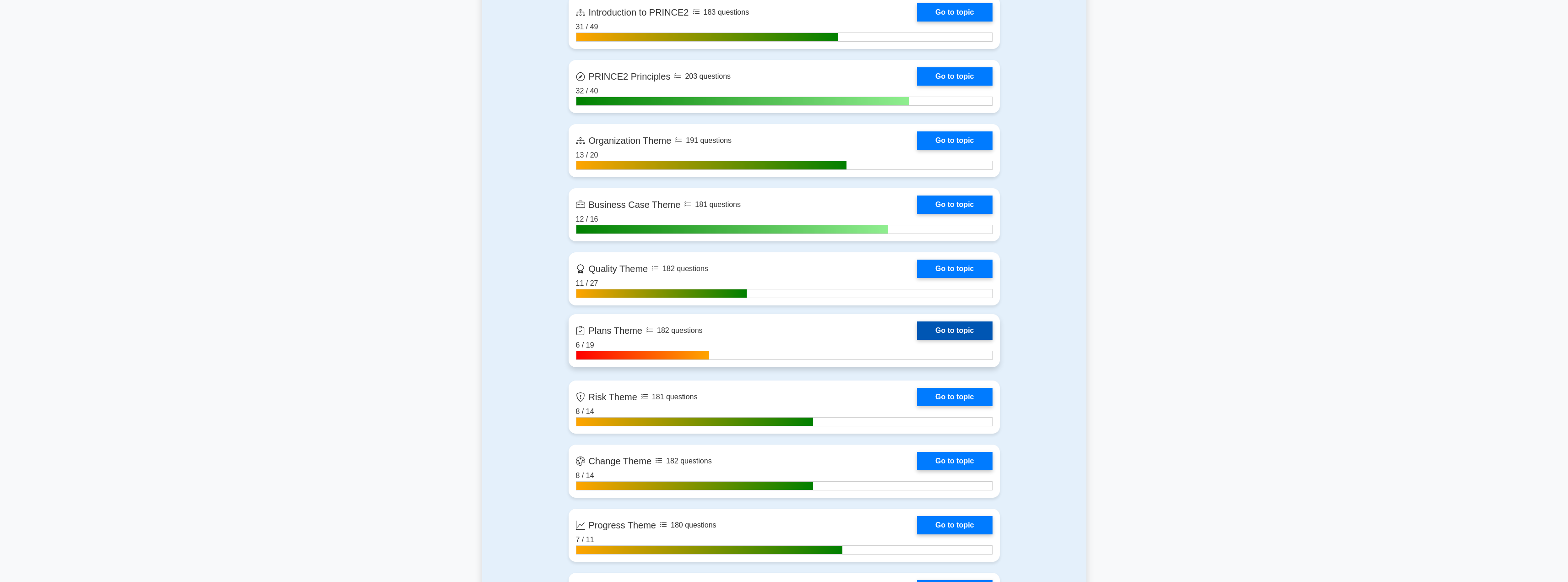
scroll to position [672, 0]
click at [943, 329] on link "Go to topic" at bounding box center [954, 330] width 75 height 19
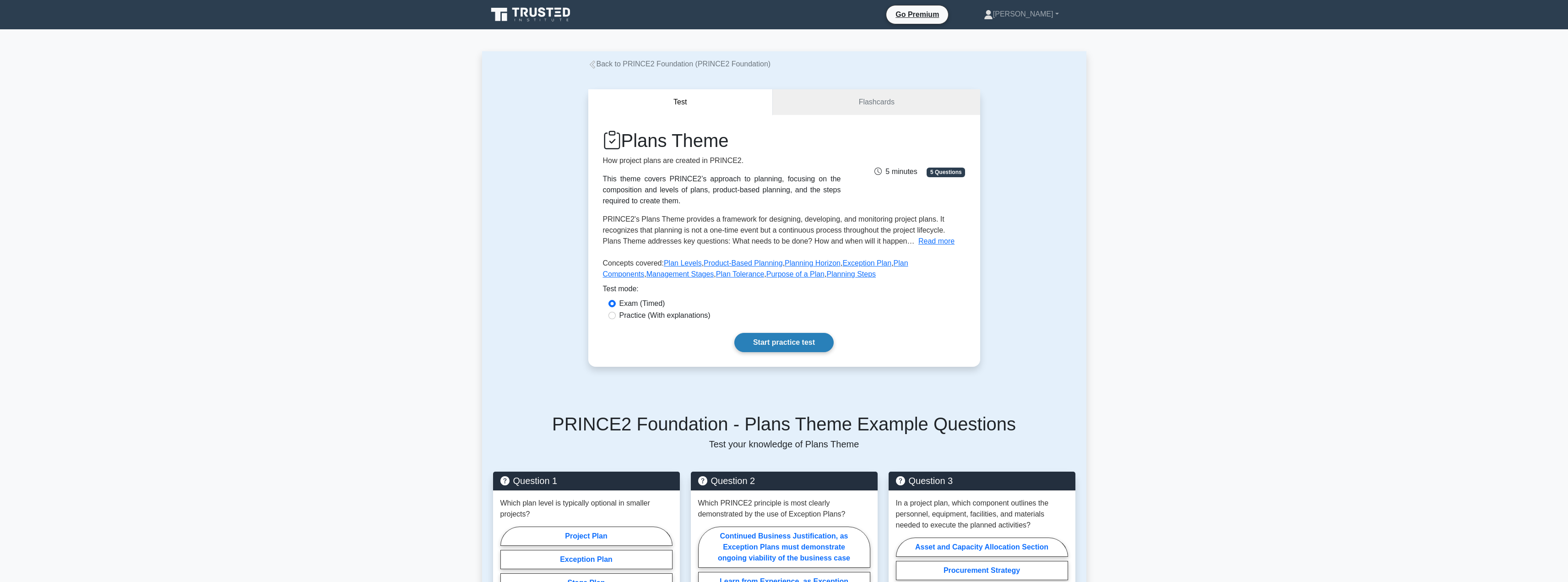
click at [789, 338] on link "Start practice test" at bounding box center [784, 342] width 100 height 19
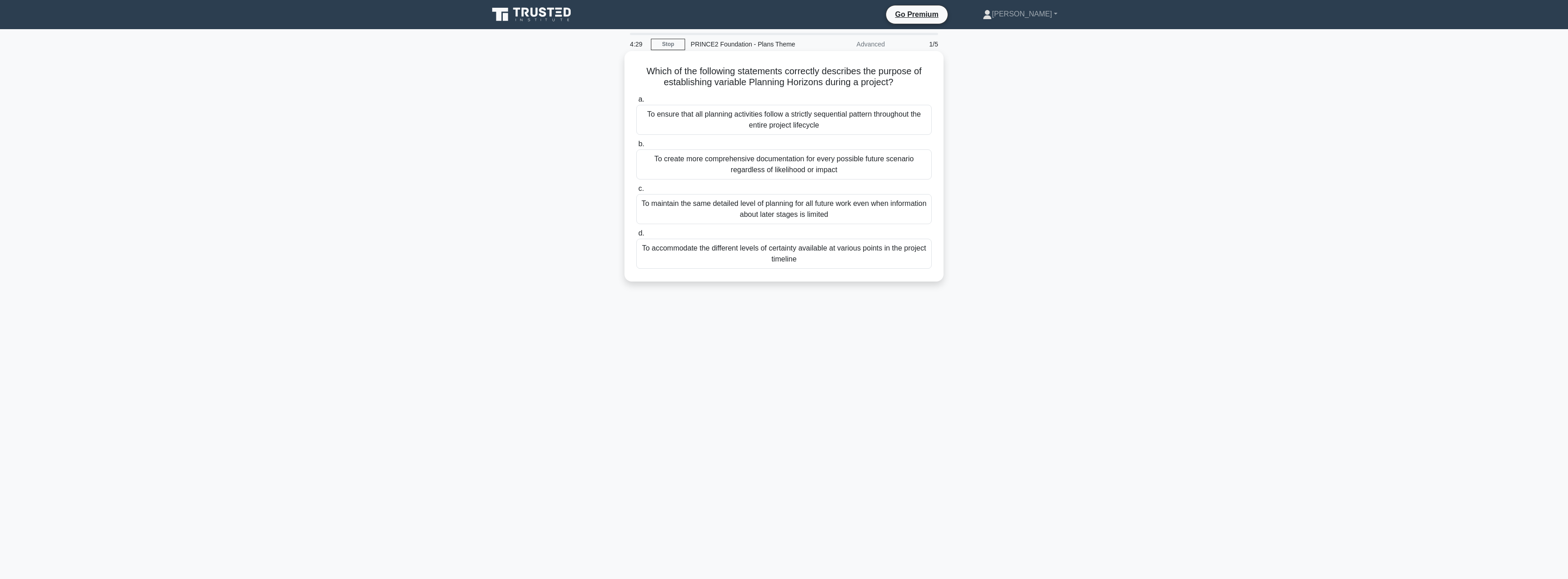
click at [714, 212] on div "To maintain the same detailed level of planning for all future work even when i…" at bounding box center [783, 210] width 295 height 30
click at [636, 192] on input "c. To maintain the same detailed level of planning for all future work even whe…" at bounding box center [636, 188] width 0 height 6
click at [737, 241] on div "An Exception Plan may replace a Stage Plan but never replaces the Project Plan" at bounding box center [783, 237] width 295 height 19
click at [636, 225] on input "d. An Exception Plan may replace a Stage Plan but never replaces the Project Pl…" at bounding box center [636, 222] width 0 height 6
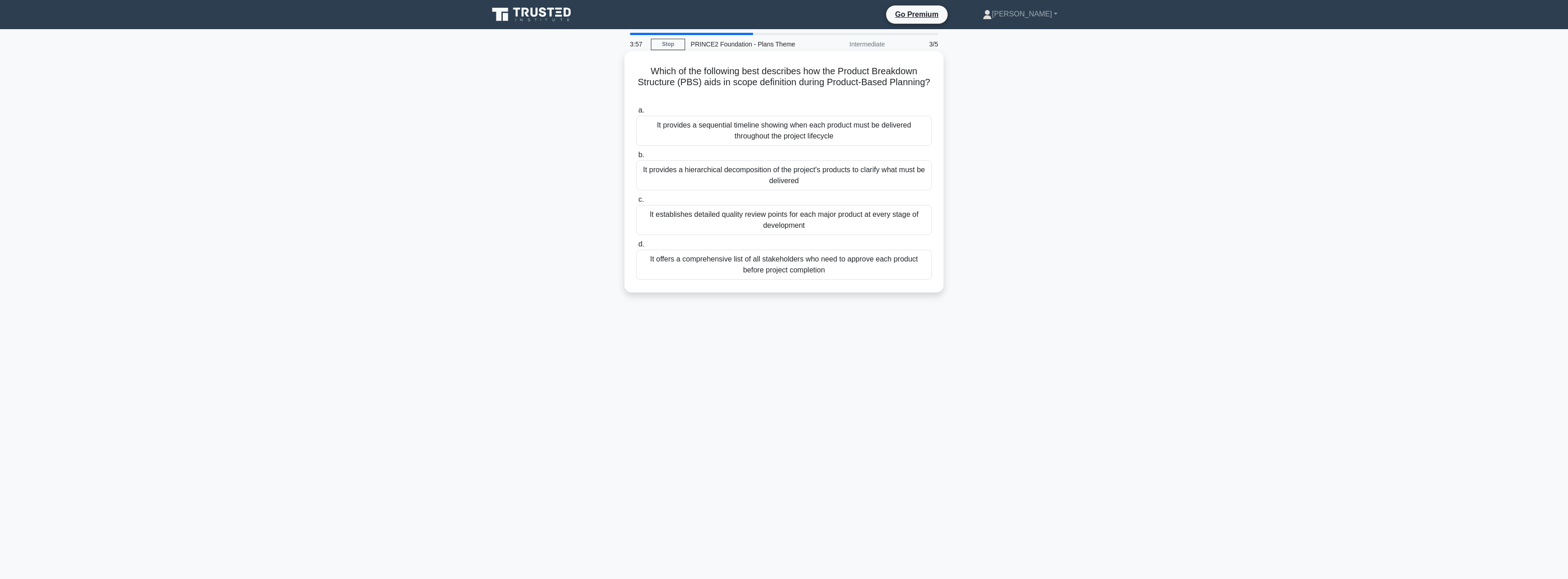
click at [785, 112] on label "a. It provides a sequential timeline showing when each product must be delivere…" at bounding box center [783, 126] width 295 height 41
click at [636, 112] on input "a. It provides a sequential timeline showing when each product must be delivere…" at bounding box center [636, 110] width 0 height 6
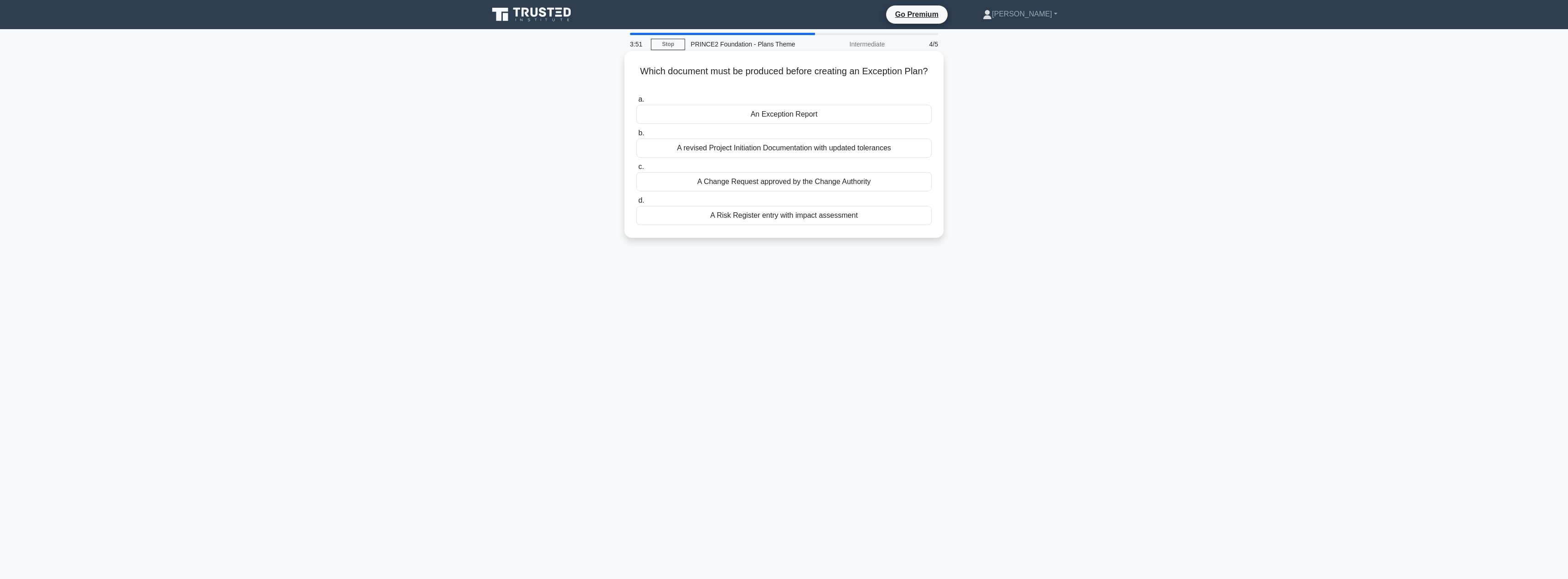
click at [765, 152] on div "A revised Project Initiation Documentation with updated tolerances" at bounding box center [783, 148] width 295 height 19
click at [636, 136] on input "b. A revised Project Initiation Documentation with updated tolerances" at bounding box center [636, 133] width 0 height 6
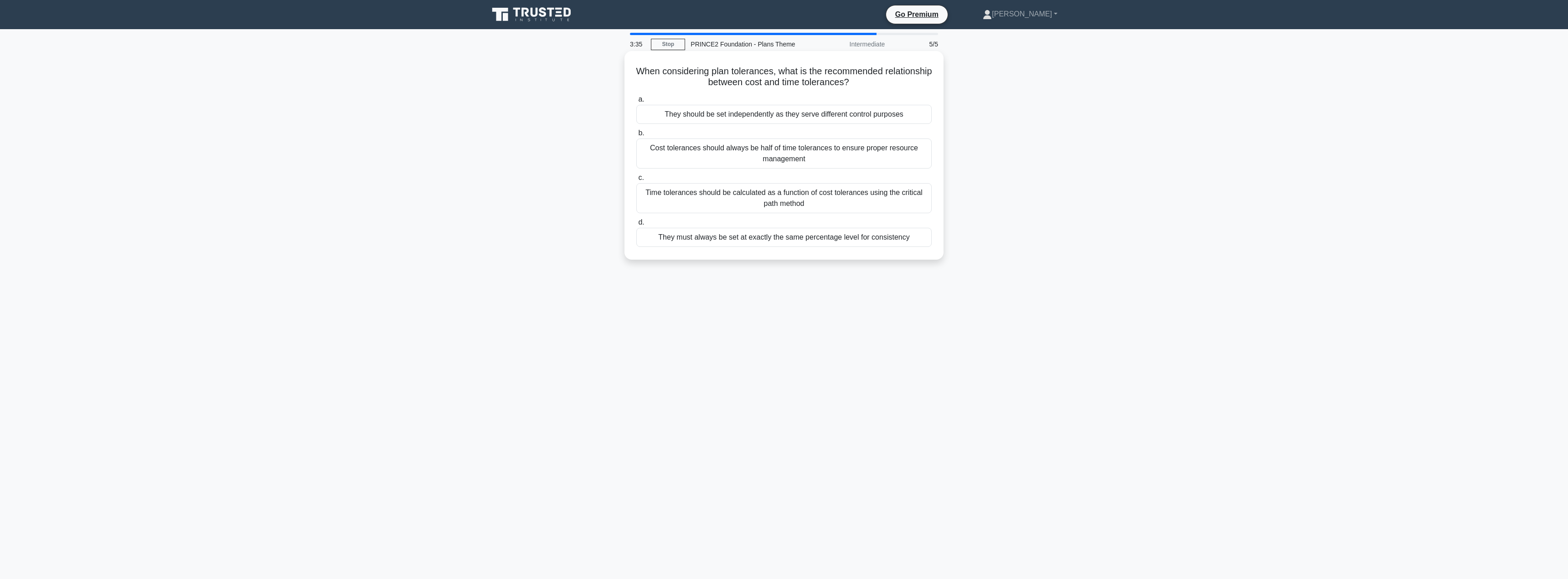
click at [762, 116] on div "They should be set independently as they serve different control purposes" at bounding box center [783, 114] width 295 height 19
click at [636, 102] on input "a. They should be set independently as they serve different control purposes" at bounding box center [636, 99] width 0 height 6
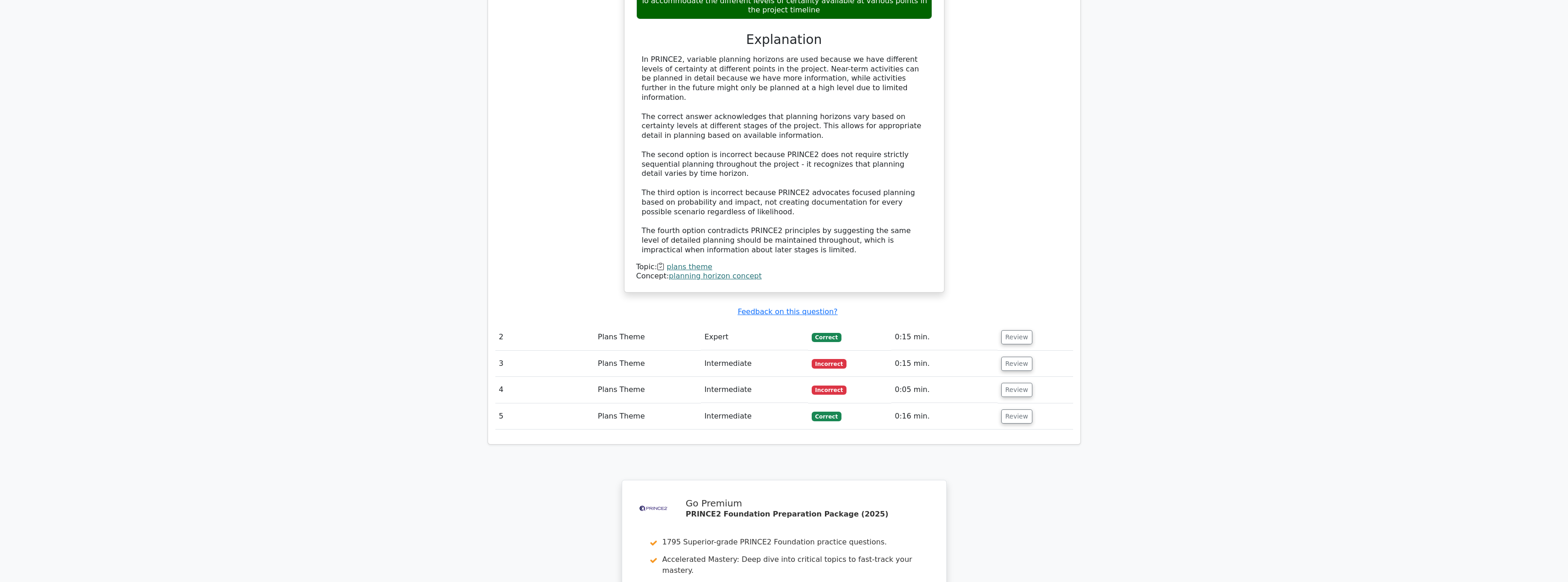
scroll to position [943, 0]
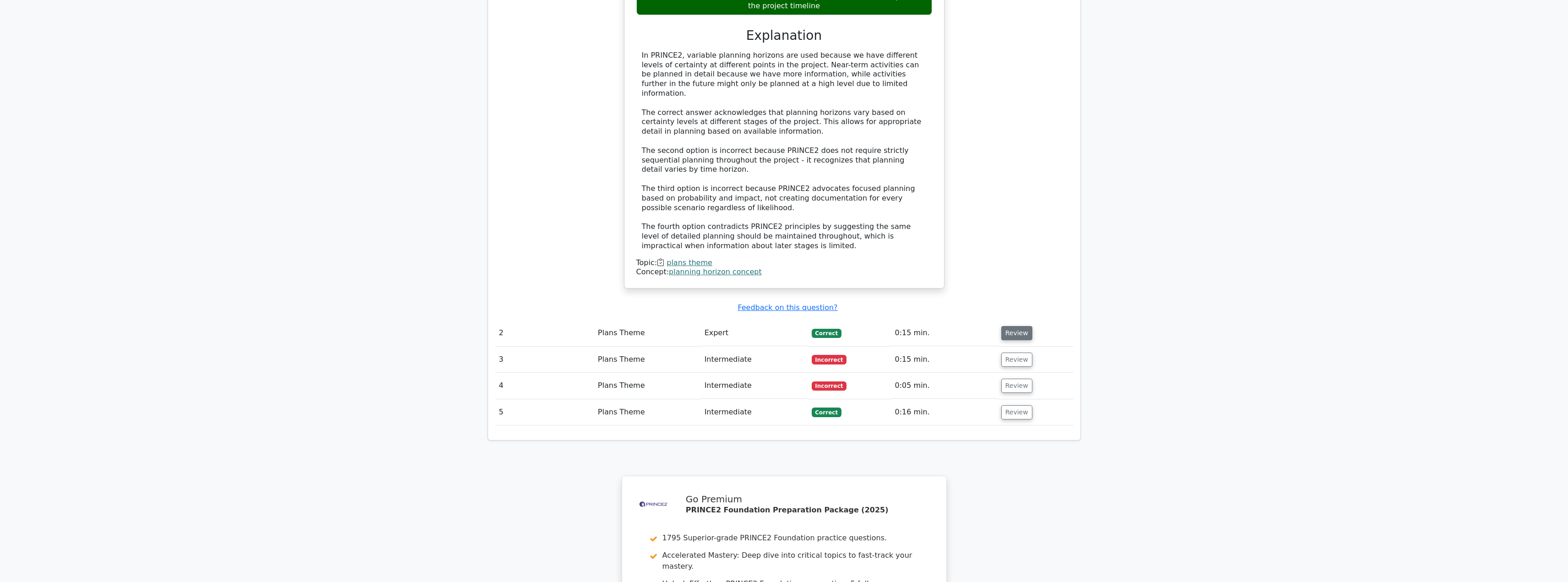
click at [1009, 326] on button "Review" at bounding box center [1017, 333] width 31 height 14
click at [1017, 326] on button "Review" at bounding box center [1017, 333] width 31 height 14
click at [1009, 326] on button "Review" at bounding box center [1017, 333] width 31 height 14
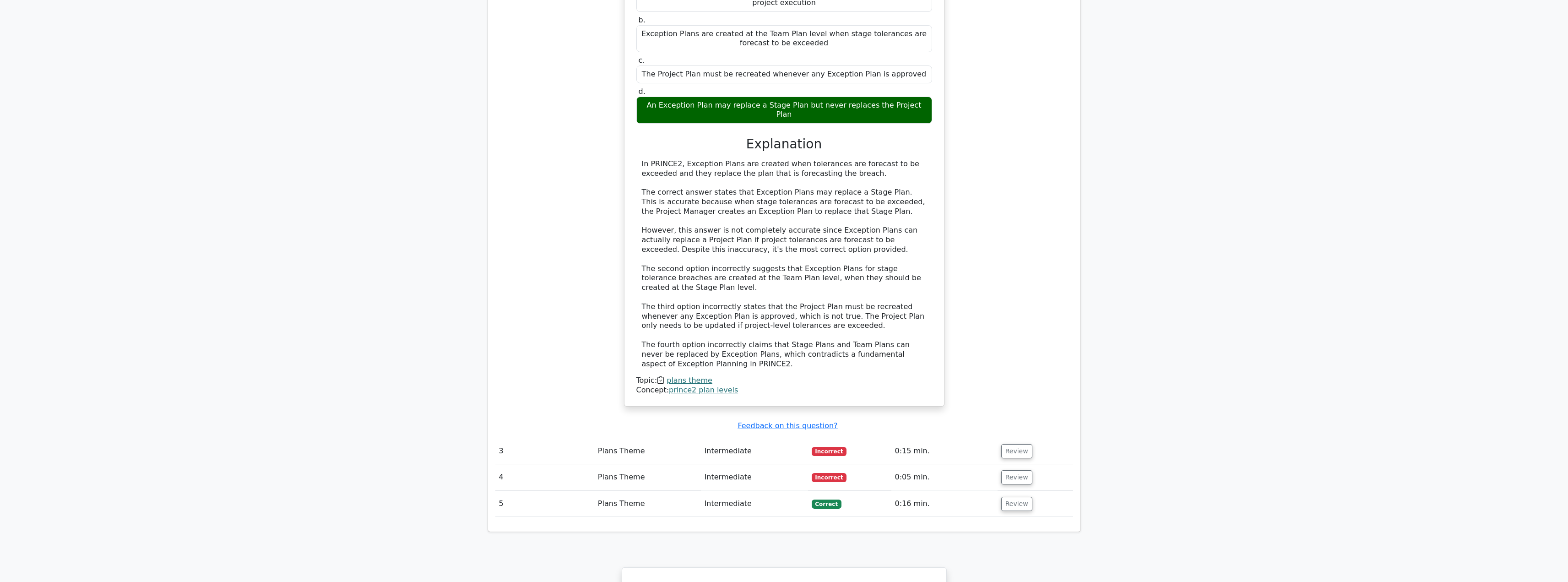
scroll to position [1358, 0]
click at [1007, 438] on td "Review" at bounding box center [1035, 450] width 76 height 26
click at [1007, 444] on button "Review" at bounding box center [1017, 450] width 31 height 14
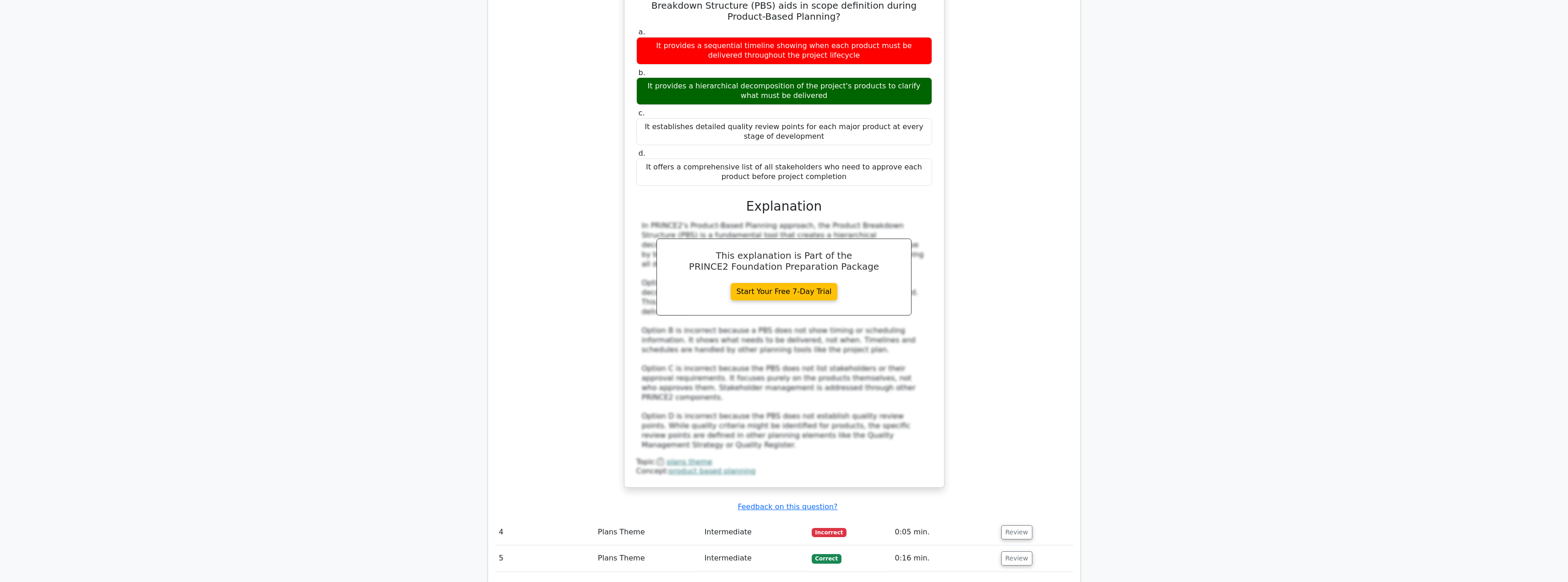
scroll to position [1849, 0]
click at [1003, 525] on button "Review" at bounding box center [1017, 532] width 31 height 14
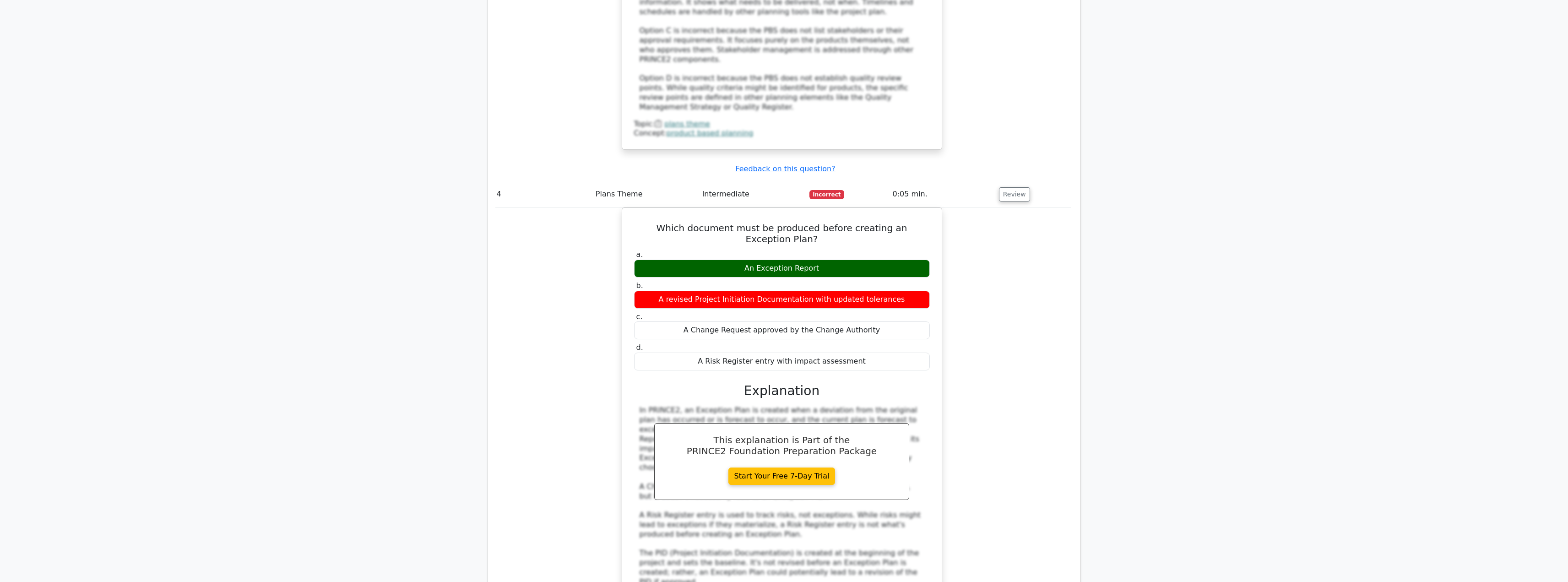
scroll to position [0, 3]
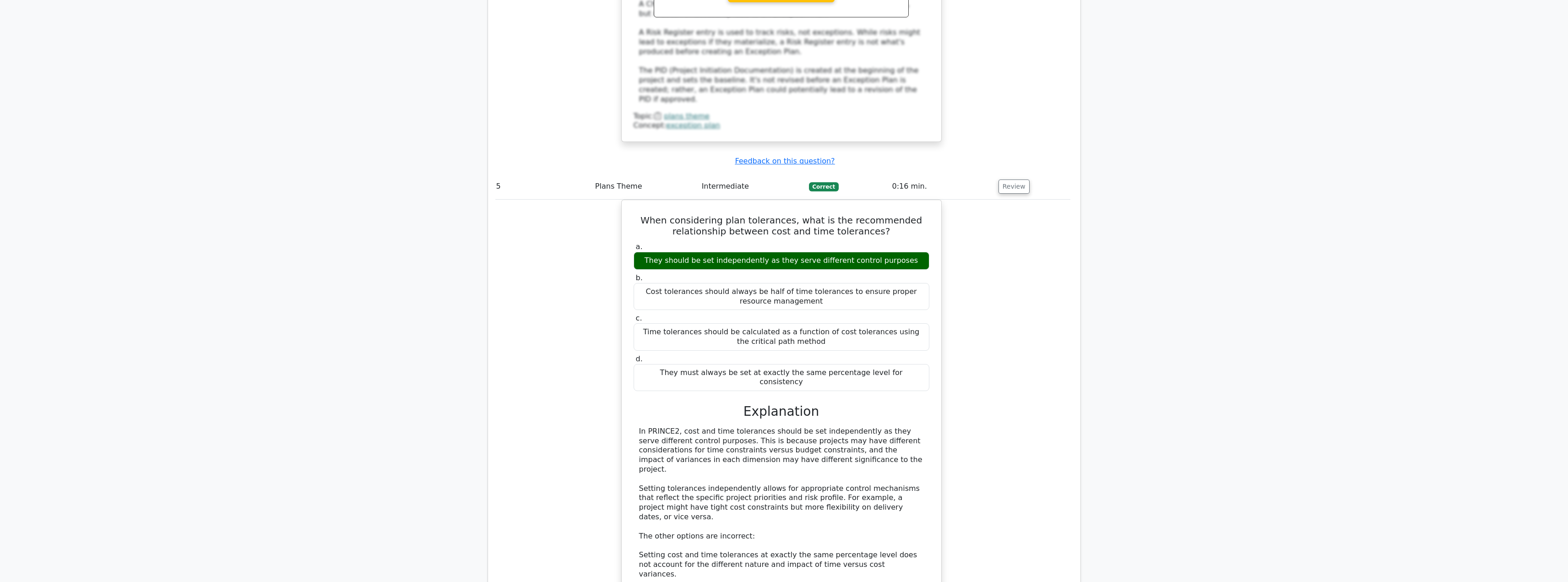
scroll to position [3069, 0]
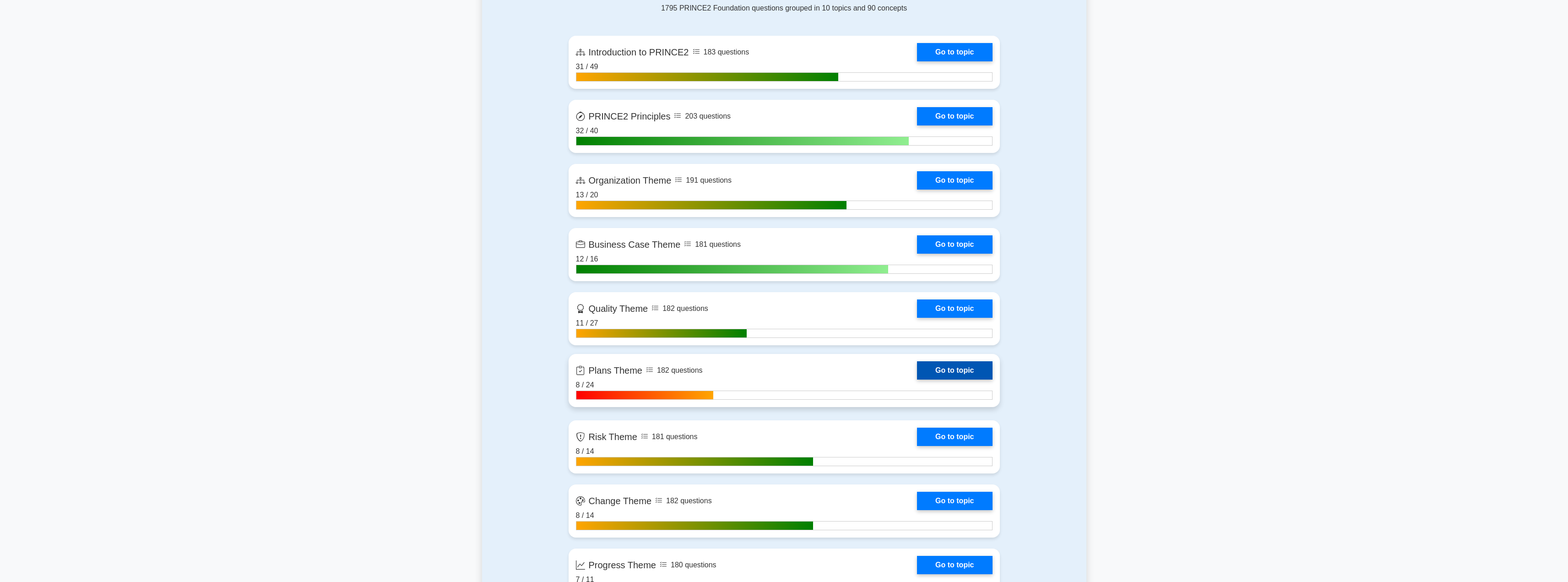
scroll to position [632, 0]
click at [956, 369] on link "Go to topic" at bounding box center [954, 370] width 75 height 19
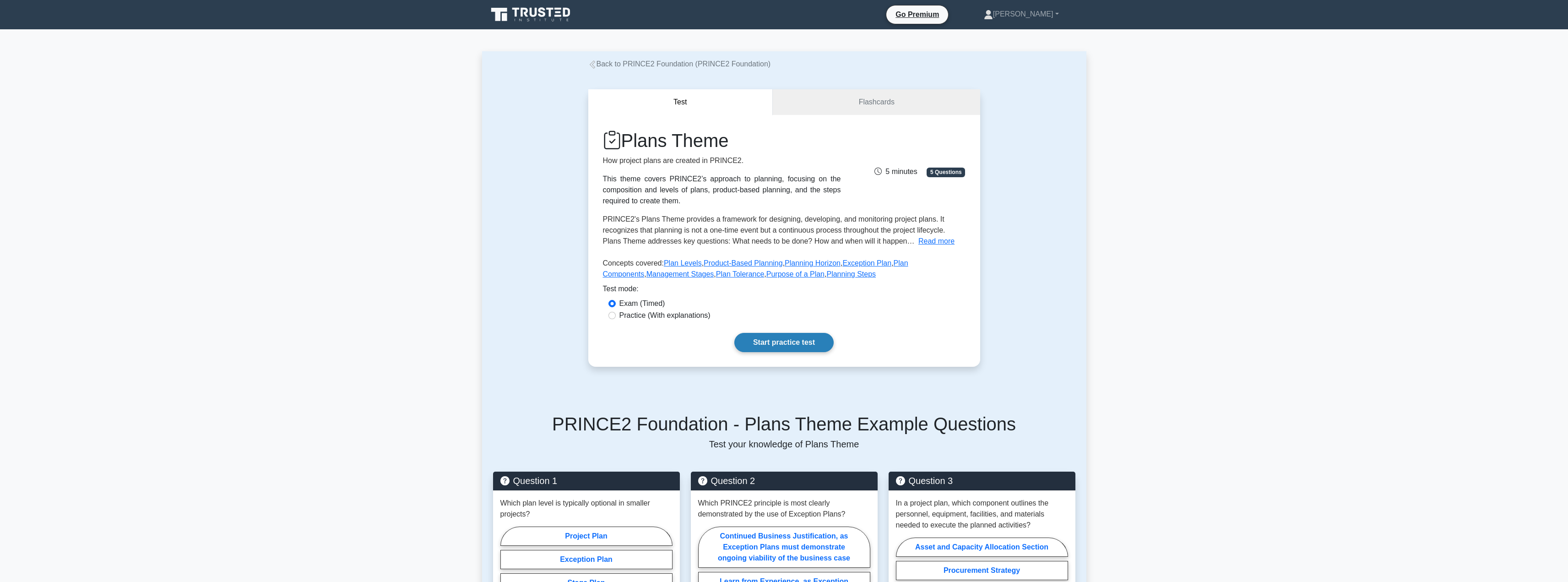
click at [798, 343] on link "Start practice test" at bounding box center [784, 342] width 100 height 19
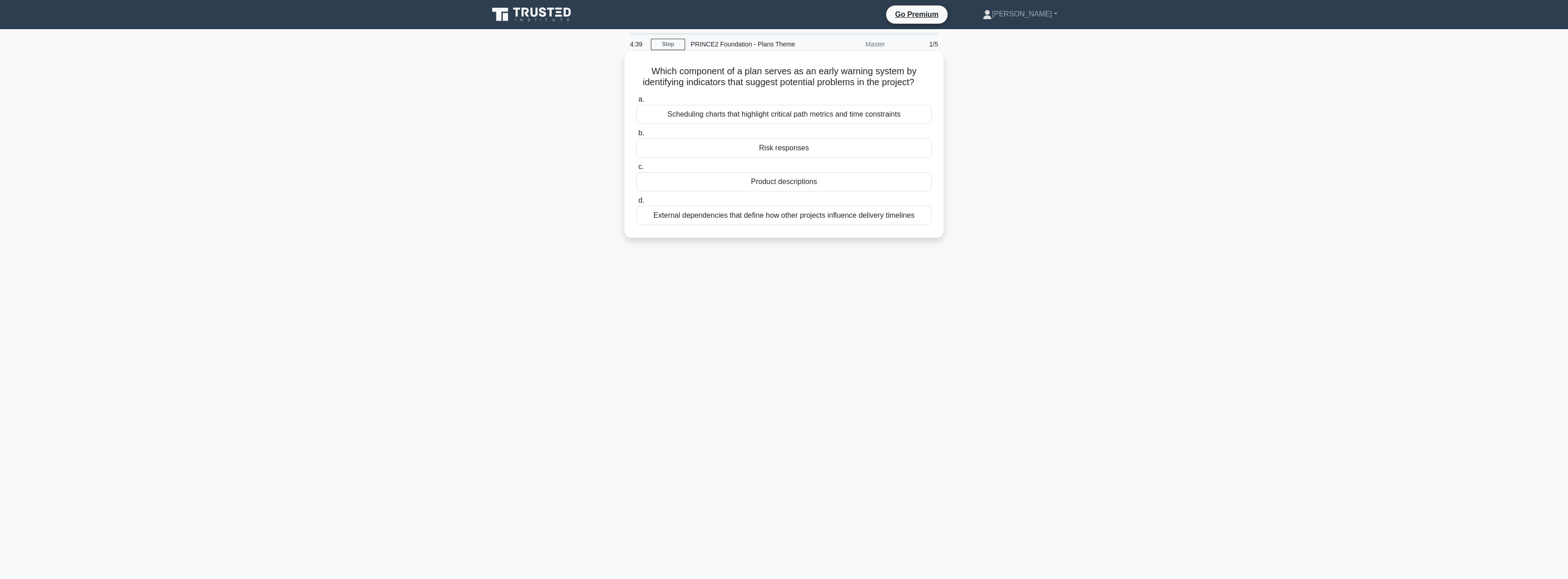
click at [769, 158] on div "Risk responses" at bounding box center [783, 148] width 295 height 19
click at [636, 136] on input "b. Risk responses" at bounding box center [636, 133] width 0 height 6
click at [744, 137] on div "The remaining work of the plan that is being replaced" at bounding box center [783, 137] width 295 height 19
click at [636, 126] on input "b. The remaining work of the plan that is being replaced" at bounding box center [636, 122] width 0 height 6
click at [762, 128] on div "An Exception Plan can only be created during end stage assessments when reviewi…" at bounding box center [783, 120] width 295 height 30
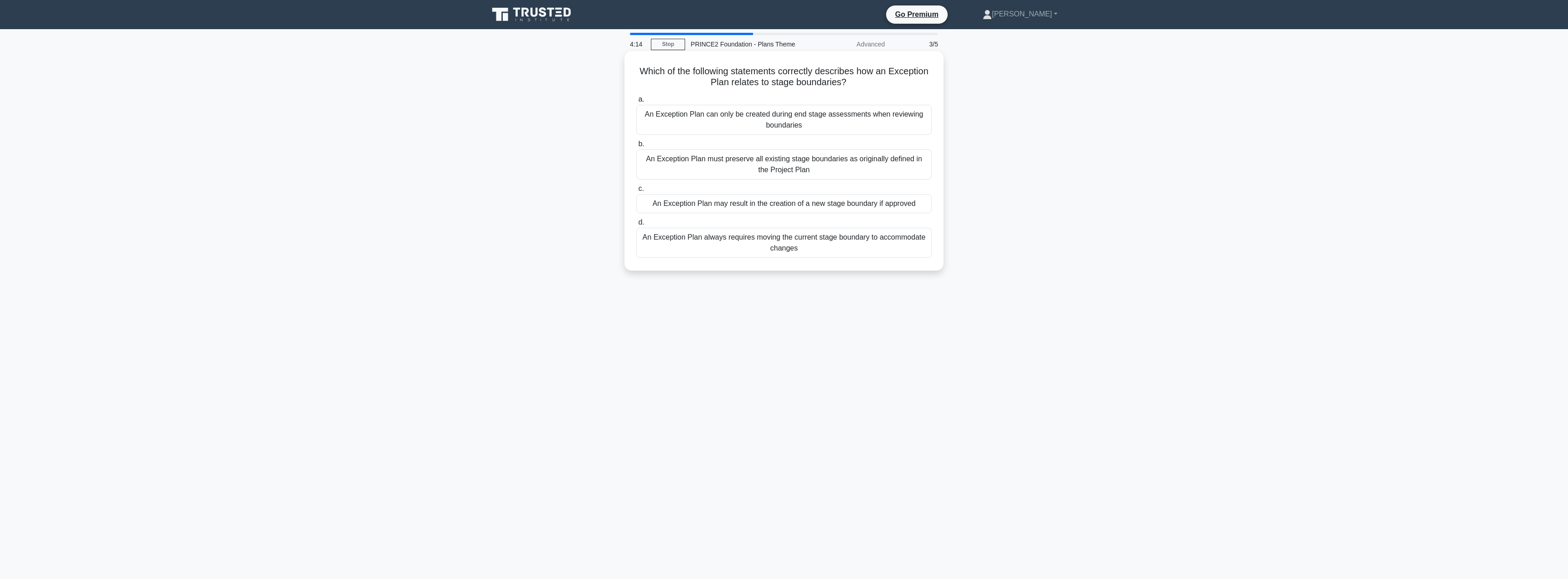
click at [636, 102] on input "a. An Exception Plan can only be created during end stage assessments when revi…" at bounding box center [636, 99] width 0 height 6
click at [748, 217] on div "Prepare estimates" at bounding box center [783, 215] width 295 height 19
click at [636, 204] on input "d. Prepare estimates" at bounding box center [636, 200] width 0 height 6
click at [751, 111] on div "Risk Management Approach with extended baseline considerations" at bounding box center [783, 114] width 295 height 19
click at [636, 102] on input "a. Risk Management Approach with extended baseline considerations" at bounding box center [636, 99] width 0 height 6
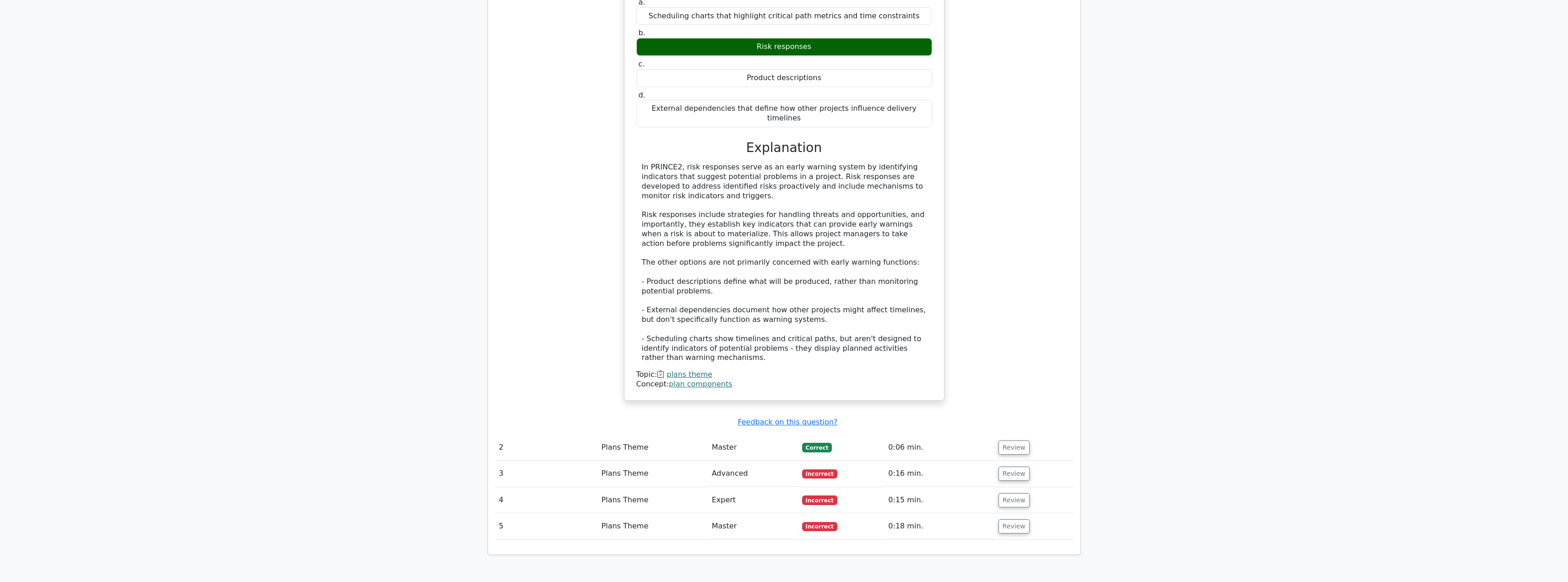
scroll to position [843, 0]
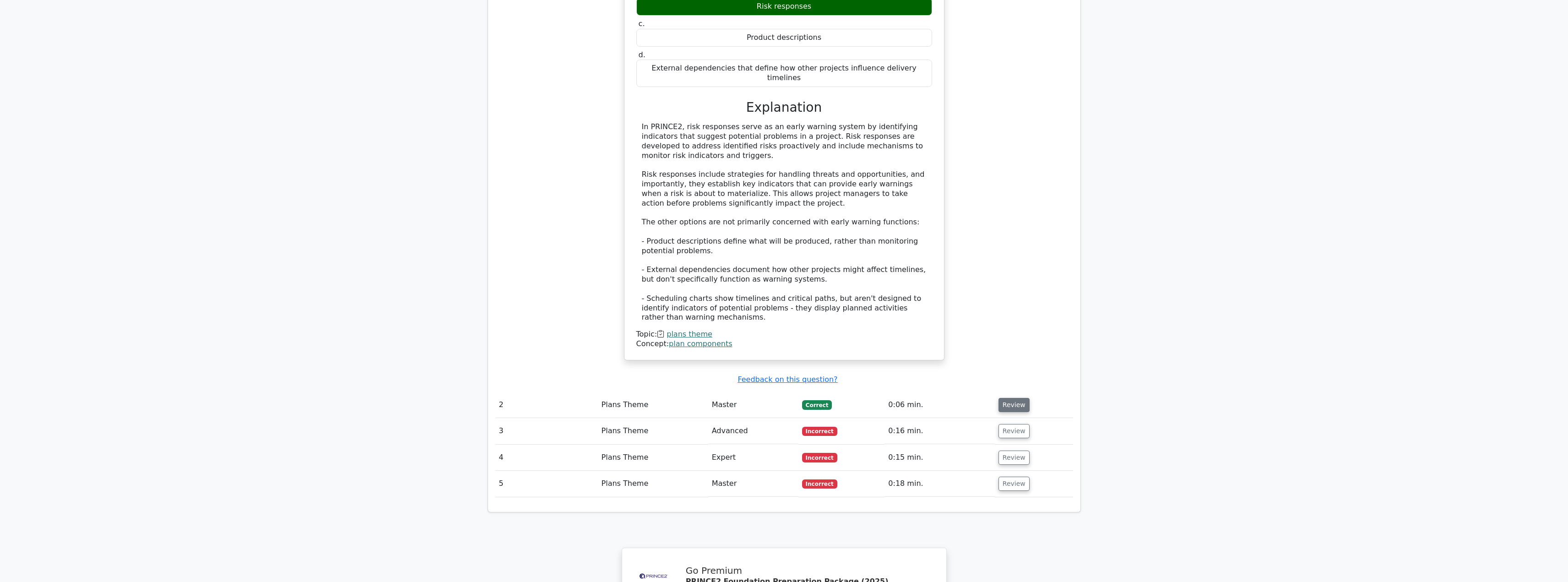
click at [1005, 398] on button "Review" at bounding box center [1014, 405] width 31 height 14
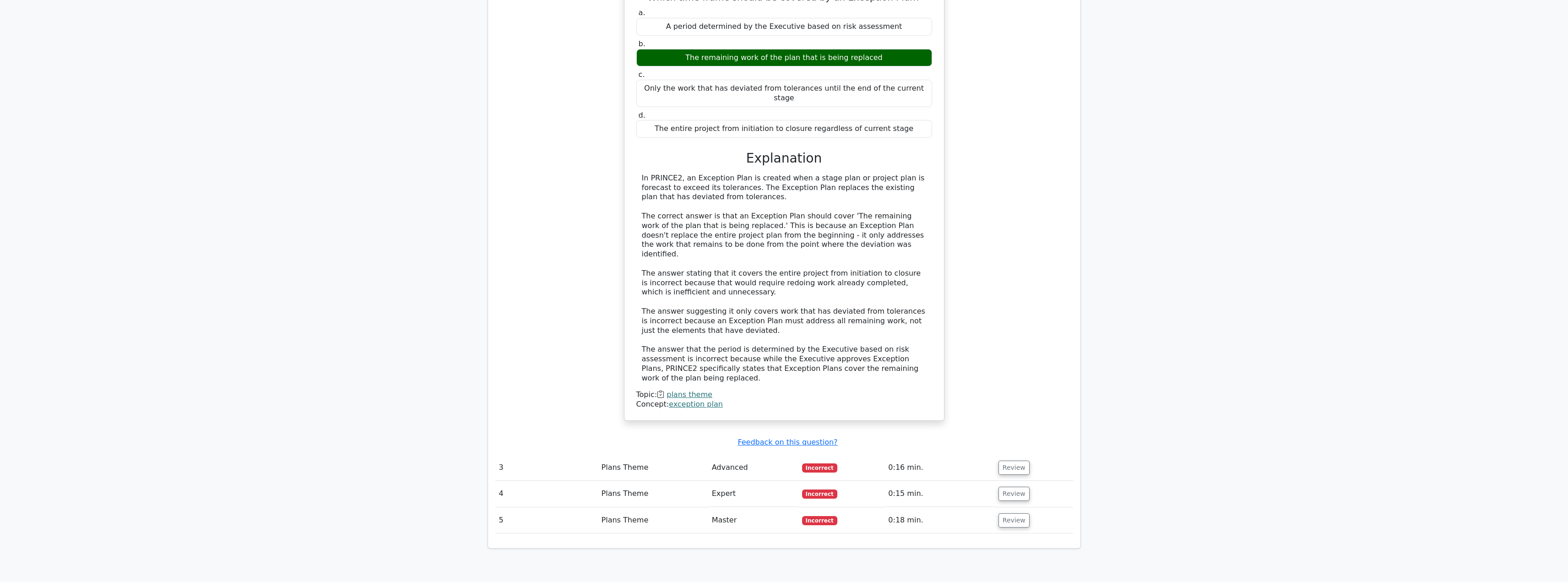
scroll to position [1284, 0]
click at [1014, 460] on button "Review" at bounding box center [1014, 466] width 31 height 14
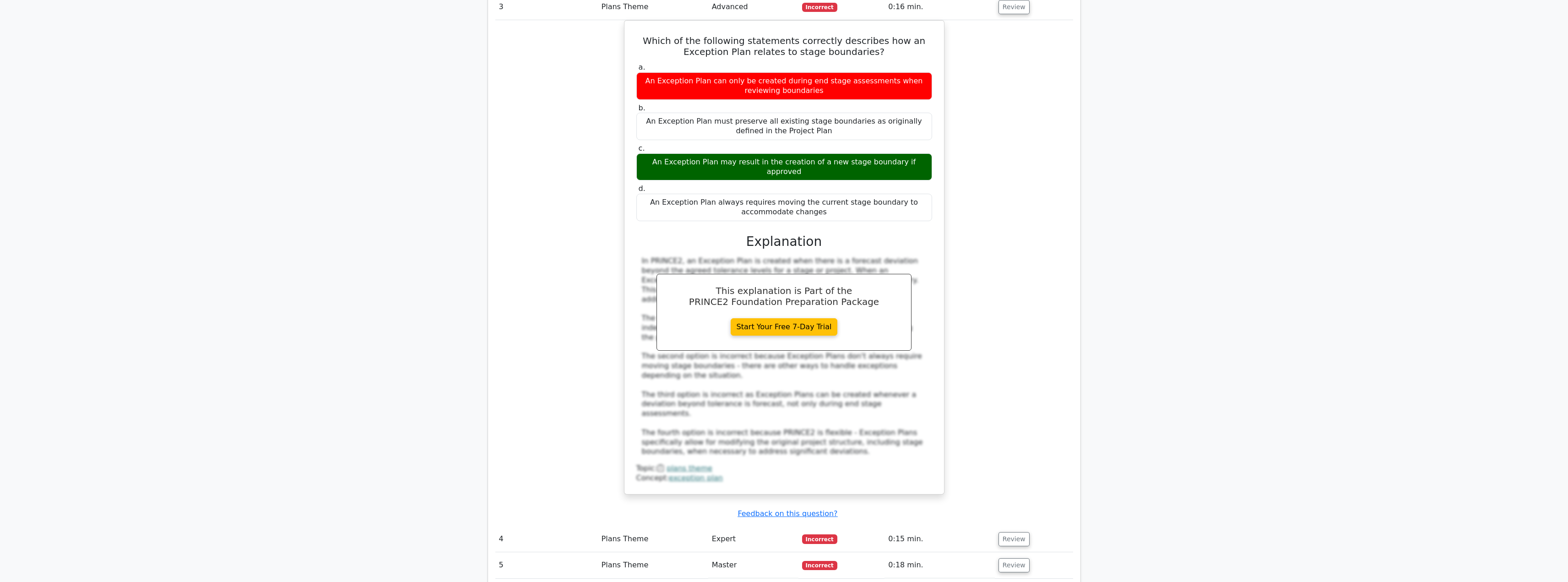
scroll to position [1744, 0]
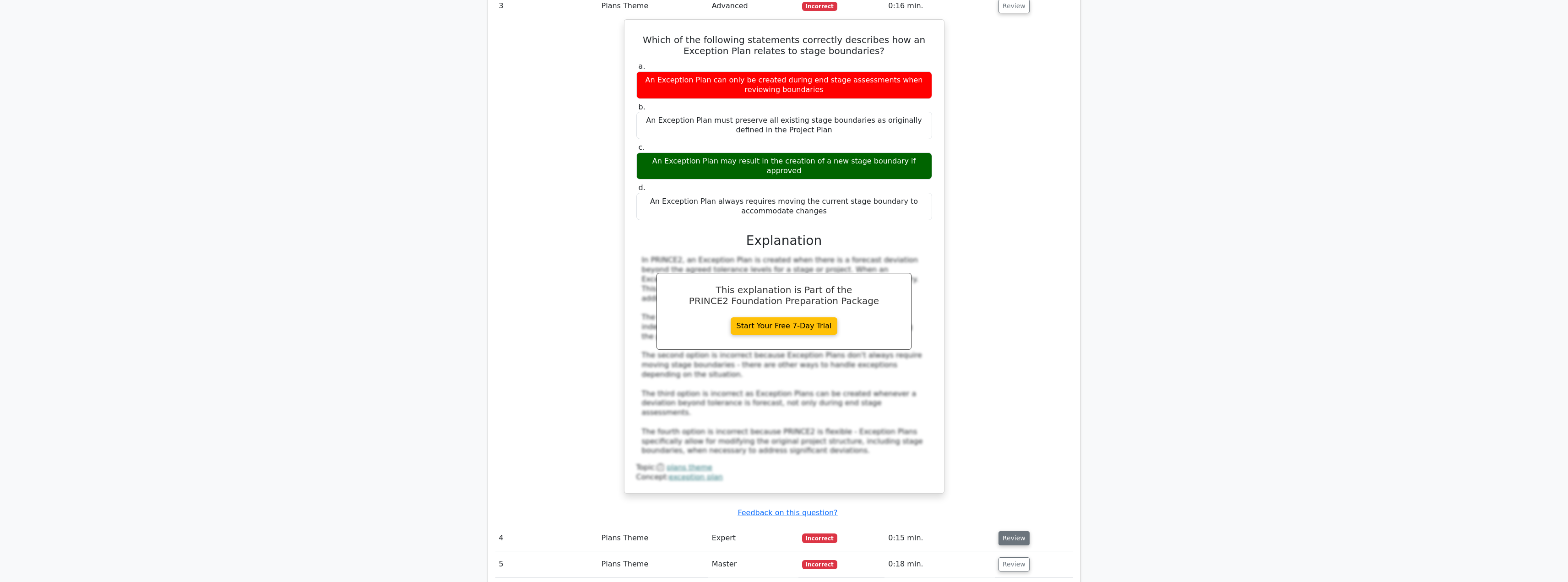
click at [999, 532] on button "Review" at bounding box center [1014, 538] width 31 height 14
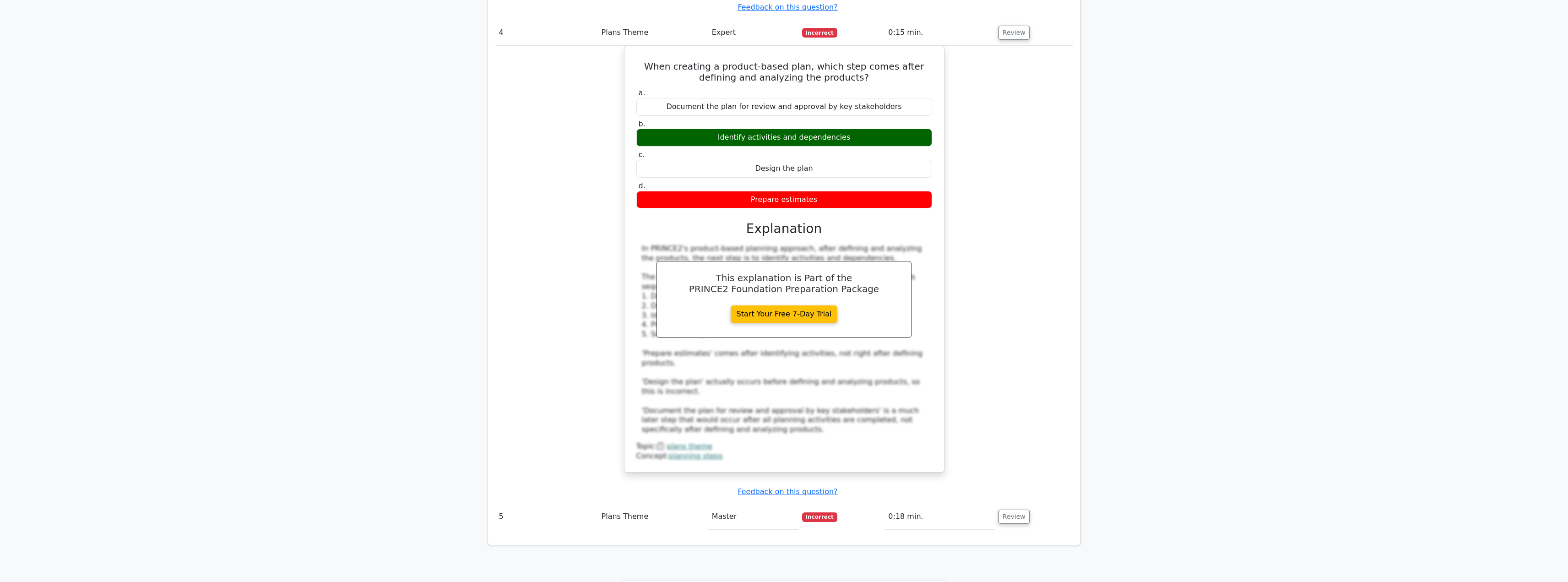
scroll to position [2262, 0]
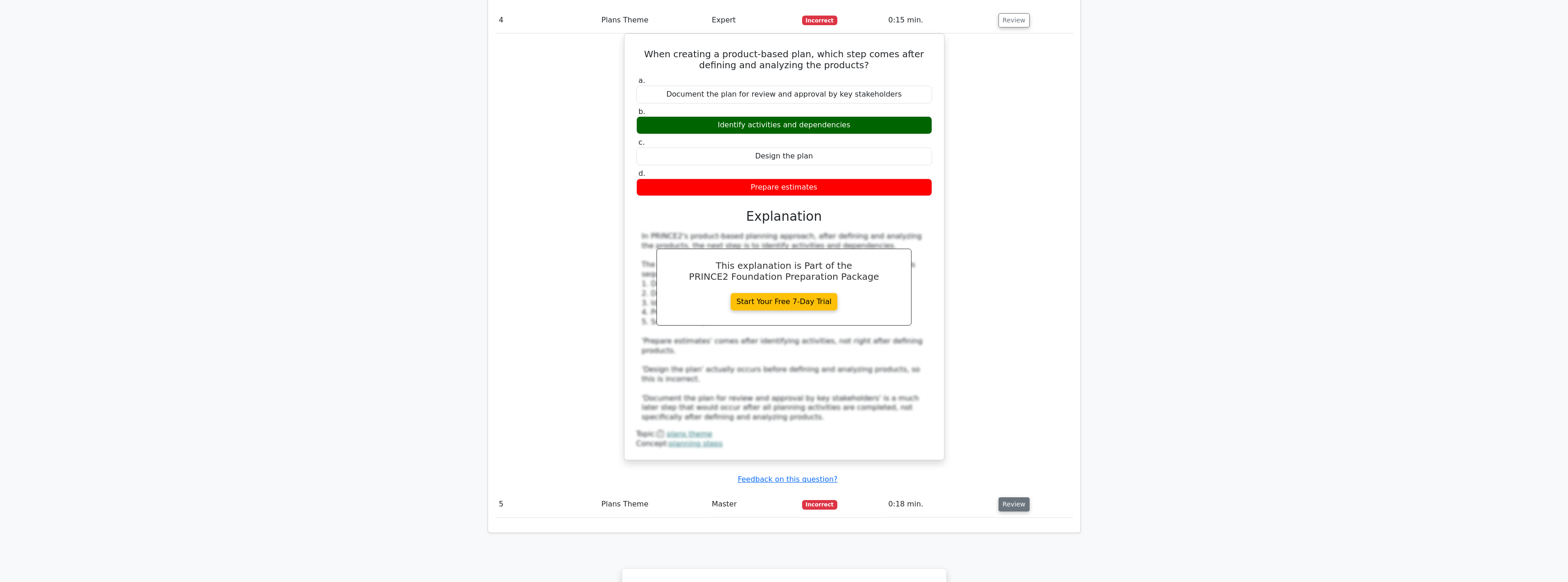
click at [1005, 498] on button "Review" at bounding box center [1014, 504] width 31 height 14
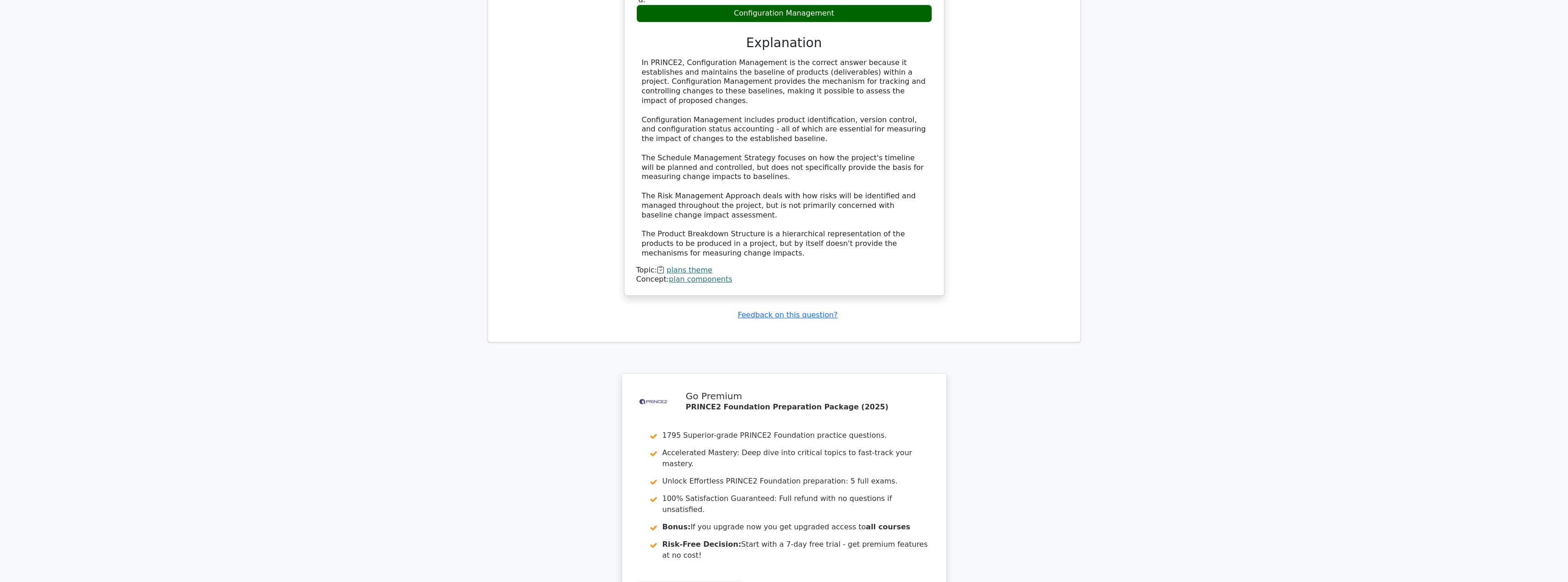
scroll to position [2973, 0]
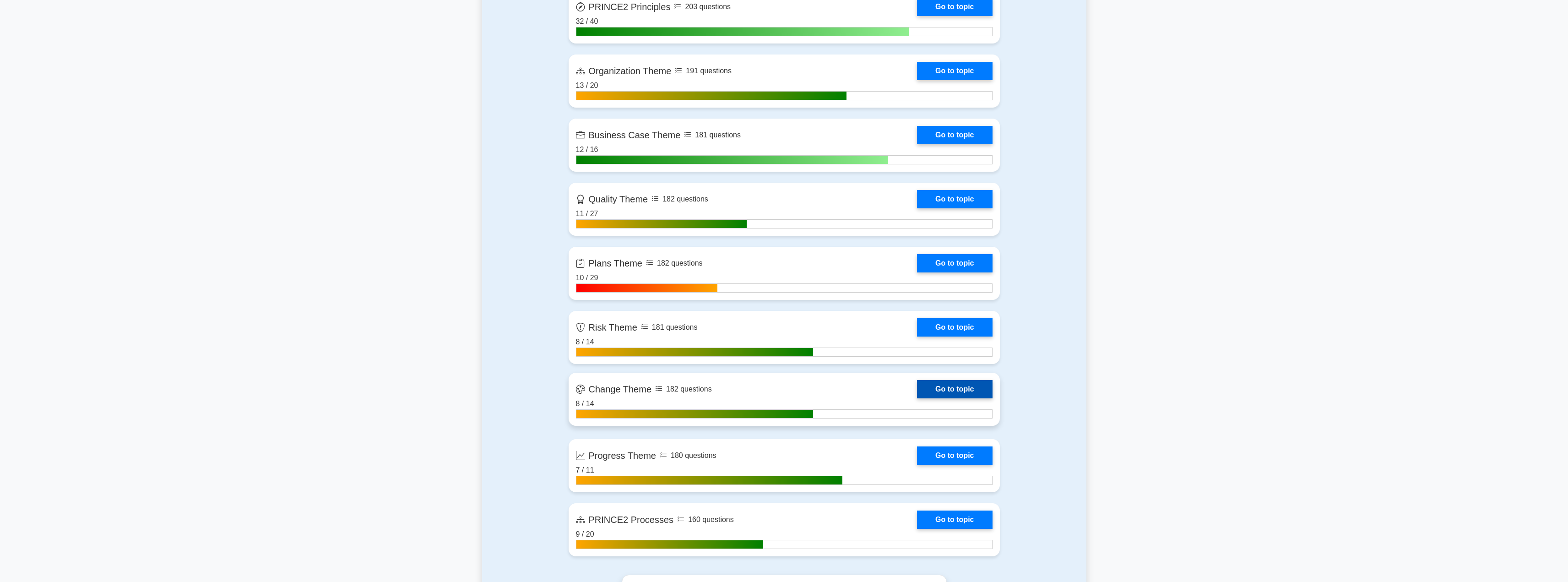
scroll to position [744, 0]
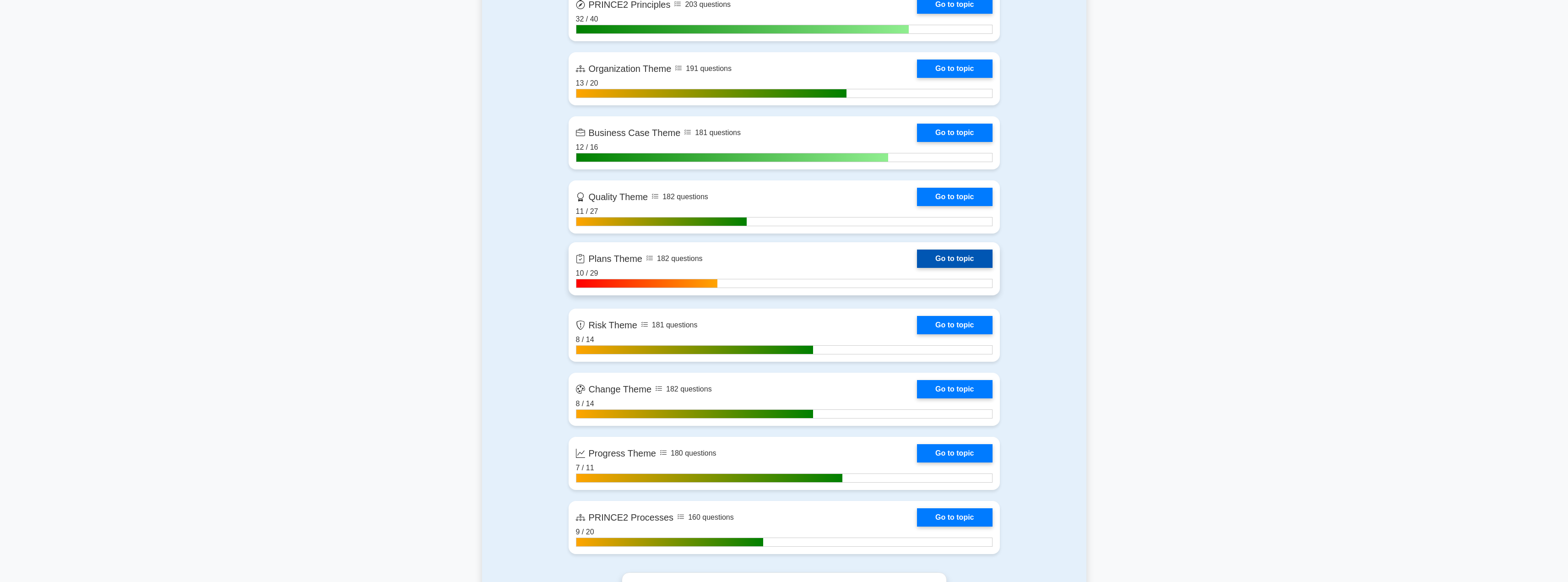
click at [955, 266] on link "Go to topic" at bounding box center [954, 259] width 75 height 19
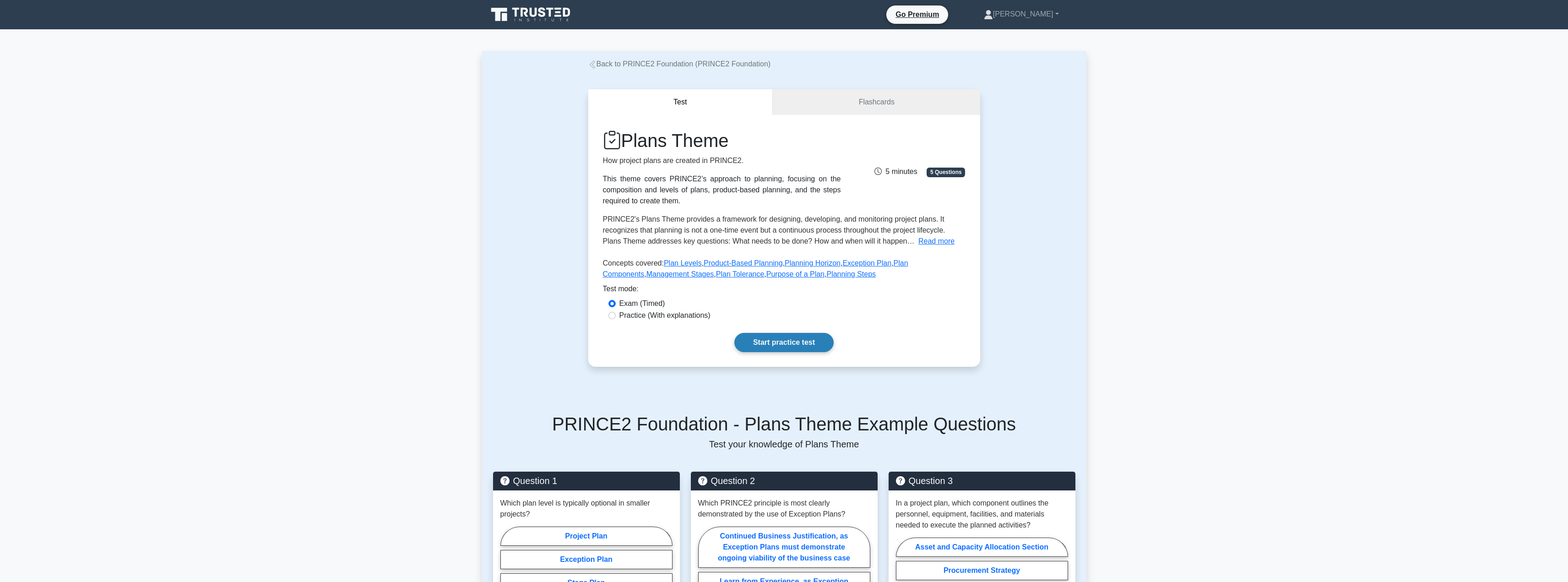
click at [772, 344] on link "Start practice test" at bounding box center [784, 342] width 100 height 19
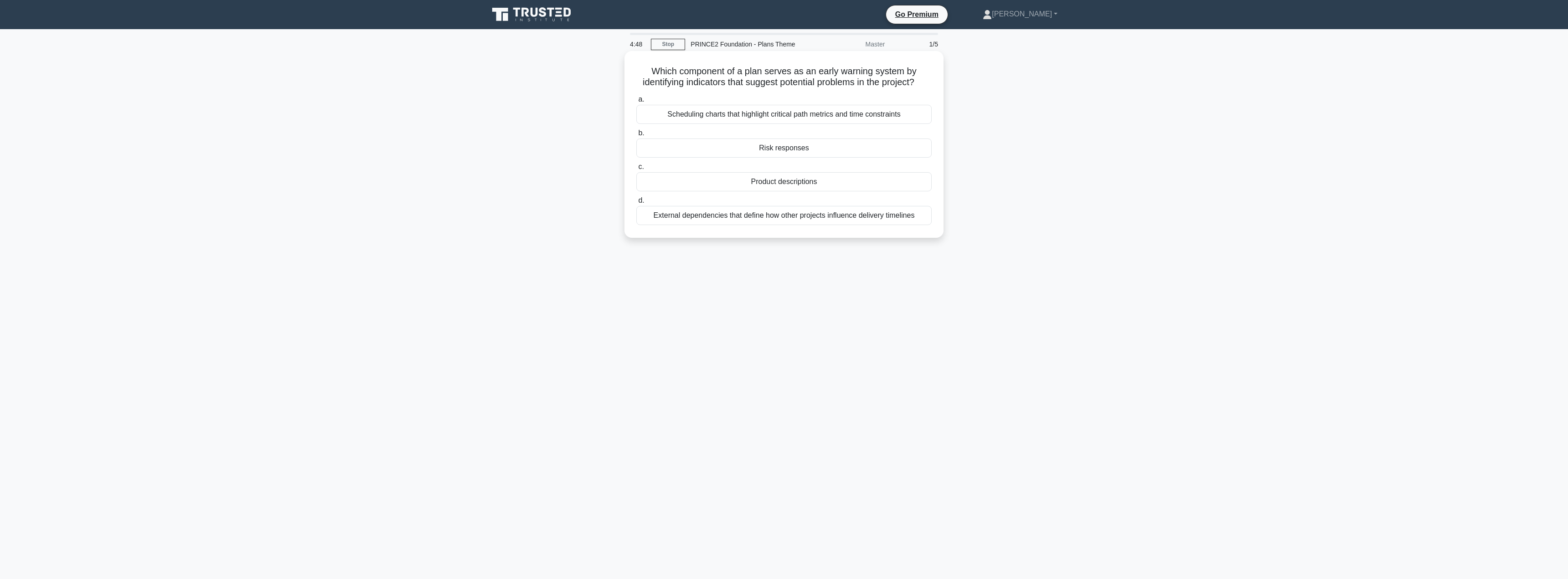
click at [762, 155] on div "Risk responses" at bounding box center [783, 148] width 295 height 19
click at [636, 136] on input "b. Risk responses" at bounding box center [636, 133] width 0 height 6
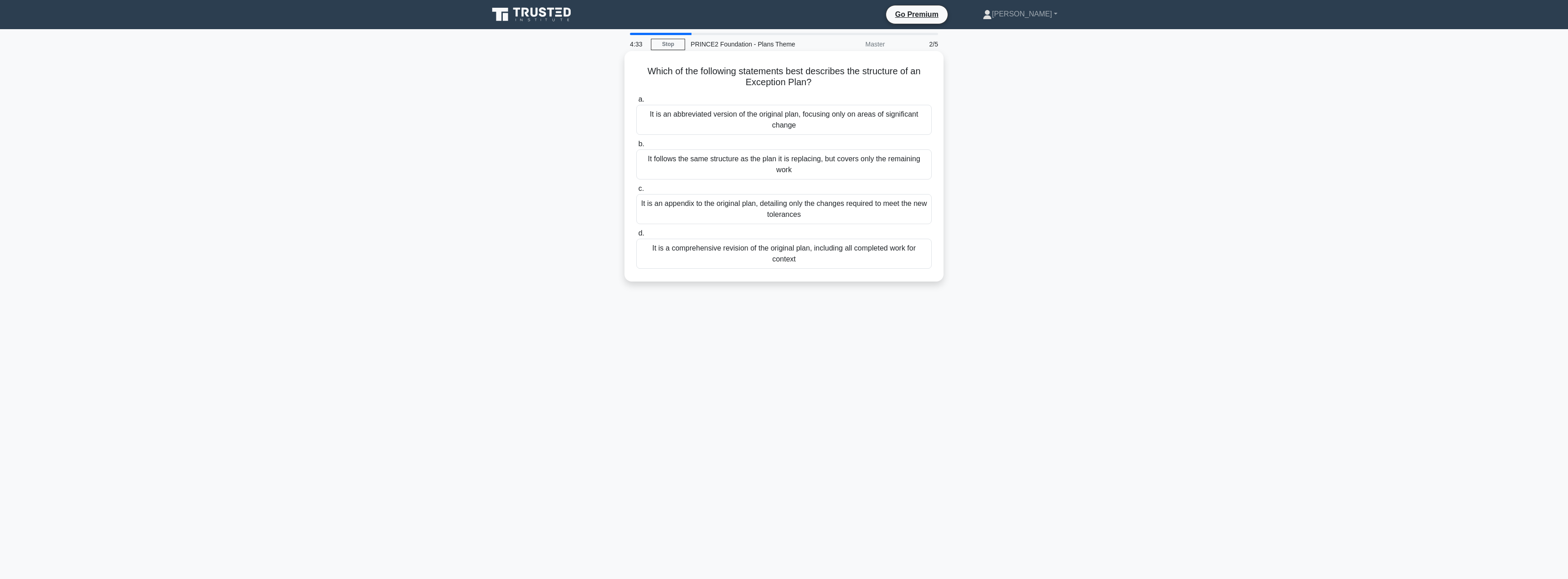
click at [755, 167] on div "It follows the same structure as the plan it is replacing, but covers only the …" at bounding box center [783, 165] width 295 height 30
click at [636, 147] on input "b. It follows the same structure as the plan it is replacing, but covers only t…" at bounding box center [636, 144] width 0 height 6
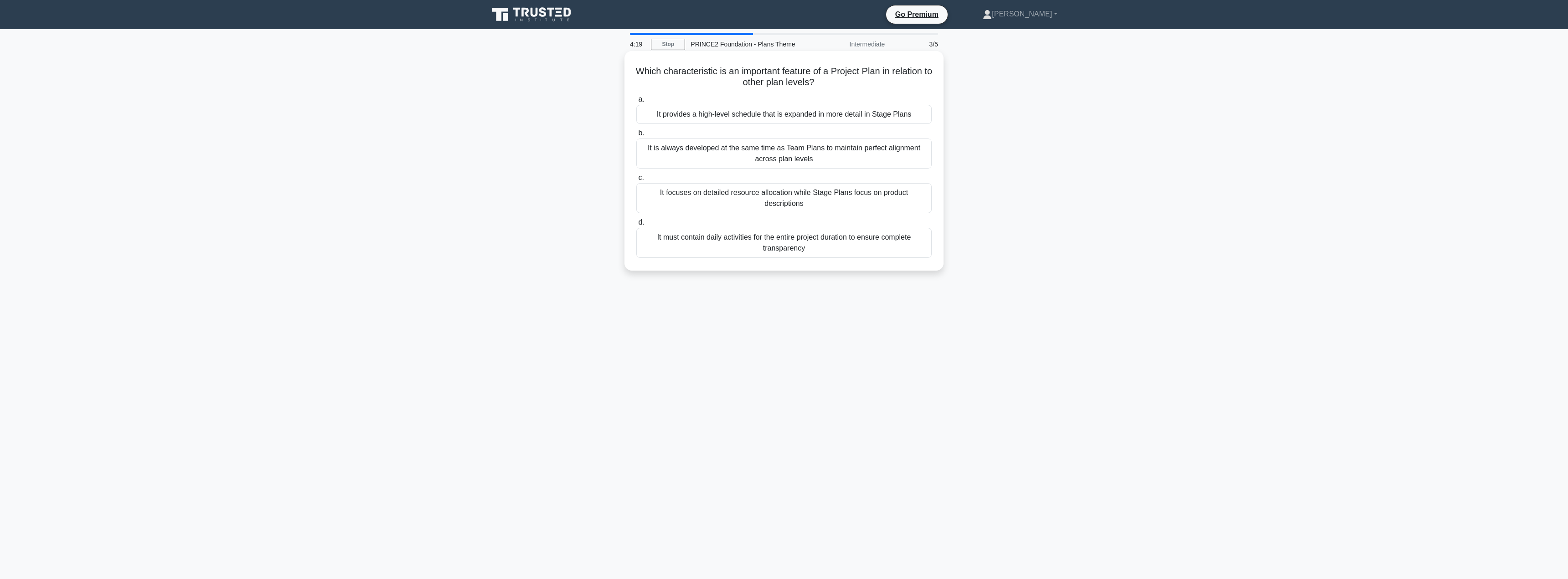
click at [725, 114] on div "It provides a high-level schedule that is expanded in more detail in Stage Plans" at bounding box center [783, 114] width 295 height 19
click at [636, 102] on input "a. It provides a high-level schedule that is expanded in more detail in Stage P…" at bounding box center [636, 99] width 0 height 6
click at [765, 219] on div "Configuration Management" at bounding box center [783, 215] width 295 height 19
click at [636, 204] on input "d. Configuration Management" at bounding box center [636, 200] width 0 height 6
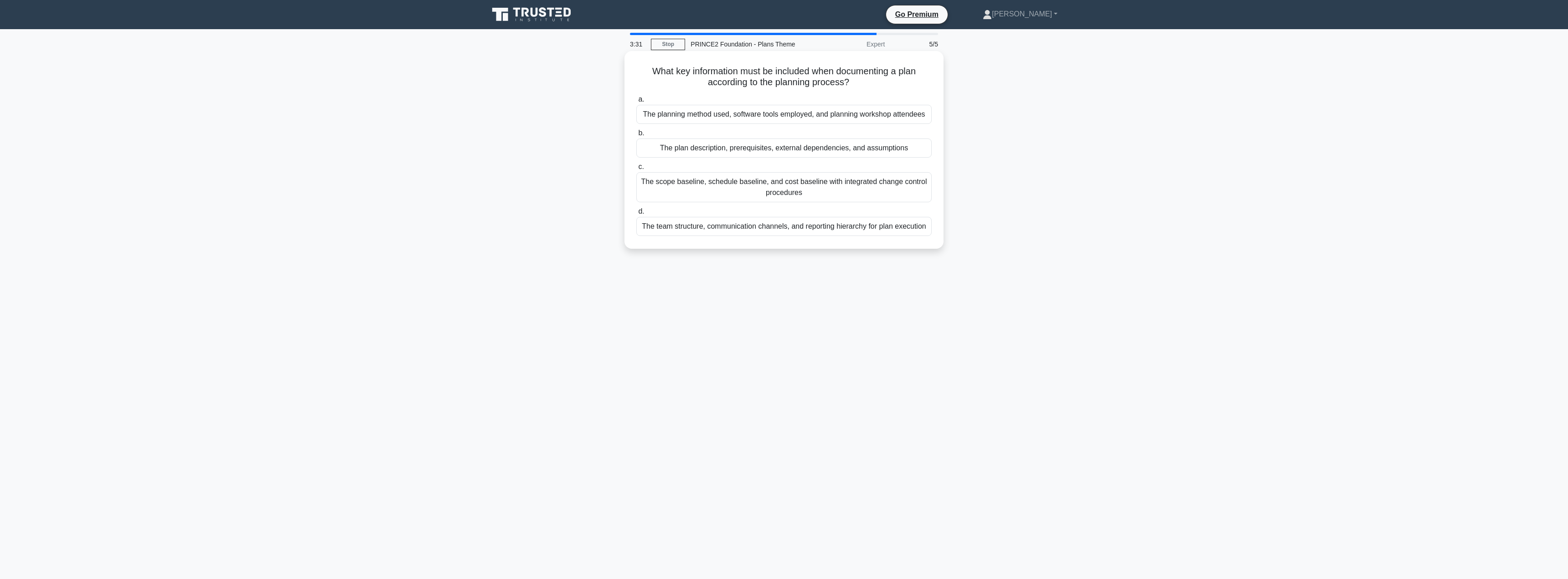
click at [746, 227] on div "The team structure, communication channels, and reporting hierarchy for plan ex…" at bounding box center [783, 226] width 295 height 19
click at [636, 215] on input "d. The team structure, communication channels, and reporting hierarchy for plan…" at bounding box center [636, 212] width 0 height 6
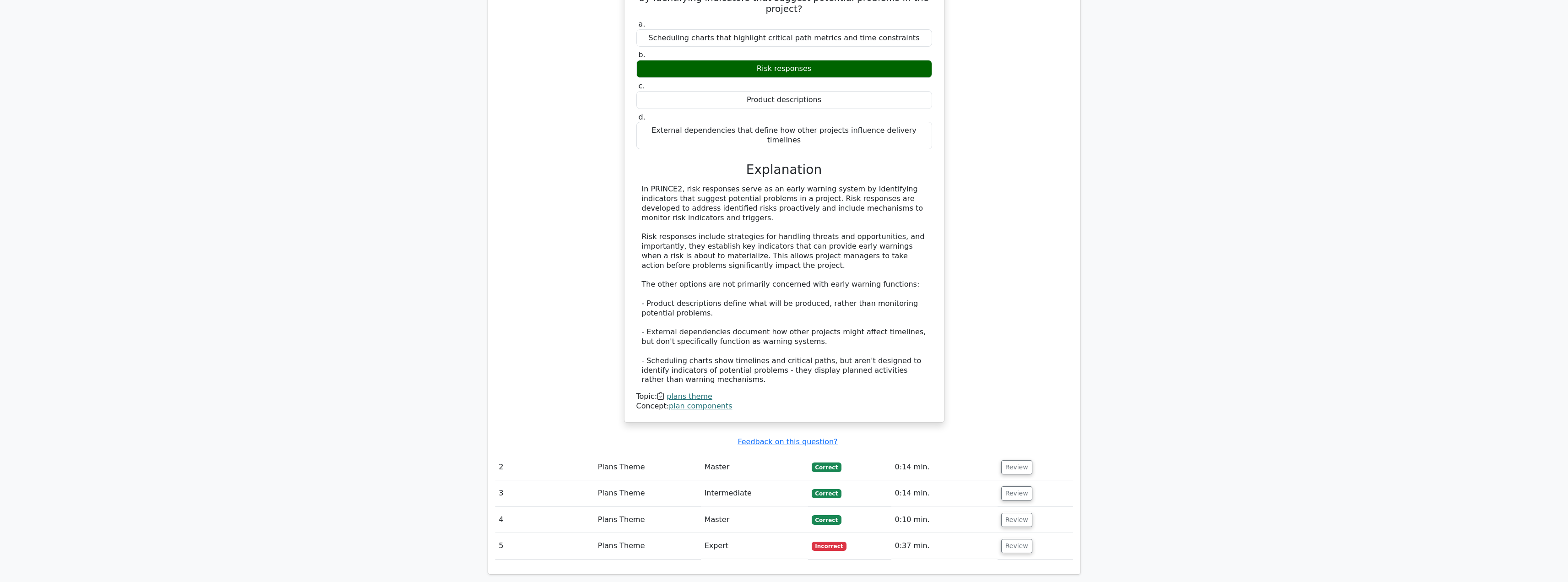
scroll to position [784, 0]
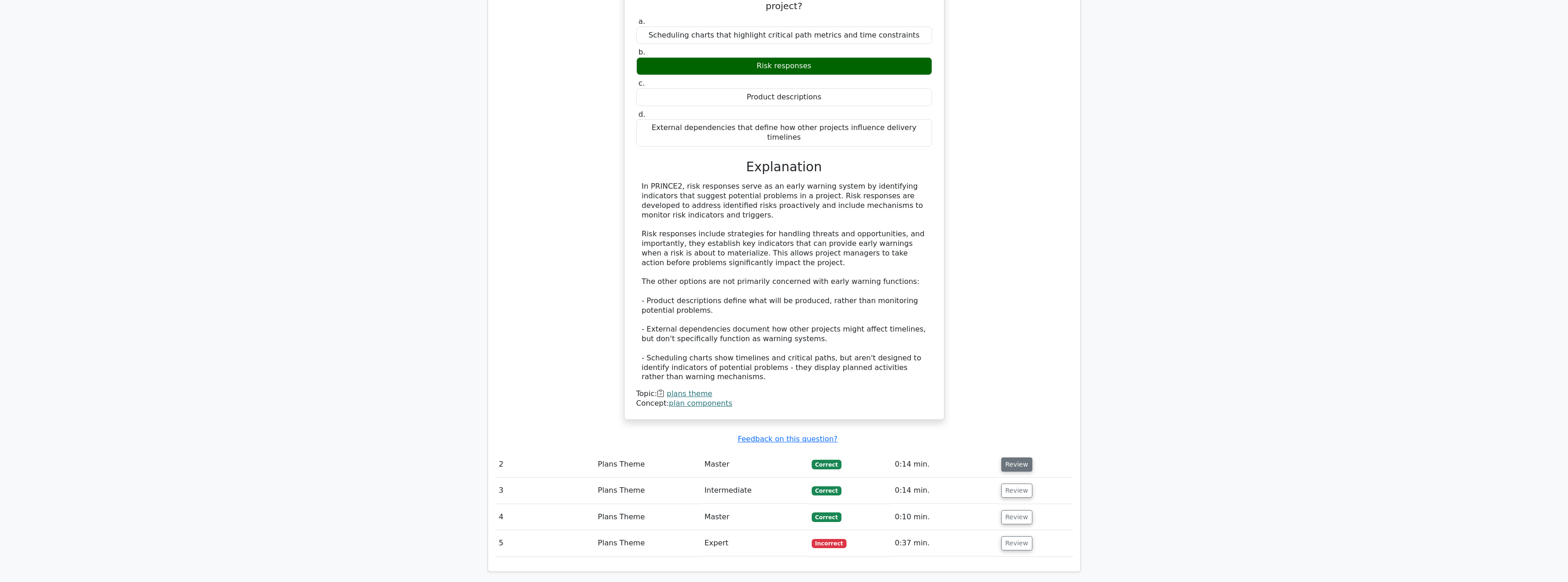
click at [1010, 458] on button "Review" at bounding box center [1017, 464] width 31 height 14
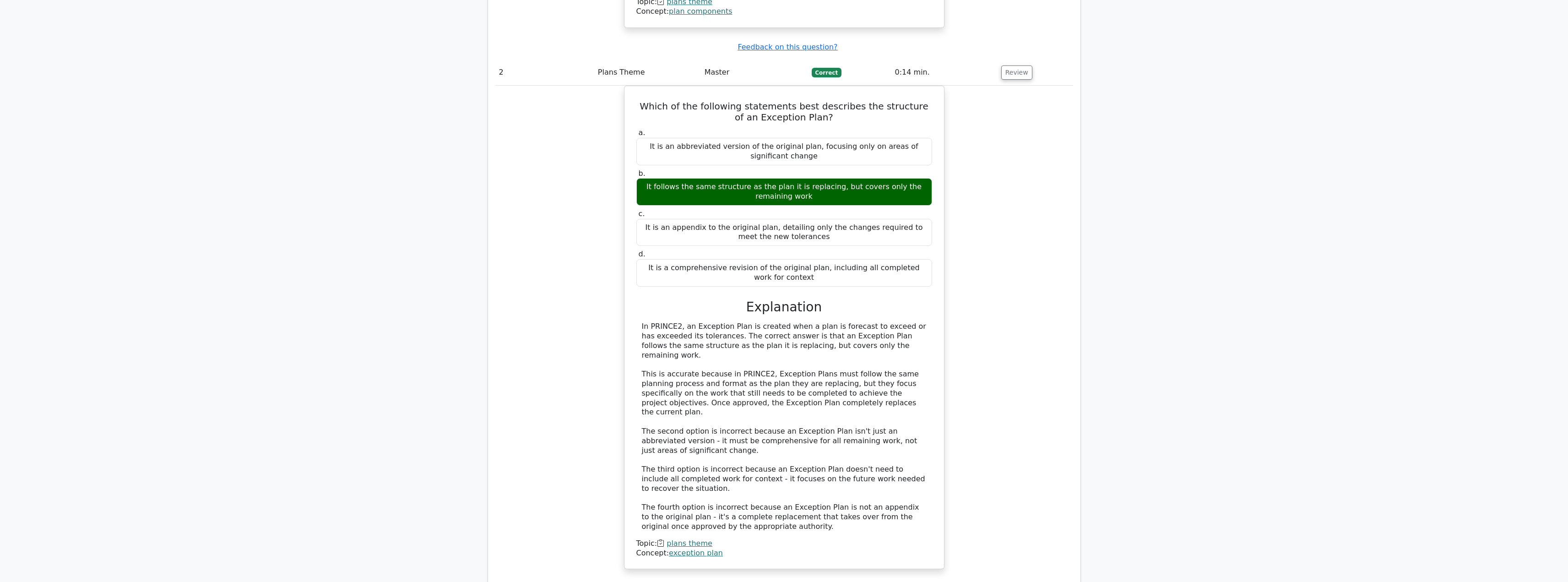
scroll to position [1176, 0]
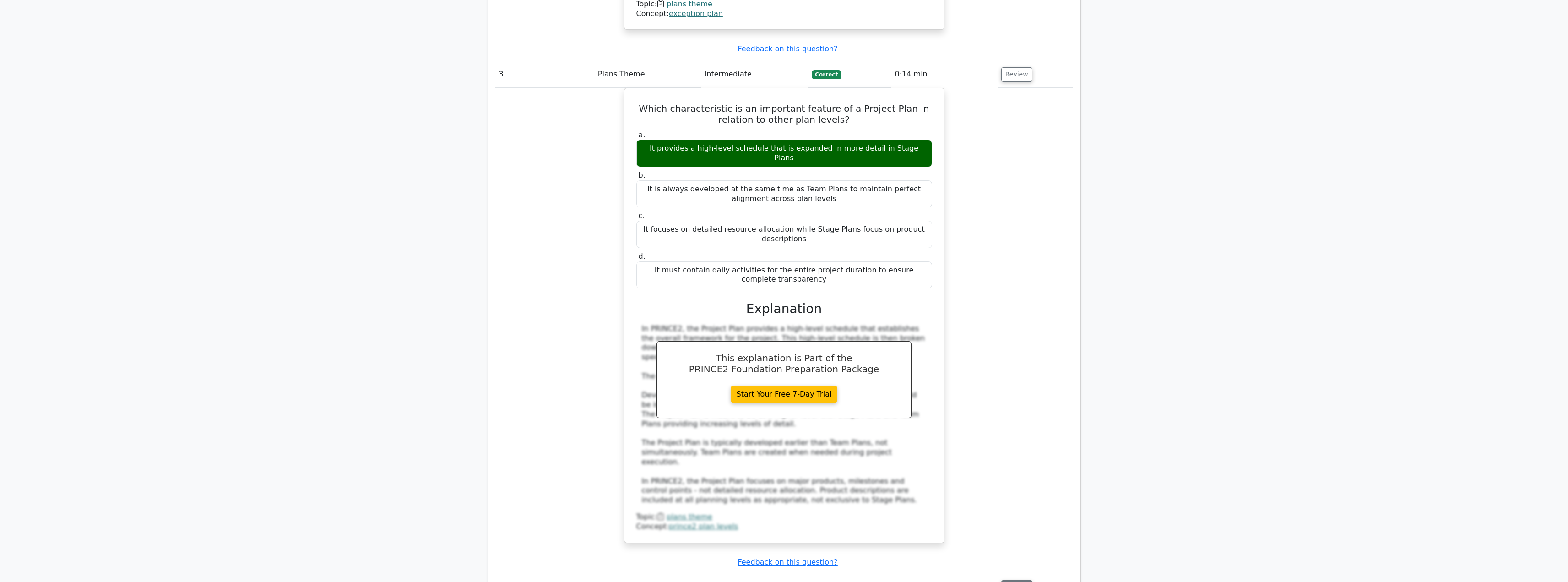
scroll to position [1716, 0]
click at [1005, 580] on button "Review" at bounding box center [1017, 587] width 31 height 14
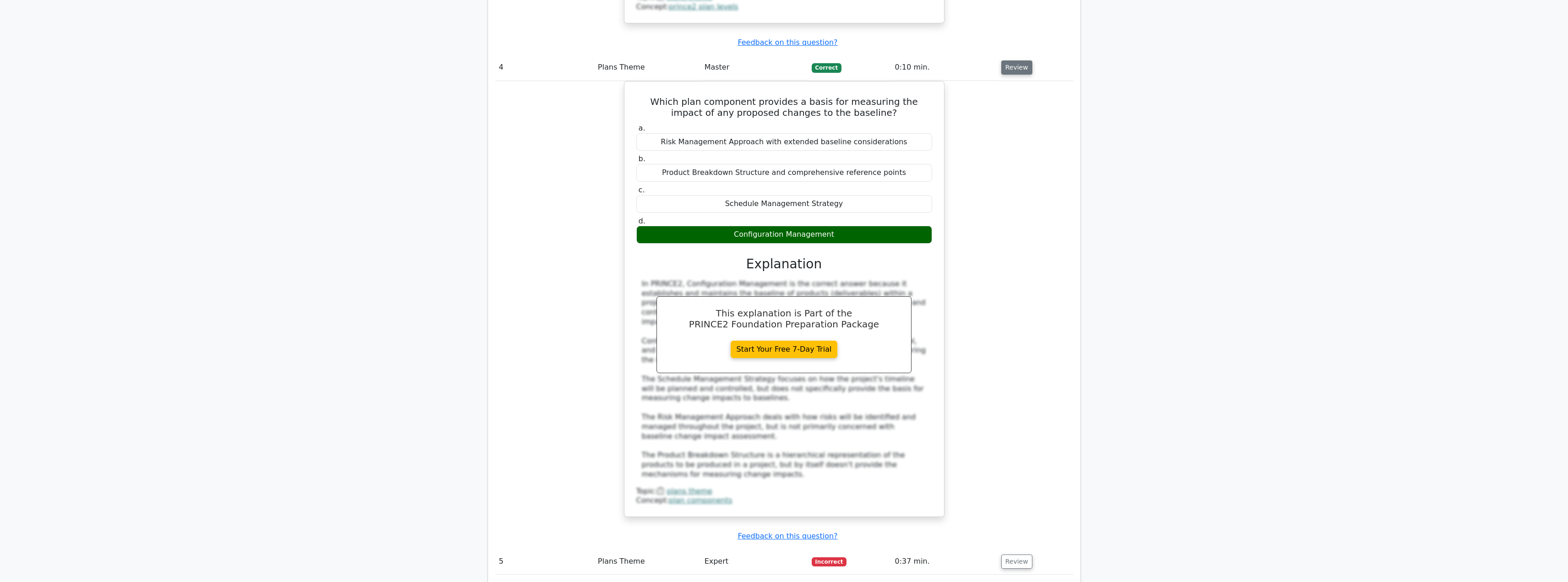
scroll to position [2250, 0]
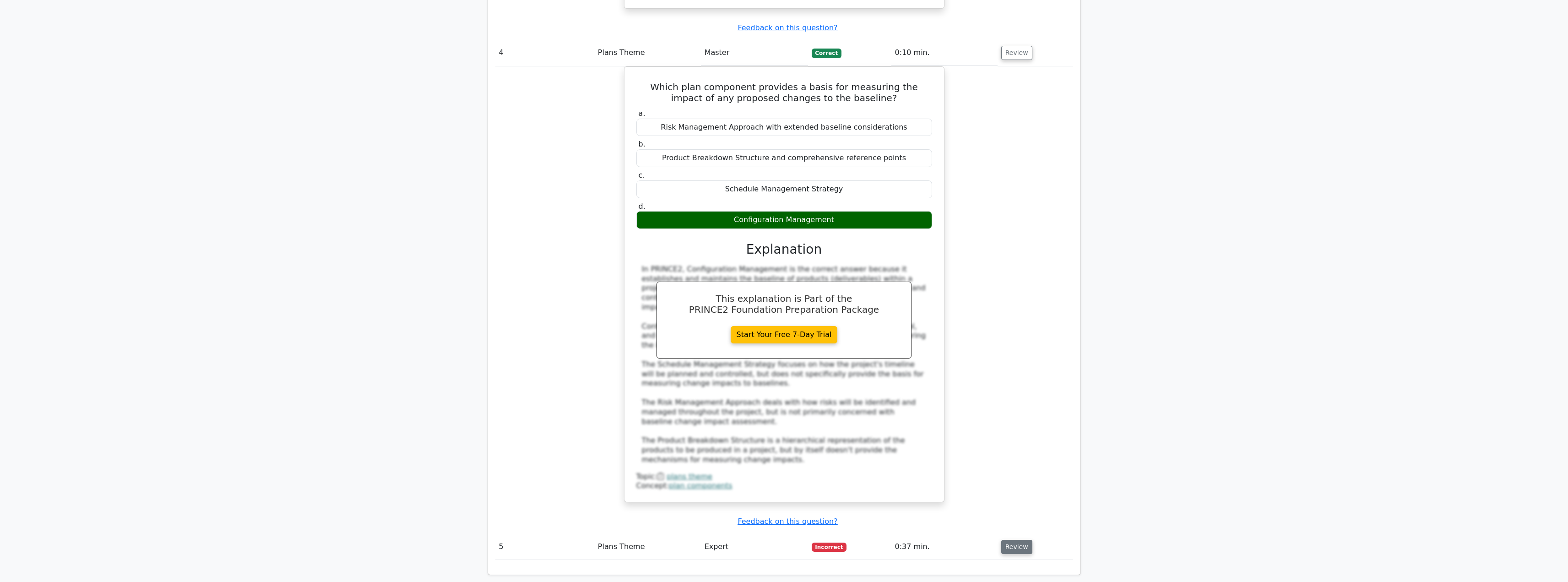
click at [1007, 540] on button "Review" at bounding box center [1017, 547] width 31 height 14
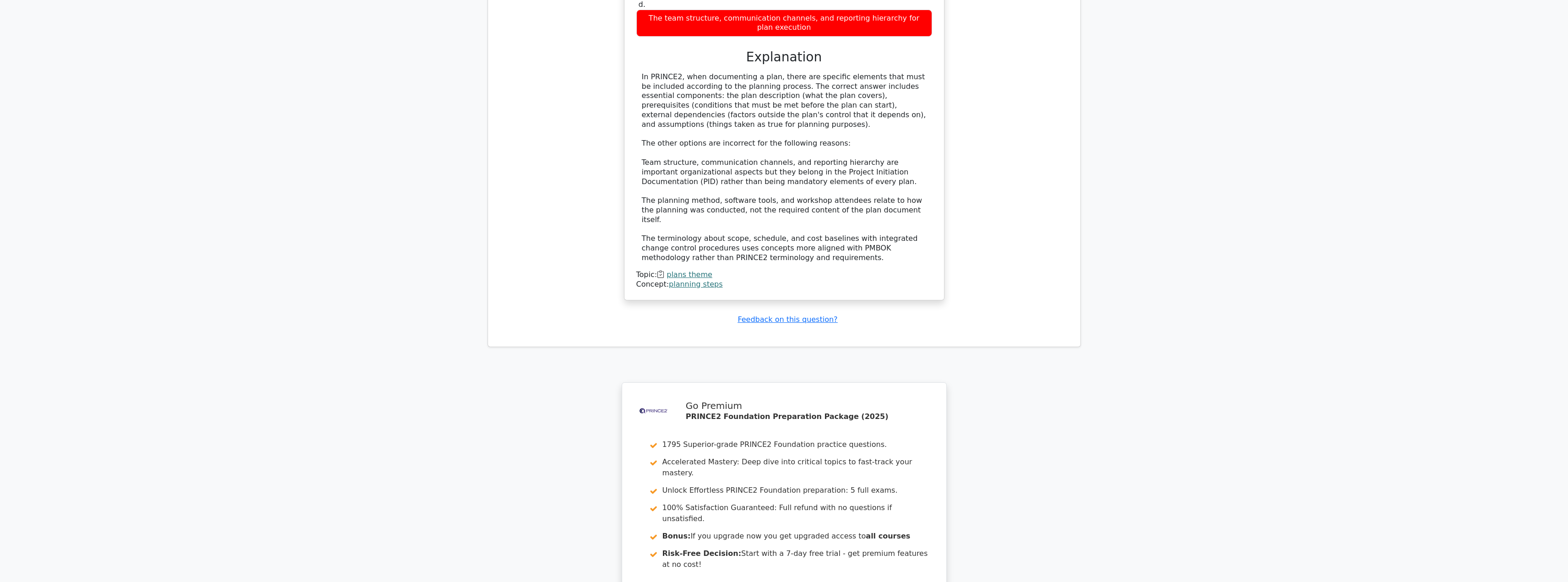
scroll to position [3042, 0]
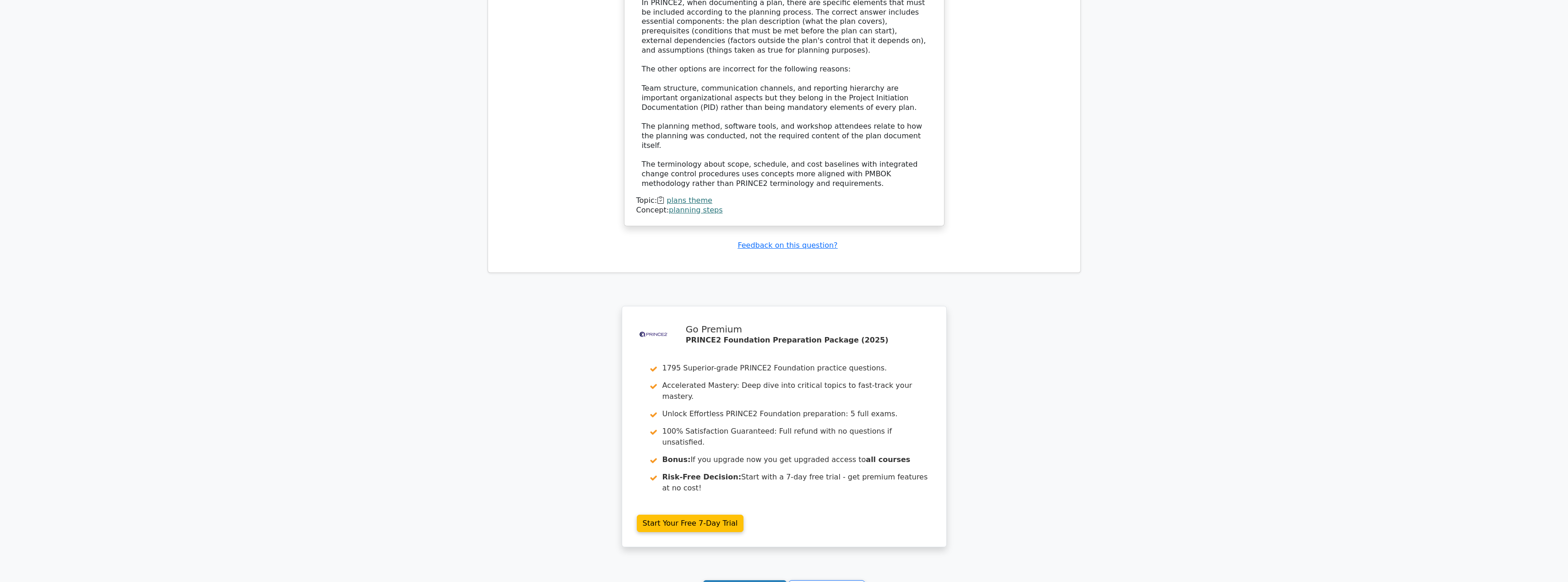
click at [760, 581] on link "Continue practicing" at bounding box center [745, 589] width 84 height 17
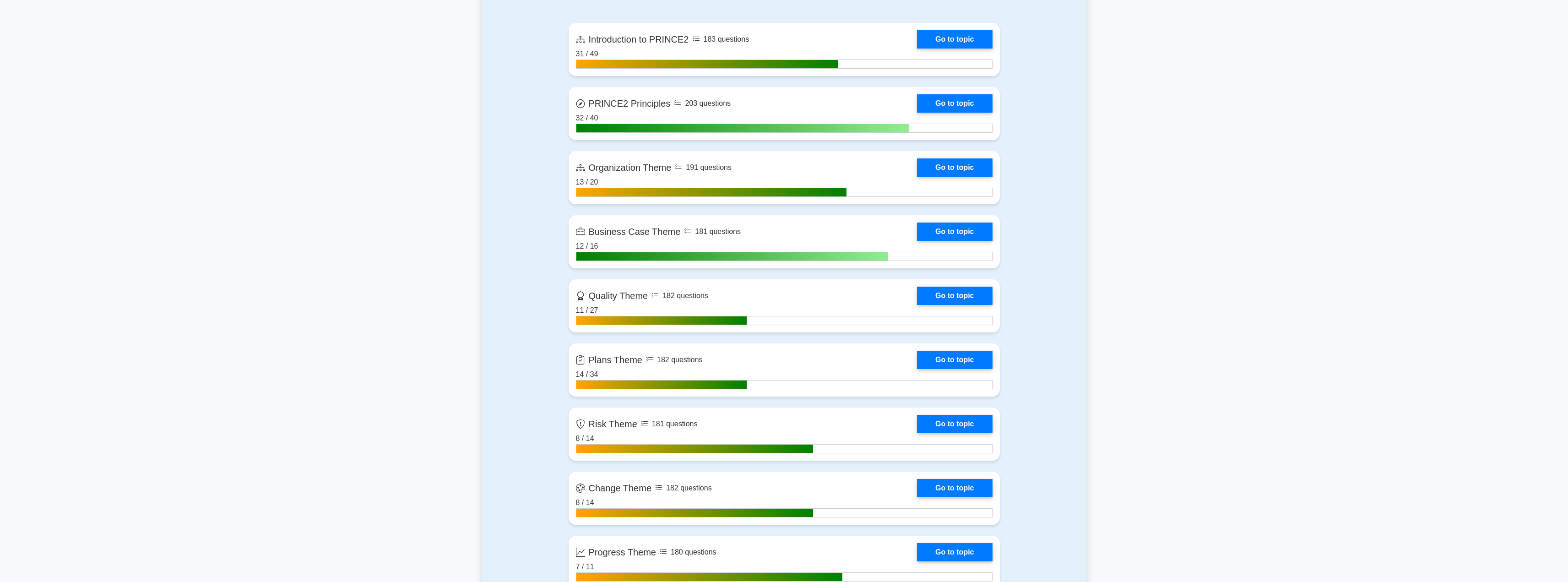
scroll to position [645, 0]
click at [973, 351] on link "Go to topic" at bounding box center [954, 357] width 75 height 19
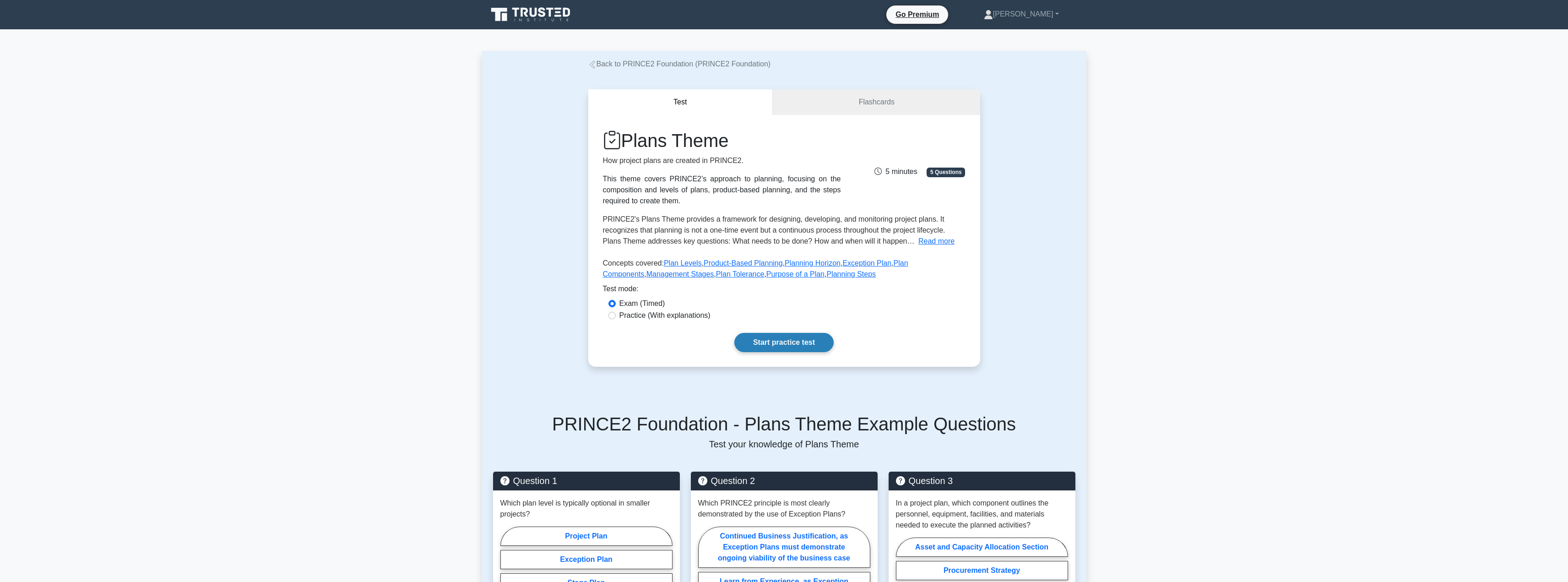
click at [782, 345] on link "Start practice test" at bounding box center [784, 342] width 100 height 19
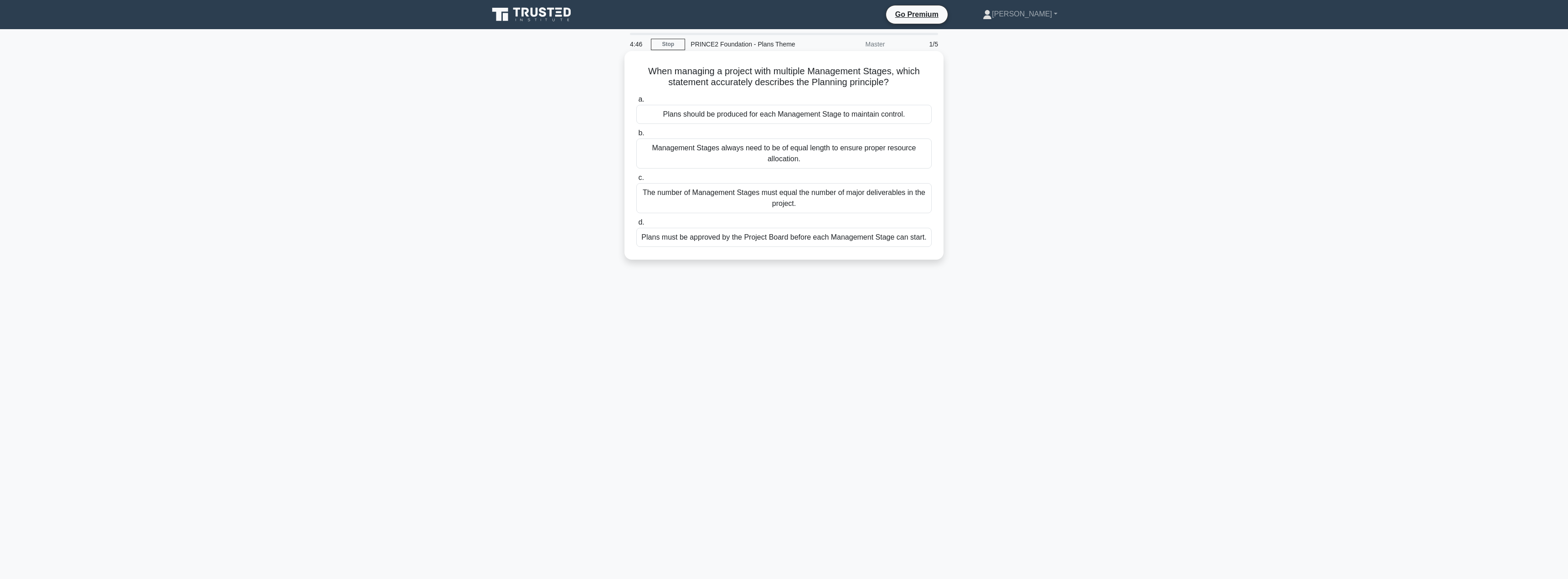
click at [746, 121] on div "Plans should be produced for each Management Stage to maintain control." at bounding box center [783, 114] width 295 height 19
click at [636, 102] on input "a. Plans should be produced for each Management Stage to maintain control." at bounding box center [636, 99] width 0 height 6
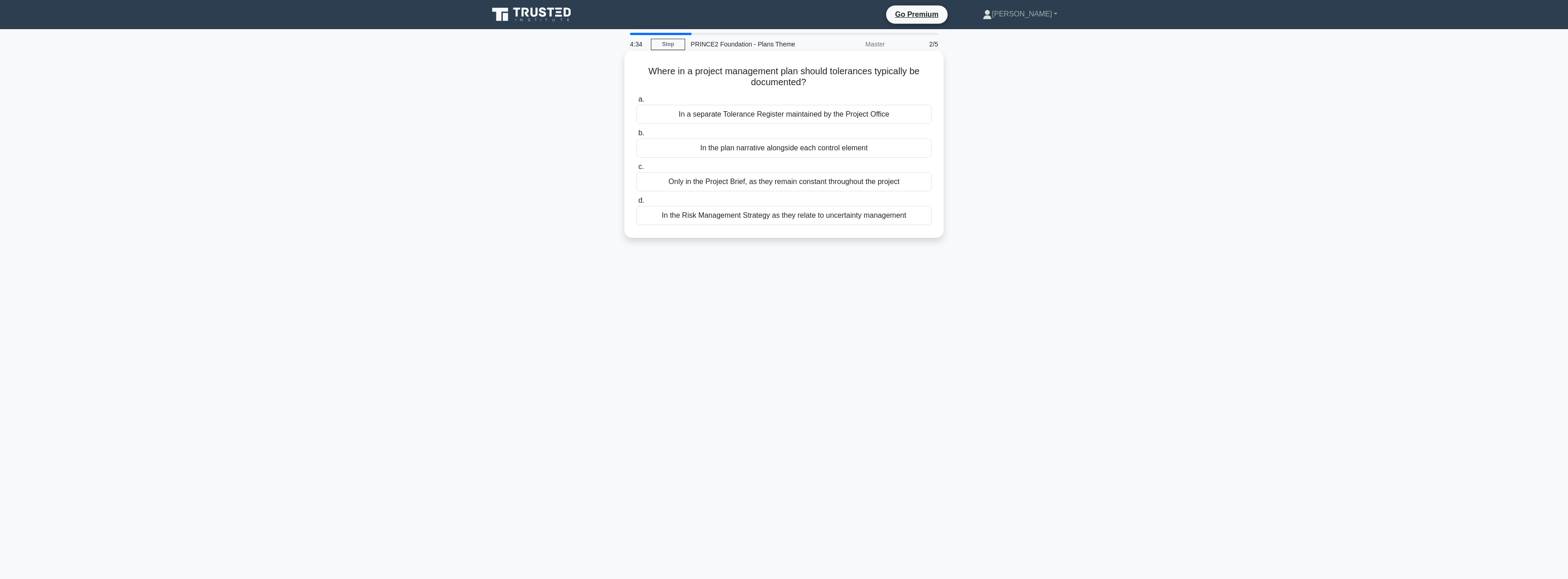
click at [703, 217] on div "In the Risk Management Strategy as they relate to uncertainty management" at bounding box center [783, 215] width 295 height 19
click at [636, 204] on input "d. In the Risk Management Strategy as they relate to uncertainty management" at bounding box center [636, 200] width 0 height 6
click at [662, 250] on div "The critical path analysis must be completed first to determine the effort allo…" at bounding box center [783, 243] width 295 height 30
click at [636, 225] on input "d. The critical path analysis must be completed first to determine the effort a…" at bounding box center [636, 222] width 0 height 6
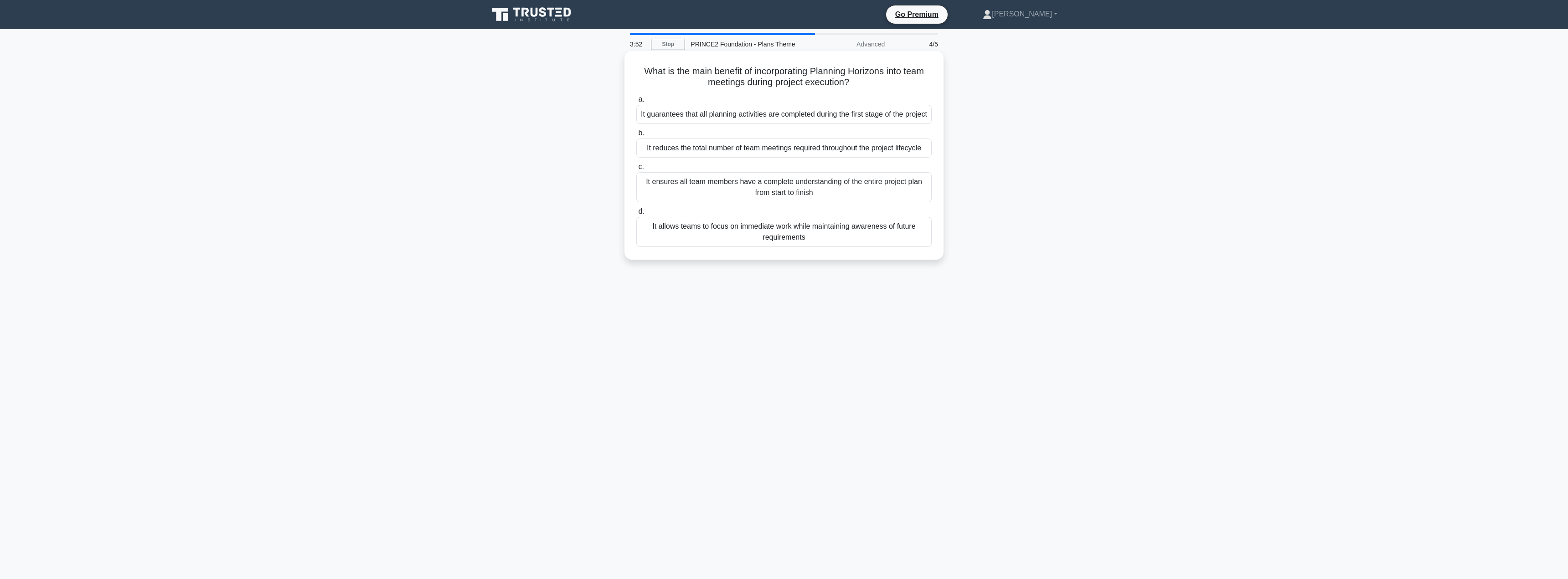
click at [736, 197] on div "It ensures all team members have a complete understanding of the entire project…" at bounding box center [783, 188] width 295 height 30
click at [636, 170] on input "c. It ensures all team members have a complete understanding of the entire proj…" at bounding box center [636, 167] width 0 height 6
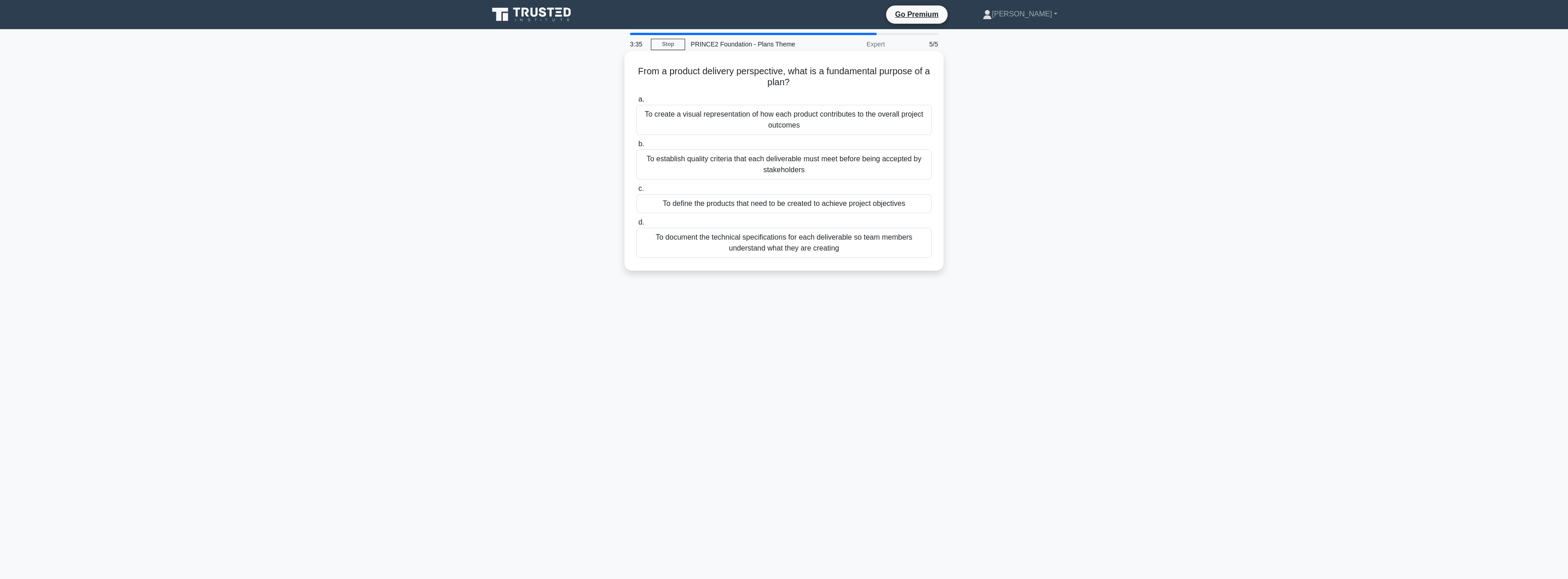
click at [723, 237] on div "To document the technical specifications for each deliverable so team members u…" at bounding box center [783, 243] width 295 height 30
click at [636, 225] on input "d. To document the technical specifications for each deliverable so team member…" at bounding box center [636, 222] width 0 height 6
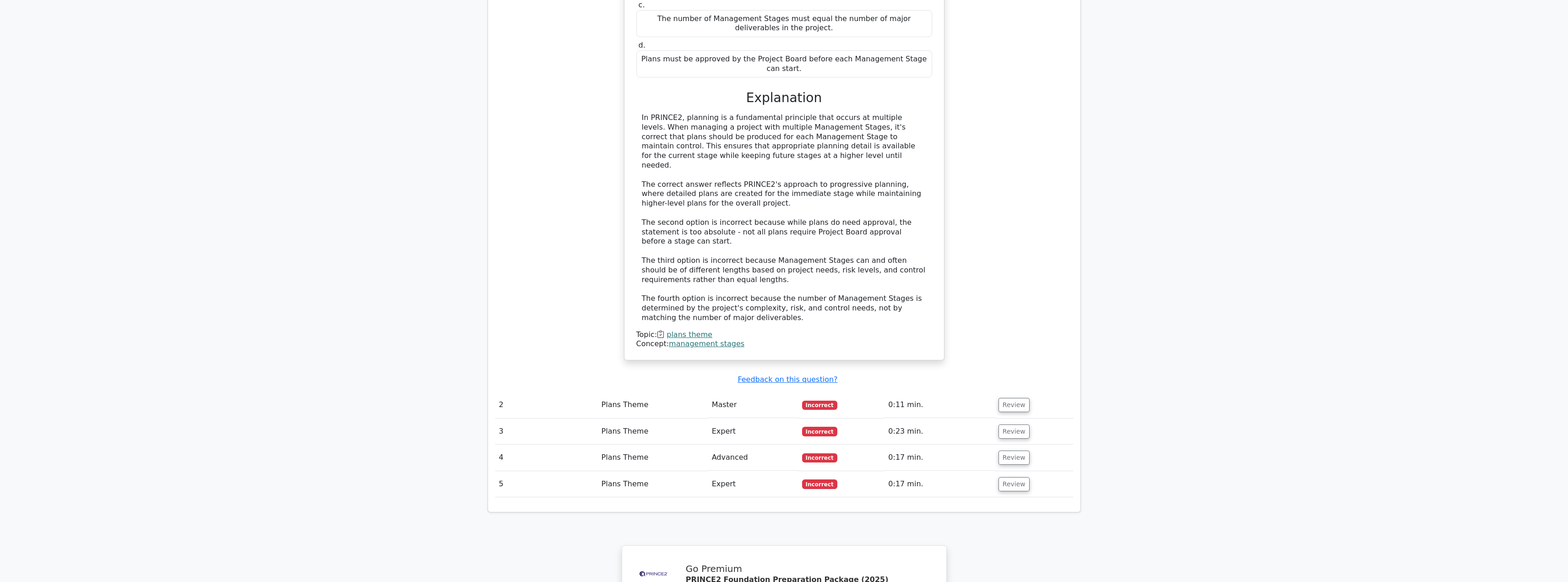
scroll to position [866, 0]
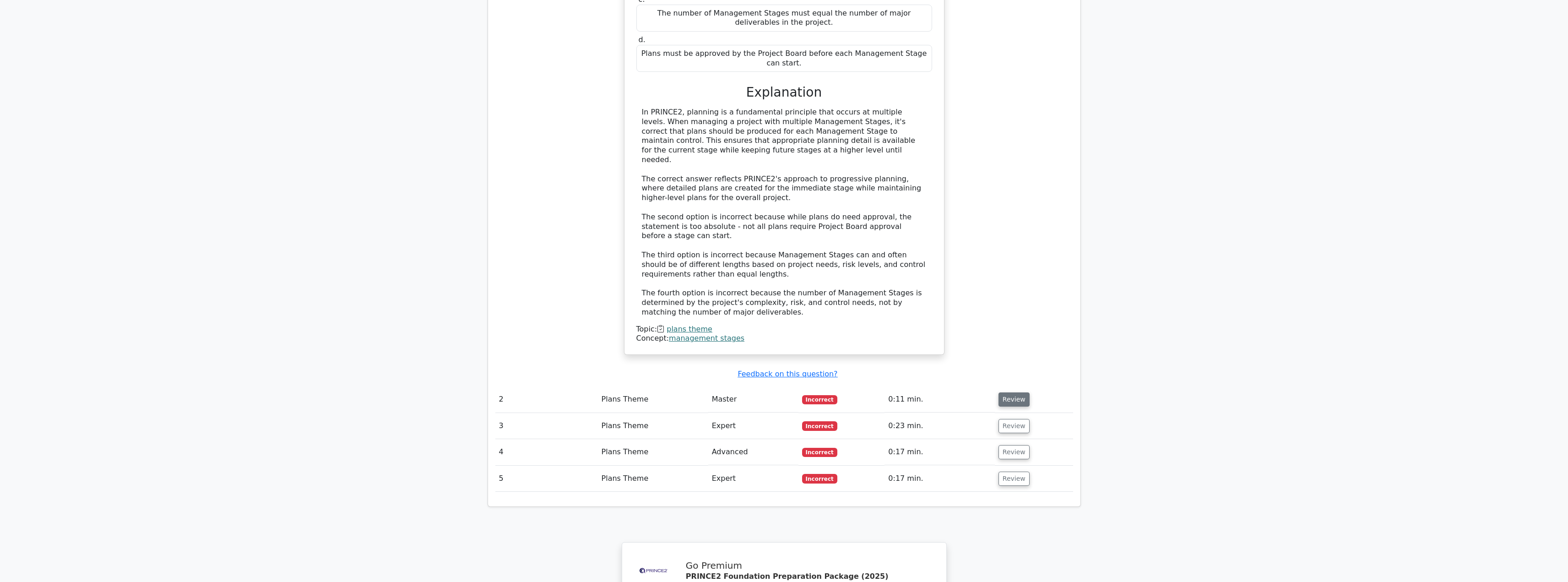
click at [1009, 393] on button "Review" at bounding box center [1014, 399] width 31 height 14
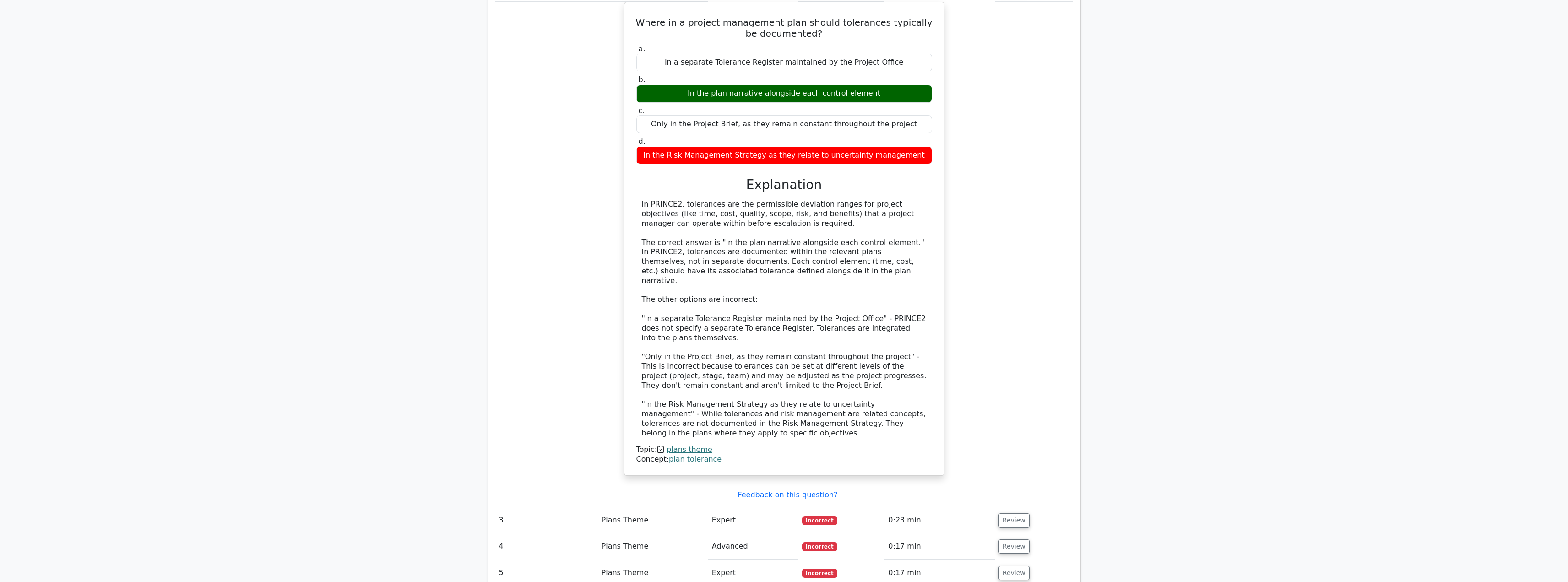
scroll to position [1278, 0]
drag, startPoint x: 1015, startPoint y: 456, endPoint x: 1017, endPoint y: 436, distance: 20.1
click at [1017, 507] on td "Review" at bounding box center [1034, 520] width 78 height 26
click at [1013, 513] on button "Review" at bounding box center [1014, 520] width 31 height 14
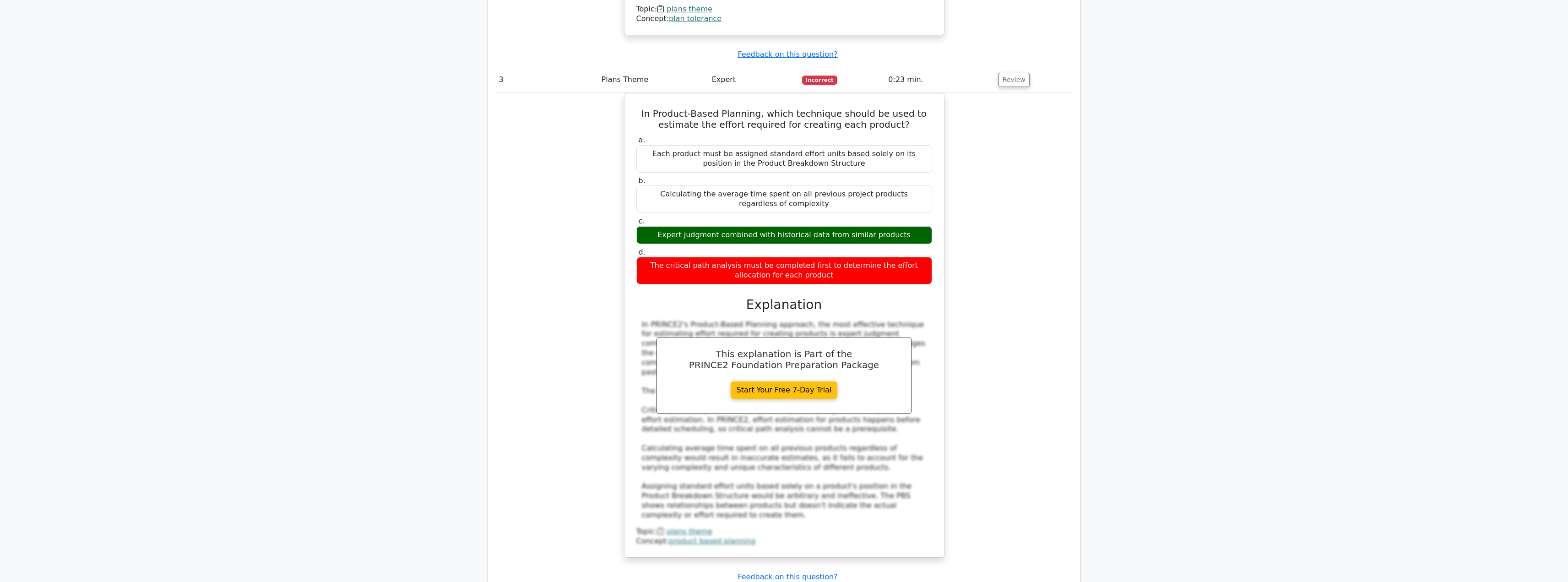
scroll to position [1719, 0]
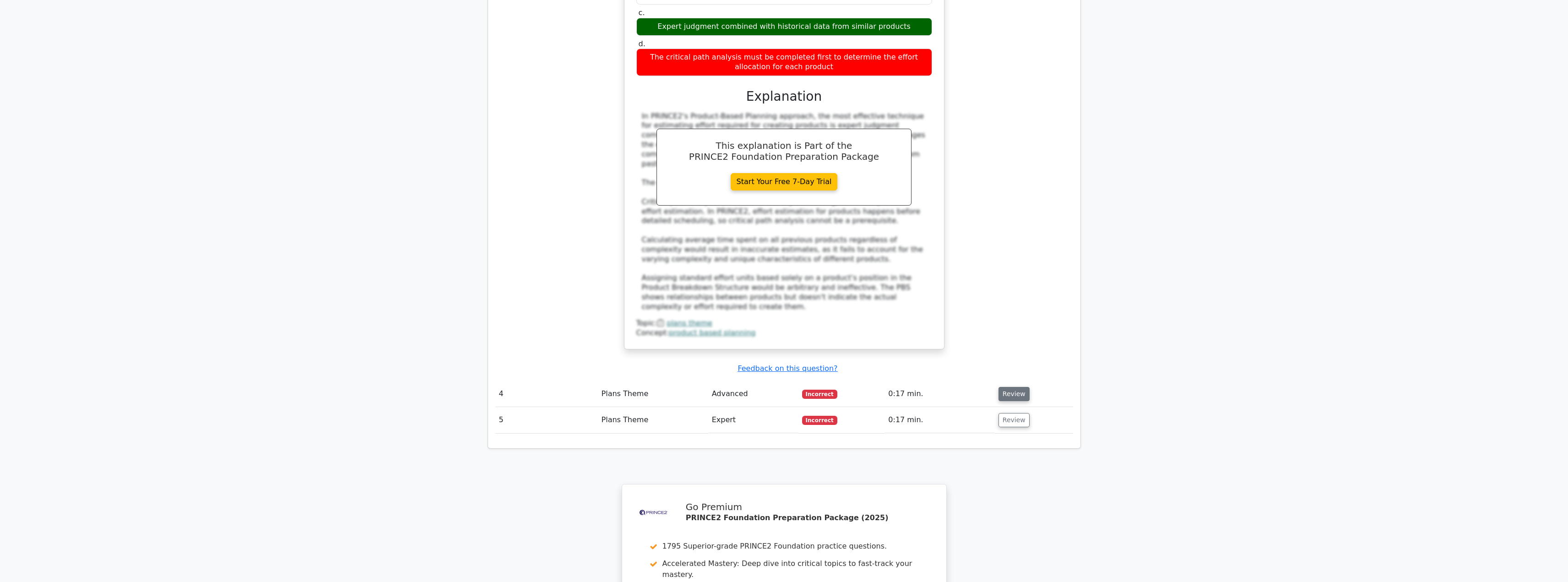
scroll to position [1936, 0]
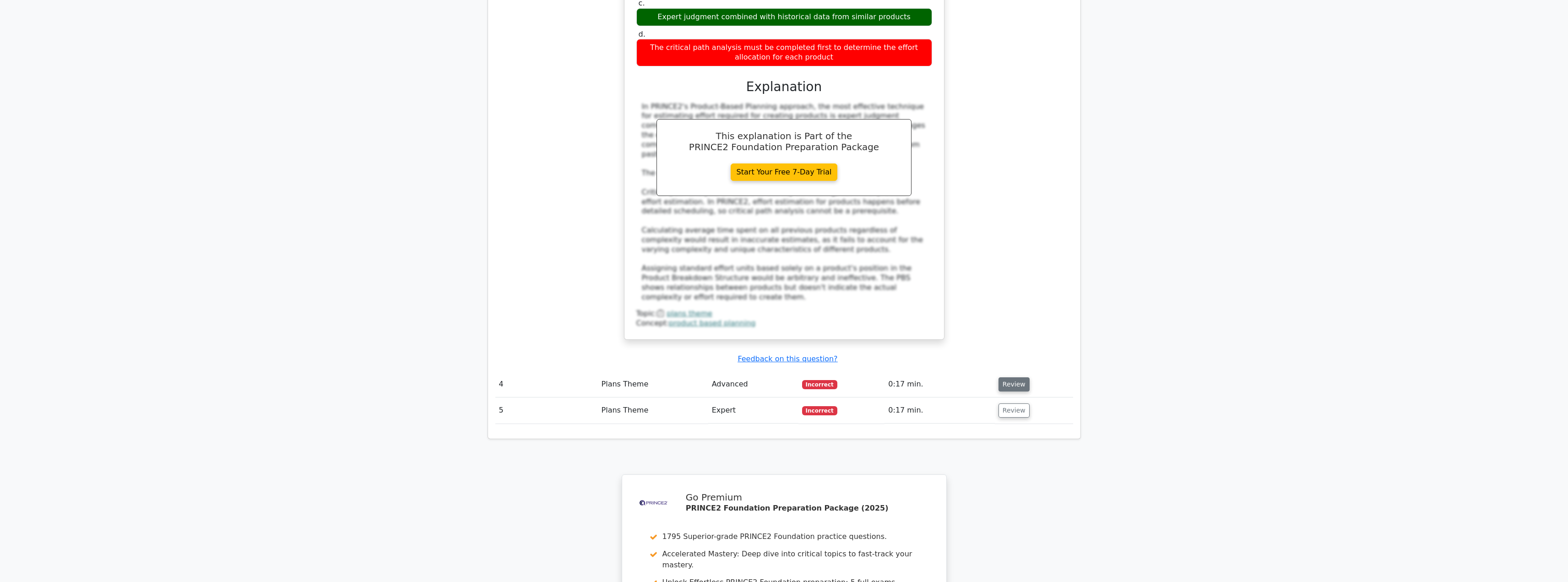
click at [1011, 377] on button "Review" at bounding box center [1014, 384] width 31 height 14
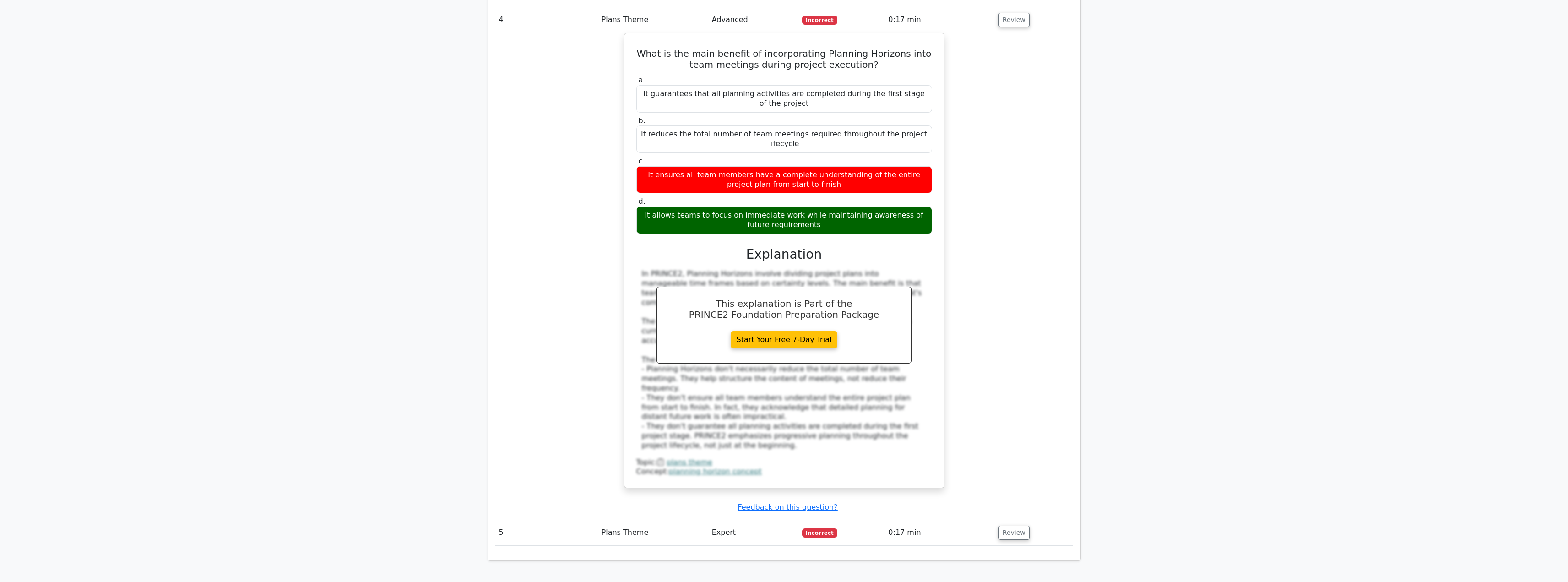
scroll to position [2301, 0]
click at [1015, 526] on button "Review" at bounding box center [1014, 532] width 31 height 14
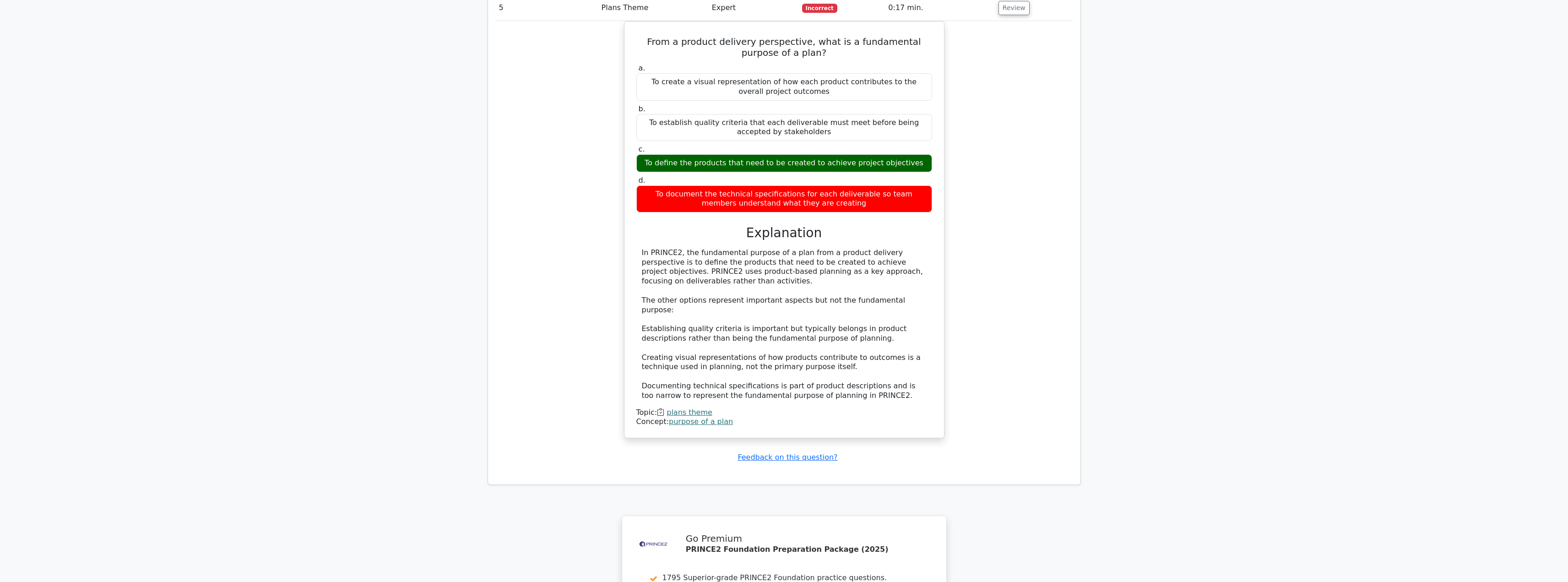
scroll to position [3051, 0]
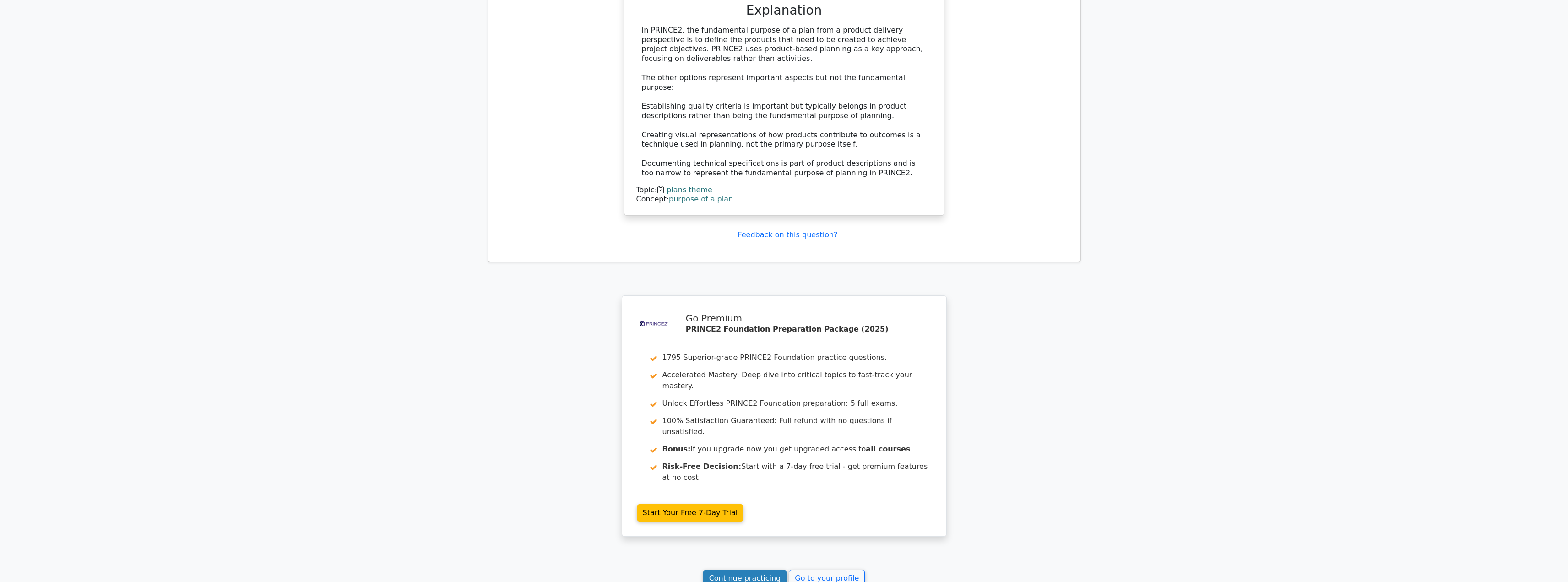
click at [739, 570] on link "Continue practicing" at bounding box center [745, 579] width 84 height 17
